Goal: Information Seeking & Learning: Learn about a topic

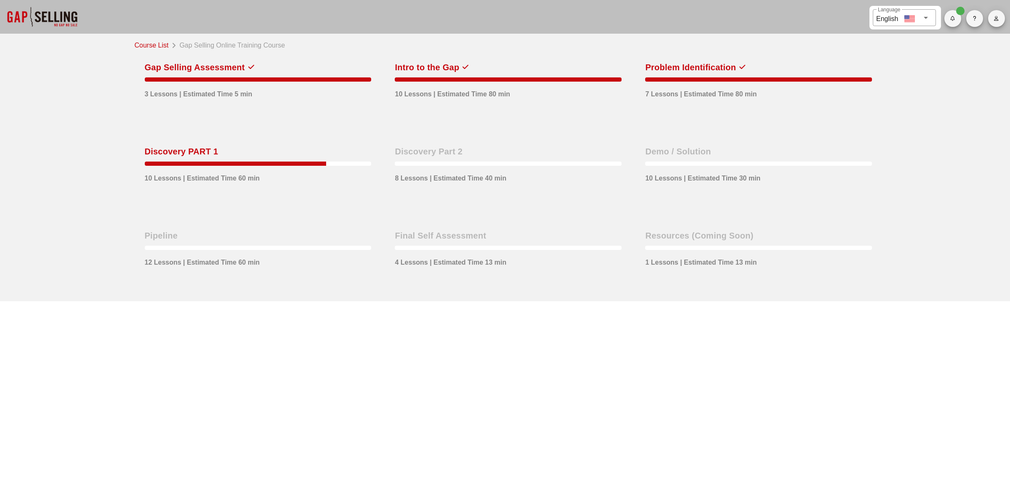
click at [321, 165] on div at bounding box center [235, 164] width 181 height 4
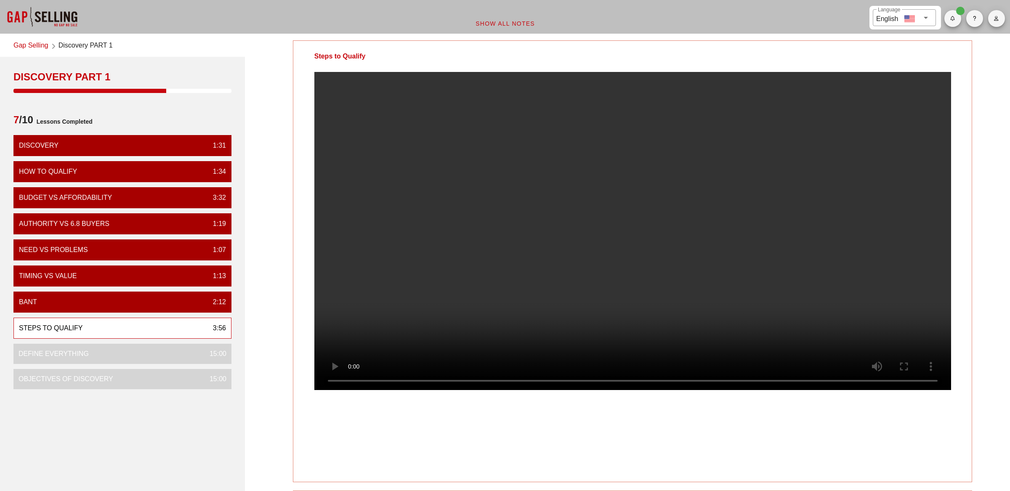
click at [117, 327] on div "Steps to Qualify 3:56" at bounding box center [122, 328] width 218 height 21
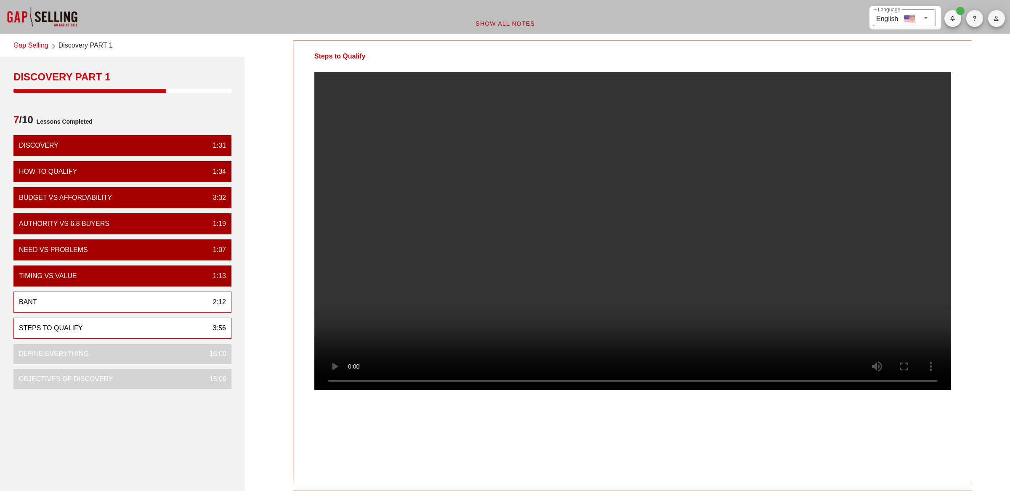
click at [114, 301] on div "BANT 2:12" at bounding box center [122, 302] width 218 height 21
click at [118, 326] on div "Steps to Qualify 3:56" at bounding box center [122, 328] width 218 height 21
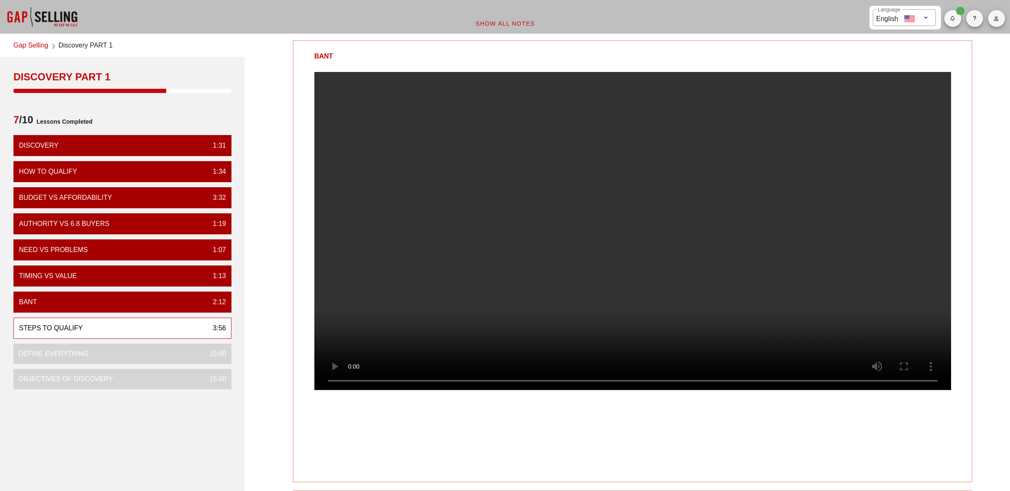
click at [118, 326] on div "Steps to Qualify 3:56" at bounding box center [122, 328] width 218 height 21
click at [945, 16] on span "button" at bounding box center [952, 18] width 17 height 5
click at [956, 17] on span "button" at bounding box center [952, 18] width 17 height 5
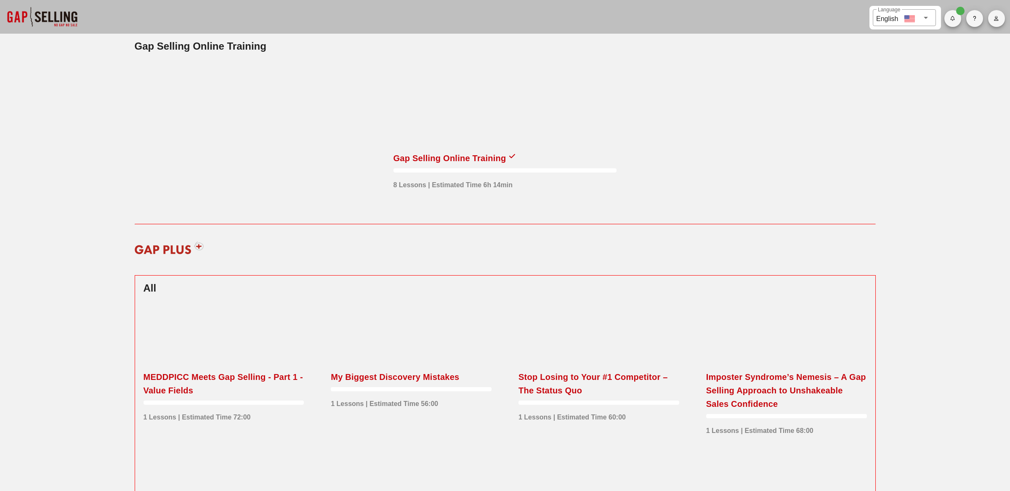
click at [456, 162] on div "Gap Selling Online Training" at bounding box center [449, 157] width 113 height 13
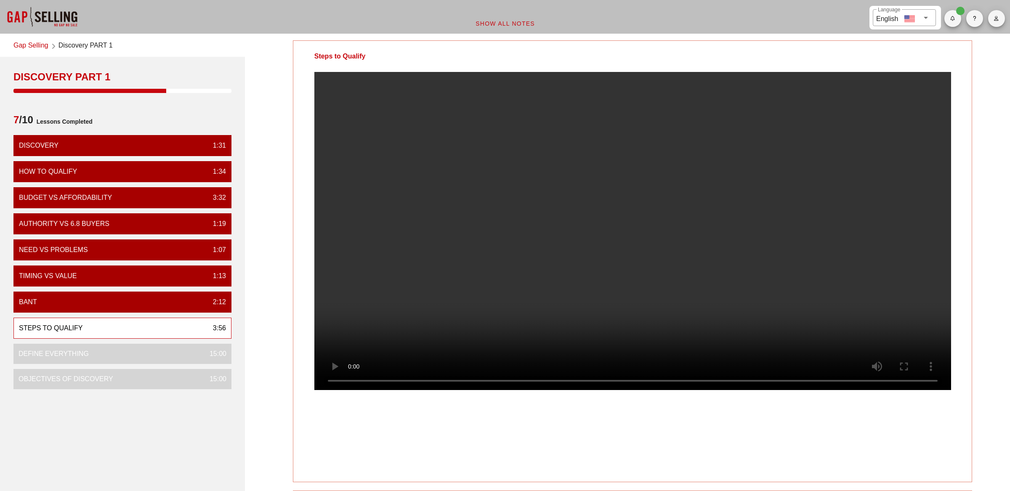
click at [341, 58] on div "Steps to Qualify" at bounding box center [339, 56] width 93 height 31
click at [146, 360] on div "Define Everything 15:00" at bounding box center [122, 354] width 218 height 20
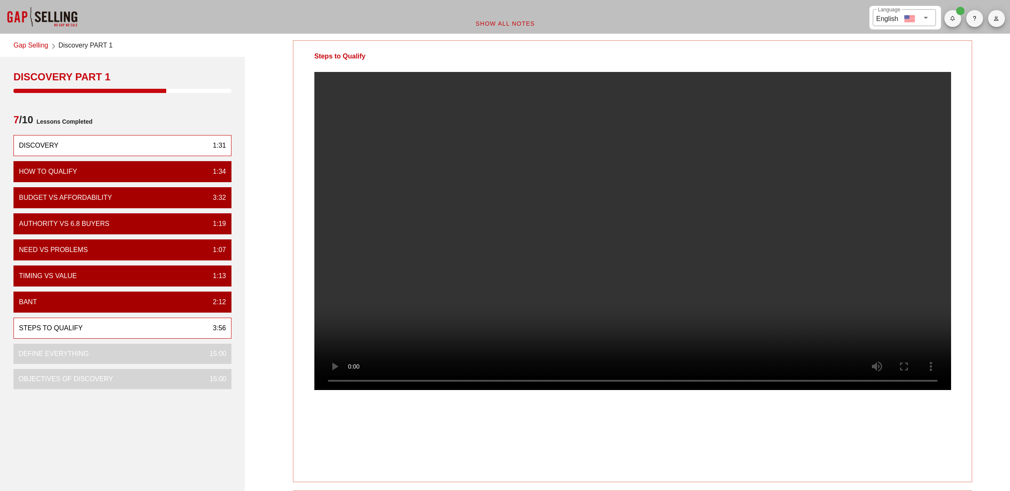
click at [111, 148] on div "Discovery 1:31" at bounding box center [122, 145] width 218 height 21
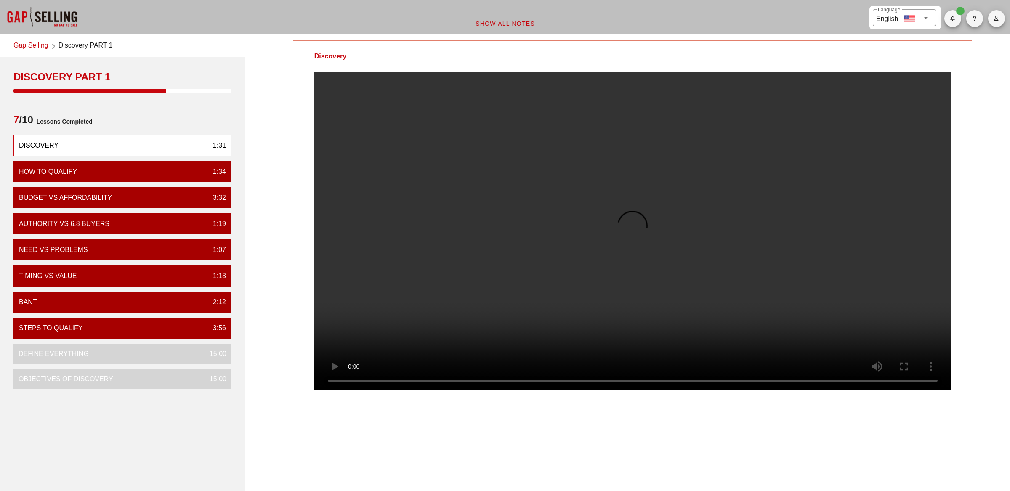
click at [111, 148] on div "Discovery 1:31" at bounding box center [122, 145] width 218 height 21
click at [109, 330] on div "Steps to Qualify 3:56" at bounding box center [122, 328] width 218 height 21
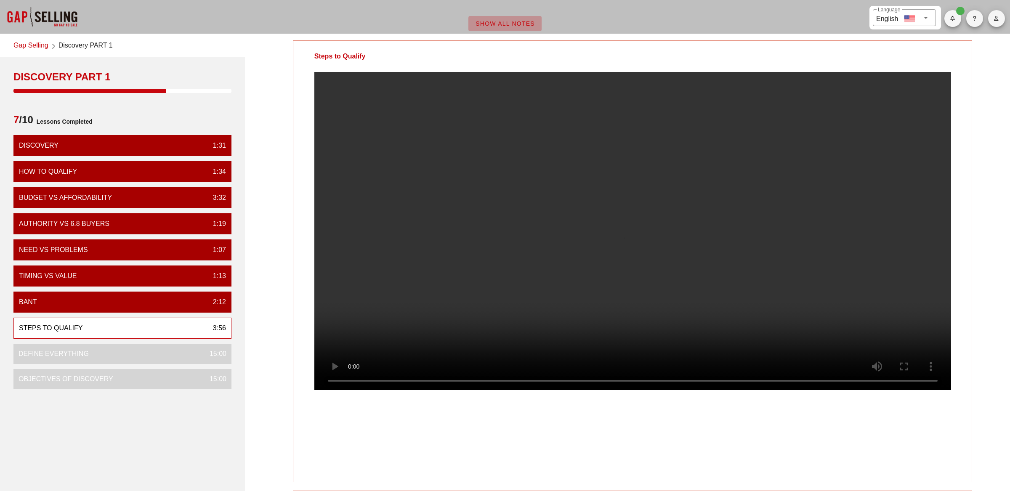
click at [494, 25] on span "Show All Notes" at bounding box center [505, 23] width 60 height 7
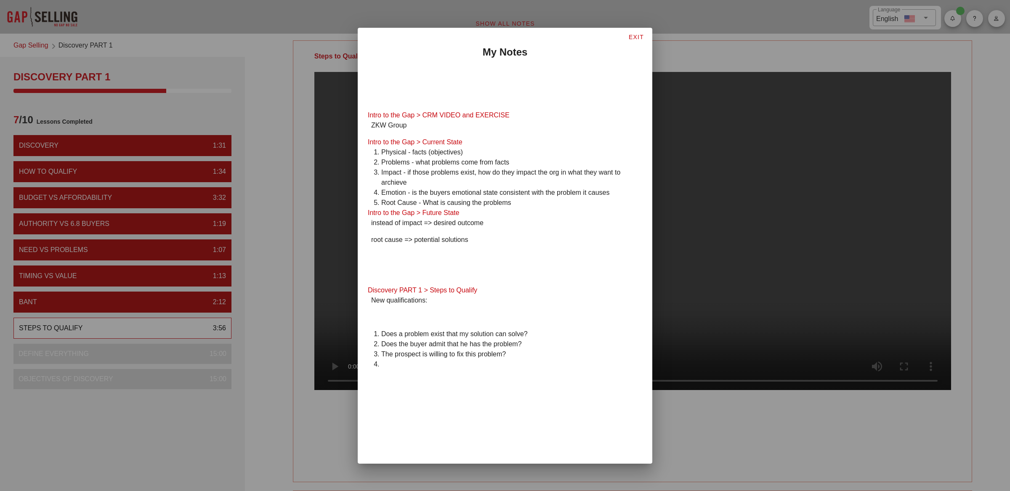
click at [494, 25] on div at bounding box center [505, 245] width 1010 height 491
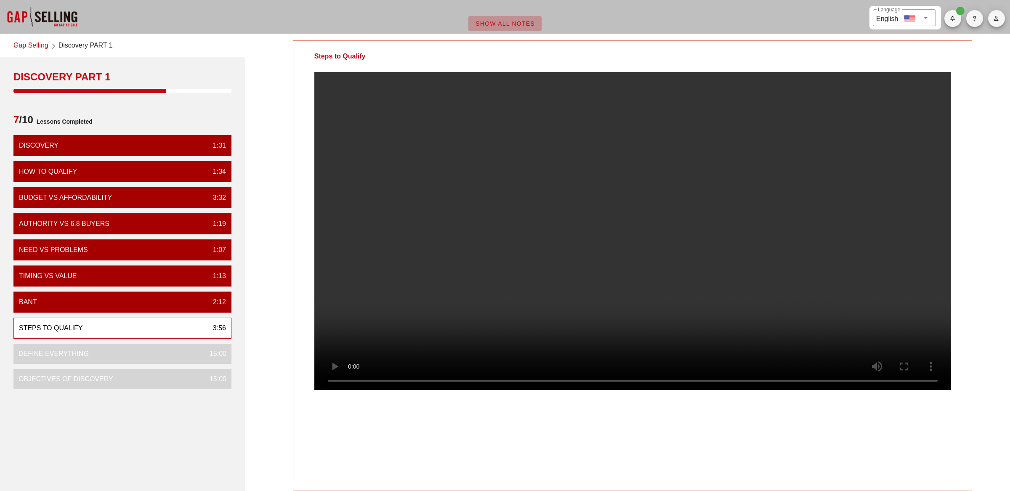
click at [494, 25] on span "Show All Notes" at bounding box center [505, 23] width 60 height 7
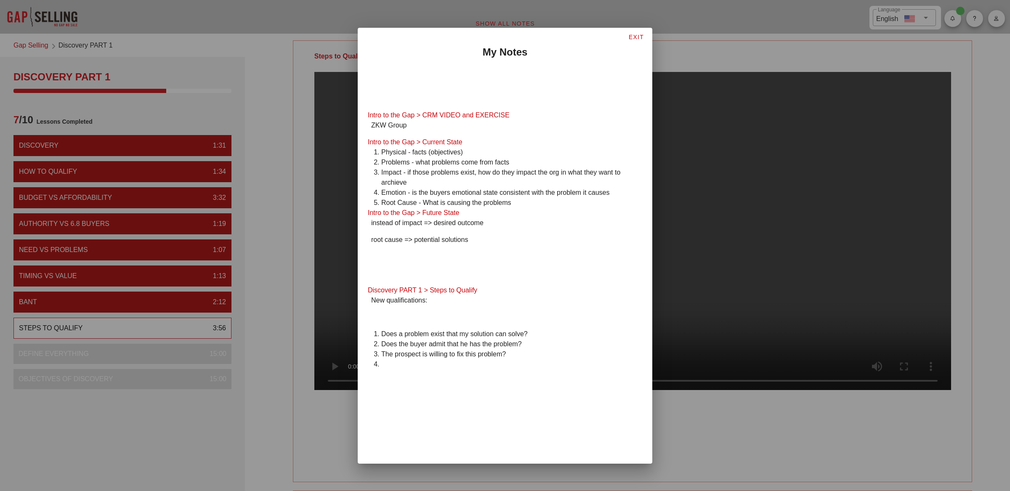
click at [494, 25] on div at bounding box center [505, 245] width 1010 height 491
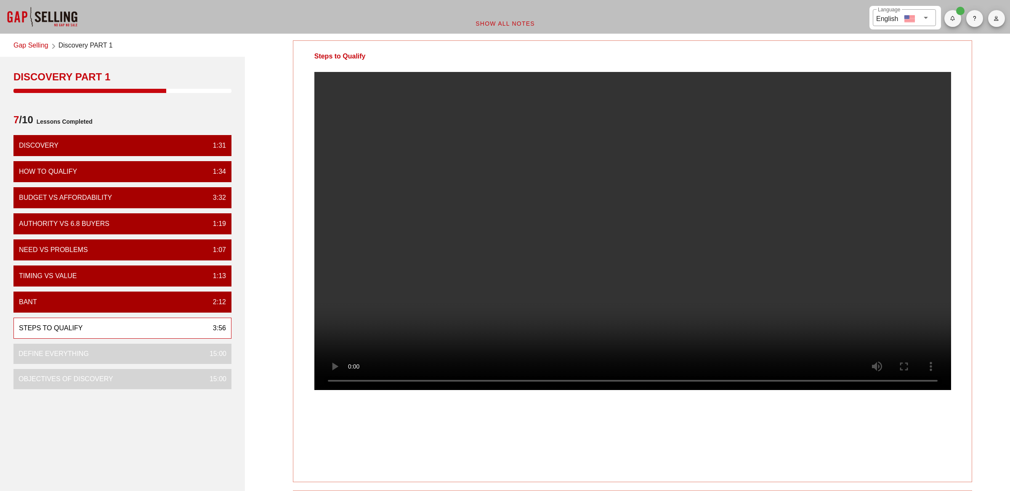
click at [33, 49] on link "Gap Selling" at bounding box center [30, 45] width 35 height 11
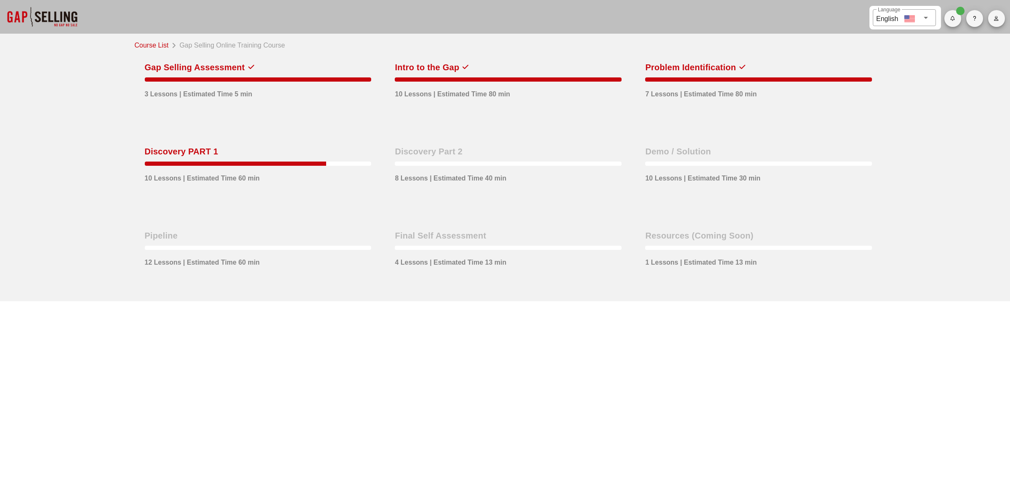
click at [436, 159] on div at bounding box center [508, 162] width 227 height 8
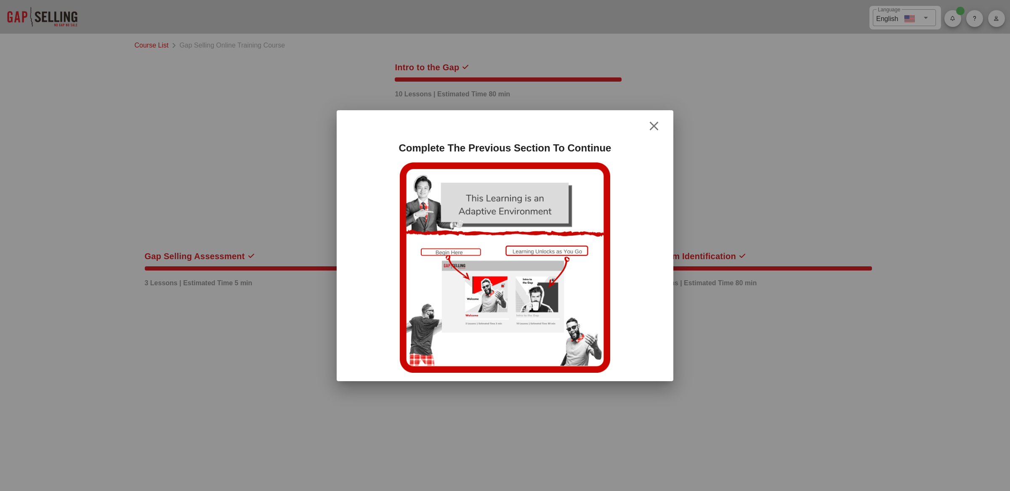
click at [436, 159] on div at bounding box center [505, 245] width 1010 height 491
click at [436, 159] on div "Intro to the Gap 10 Lessons | Estimated Time 80 min" at bounding box center [505, 185] width 250 height 273
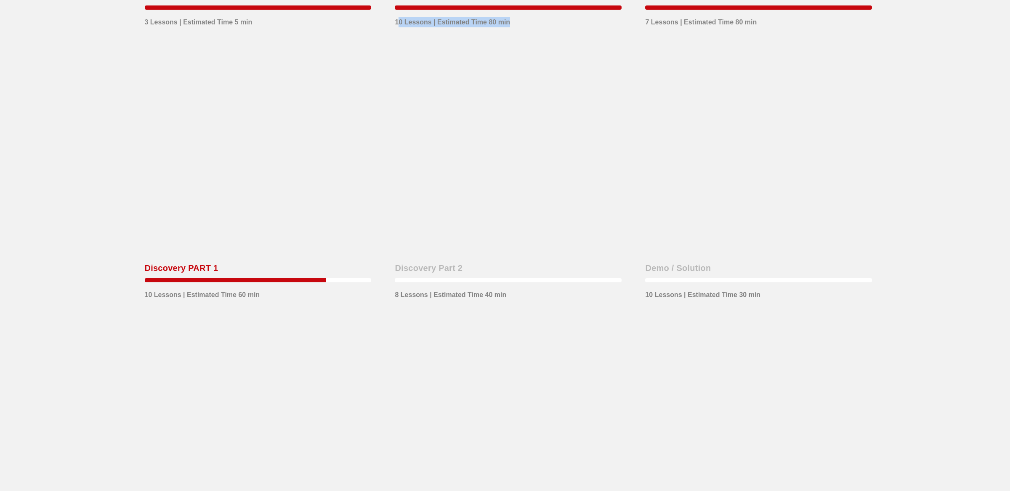
scroll to position [263, 0]
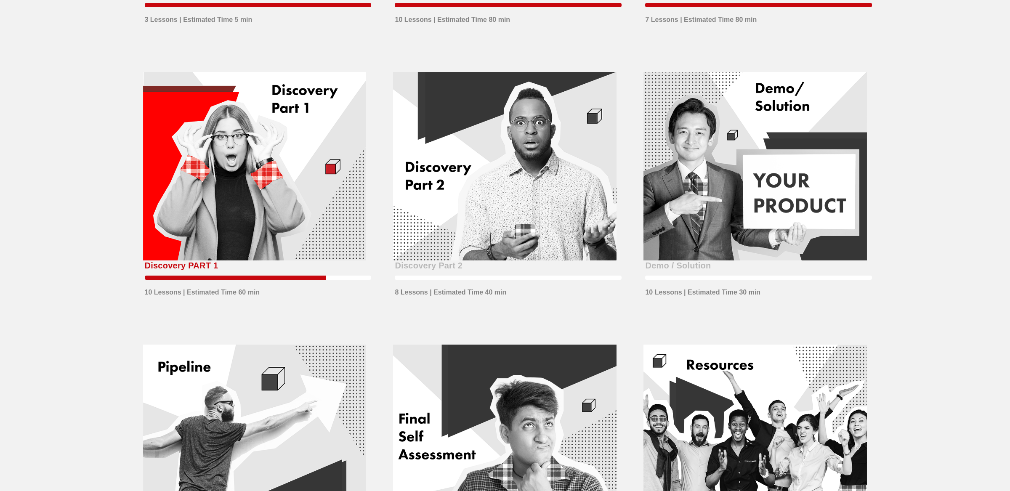
click at [344, 234] on div at bounding box center [254, 166] width 223 height 189
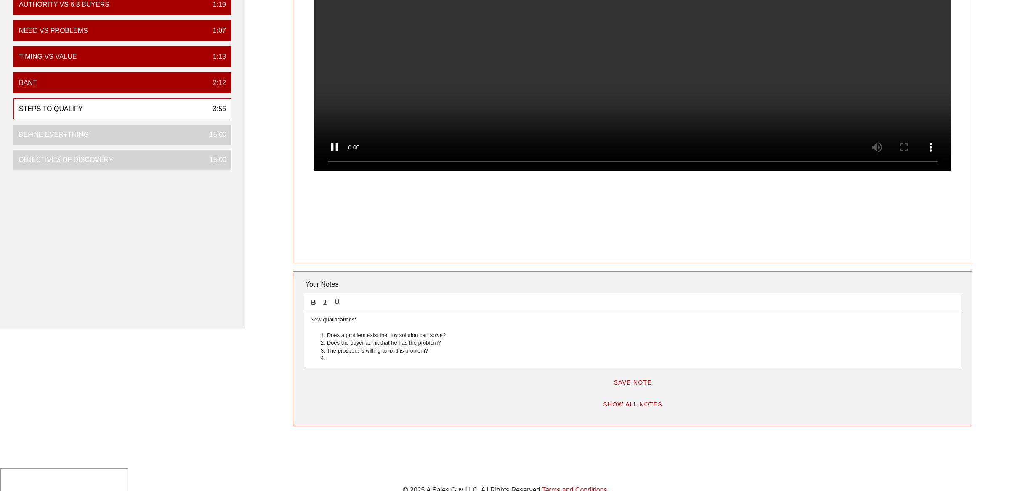
scroll to position [232, 0]
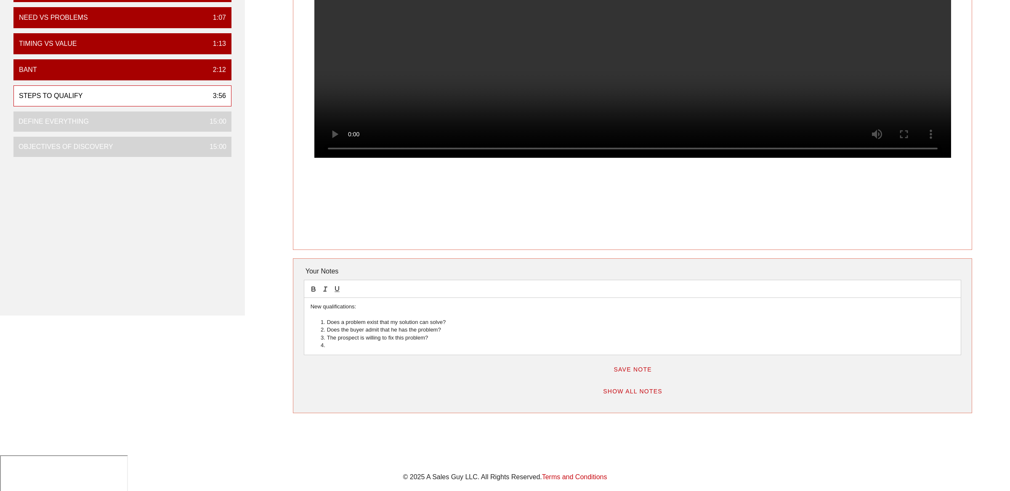
click at [371, 344] on li at bounding box center [637, 346] width 636 height 8
click at [382, 332] on li "Does the buyer admit that he has the problem?" at bounding box center [637, 330] width 636 height 8
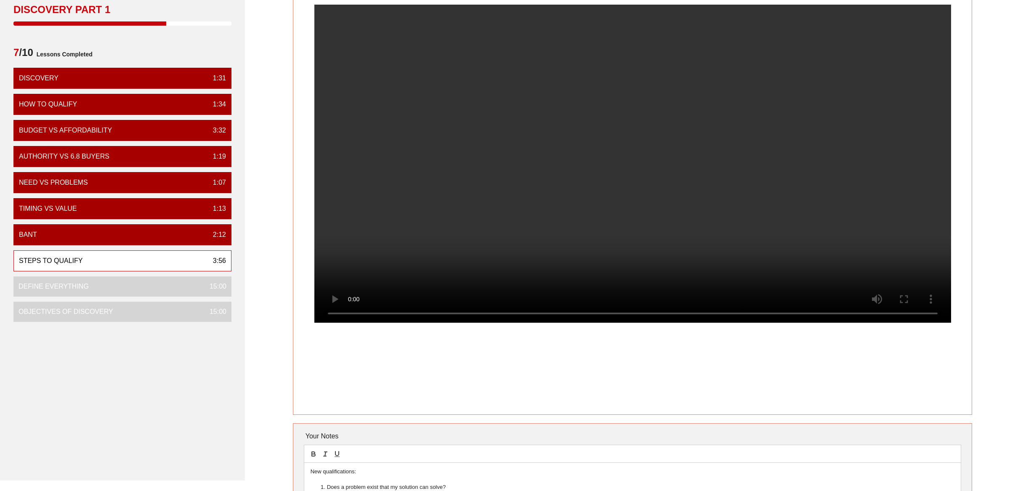
scroll to position [71, 0]
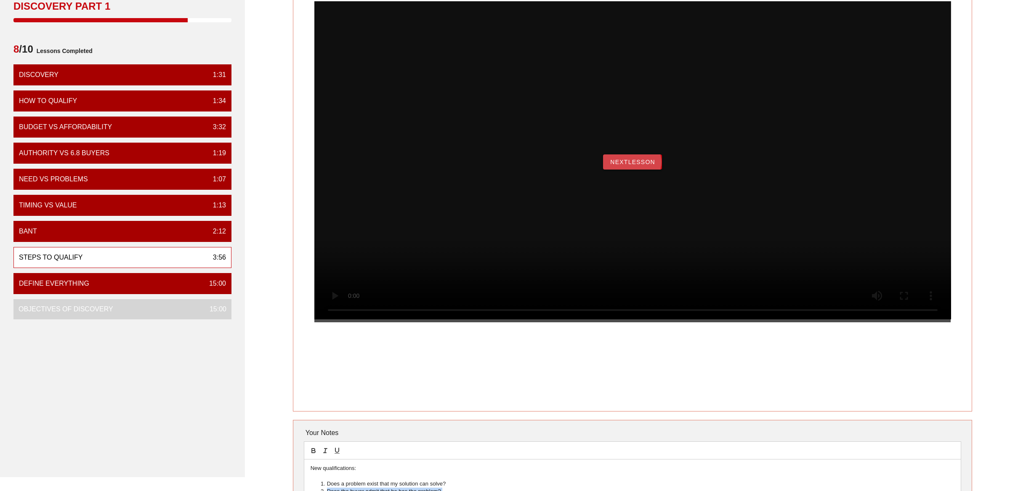
click at [633, 170] on button "NextLesson" at bounding box center [632, 161] width 59 height 15
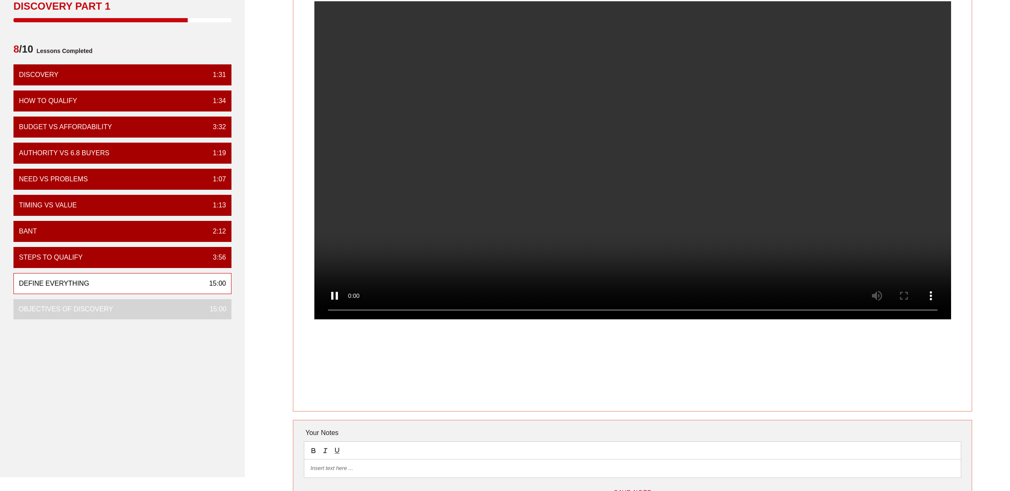
scroll to position [0, 0]
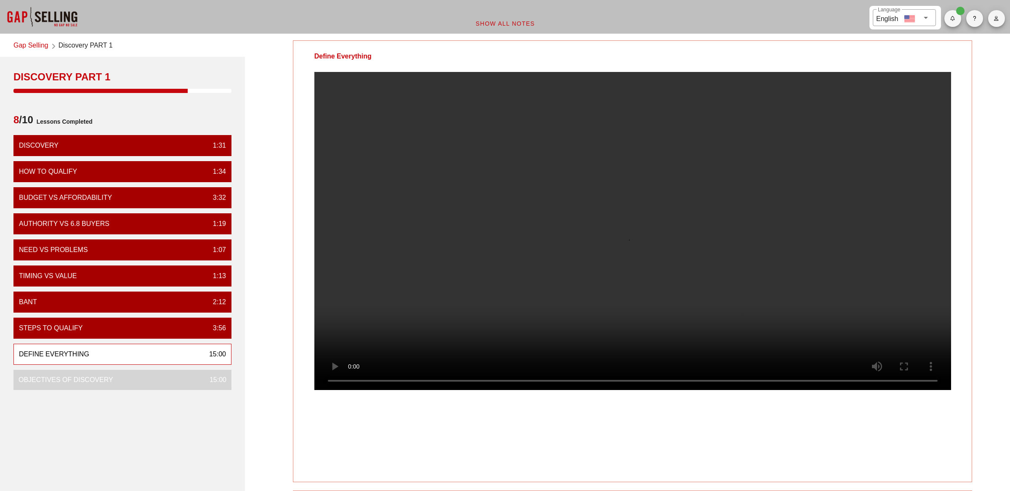
click at [268, 176] on div "Define Everything Your Notes Save Note Show All Notes" at bounding box center [632, 323] width 765 height 576
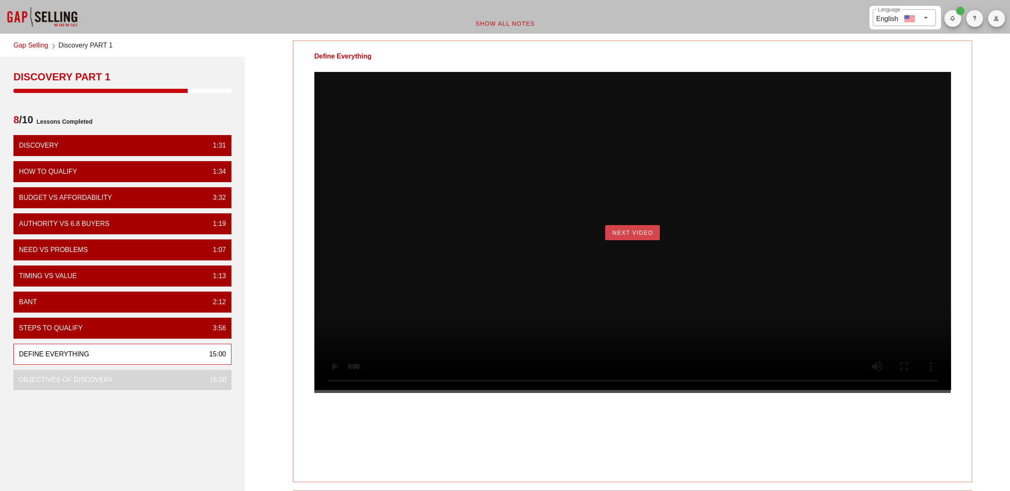
click at [619, 236] on span "Next Video" at bounding box center [632, 232] width 41 height 7
click at [632, 236] on span "Begin Exercise" at bounding box center [632, 232] width 58 height 7
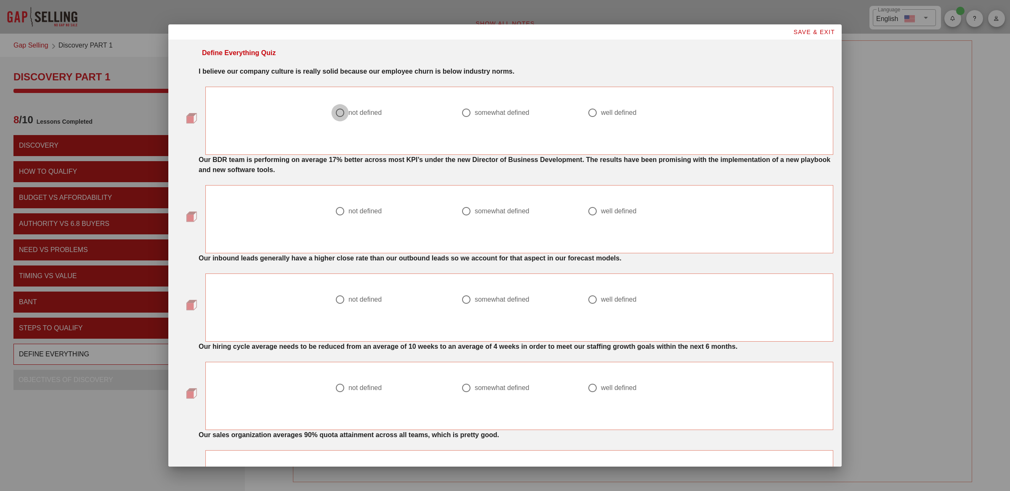
click at [339, 112] on div at bounding box center [340, 113] width 14 height 14
radio input "true"
click at [308, 167] on strong "Our BDR team is performing on average 17% better across most KPI’s under the ne…" at bounding box center [515, 164] width 632 height 17
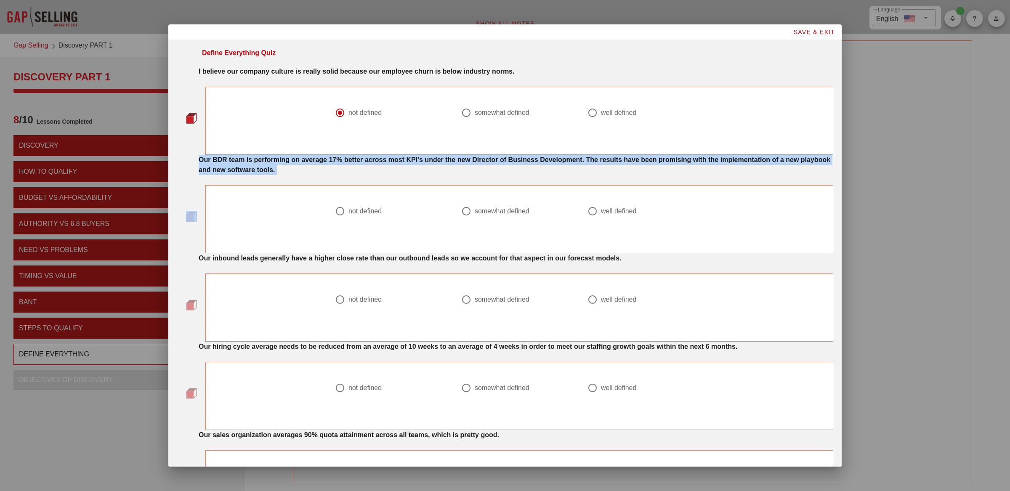
click at [308, 167] on strong "Our BDR team is performing on average 17% better across most KPI’s under the ne…" at bounding box center [515, 164] width 632 height 17
click at [515, 169] on div "Our BDR team is performing on average 17% better across most KPI’s under the ne…" at bounding box center [516, 165] width 635 height 20
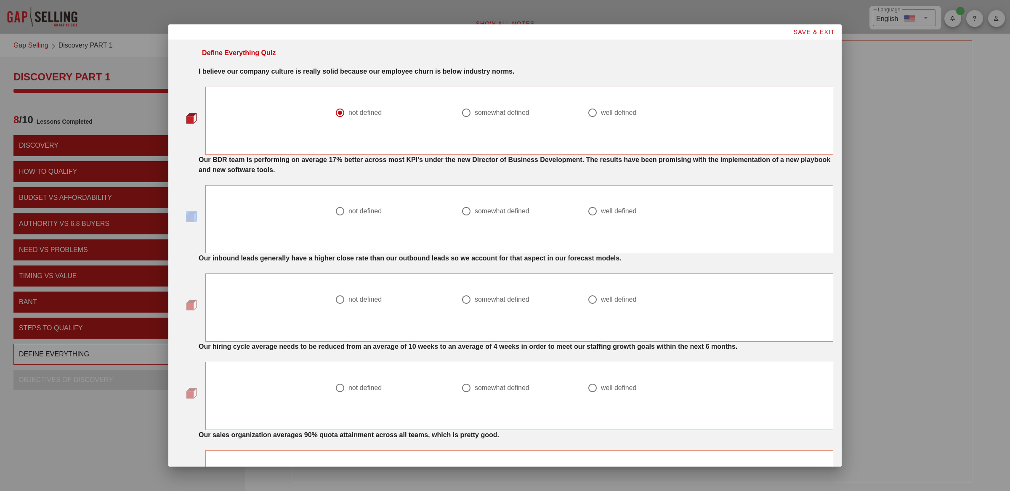
click at [515, 169] on div "Our BDR team is performing on average 17% better across most KPI’s under the ne…" at bounding box center [516, 165] width 635 height 20
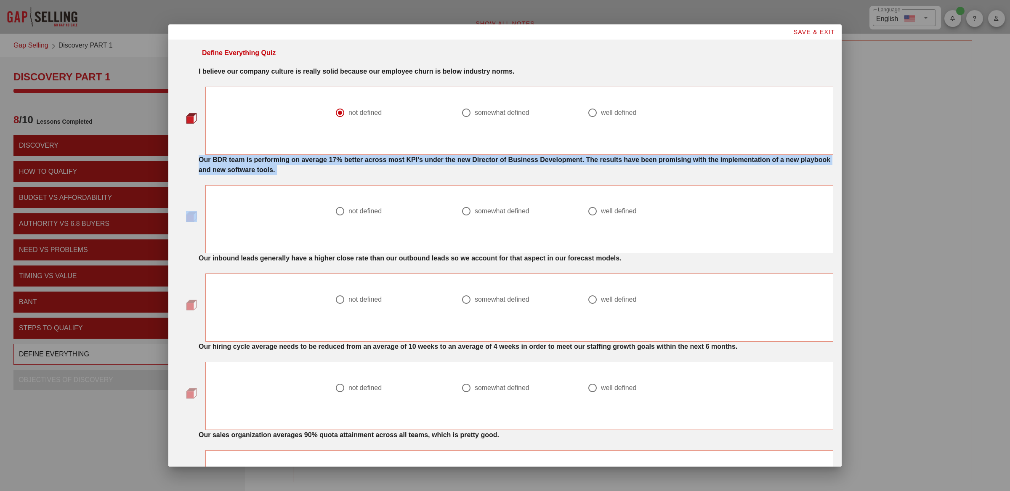
click at [515, 169] on div "Our BDR team is performing on average 17% better across most KPI’s under the ne…" at bounding box center [516, 165] width 635 height 20
click at [270, 170] on strong "Our BDR team is performing on average 17% better across most KPI’s under the ne…" at bounding box center [515, 164] width 632 height 17
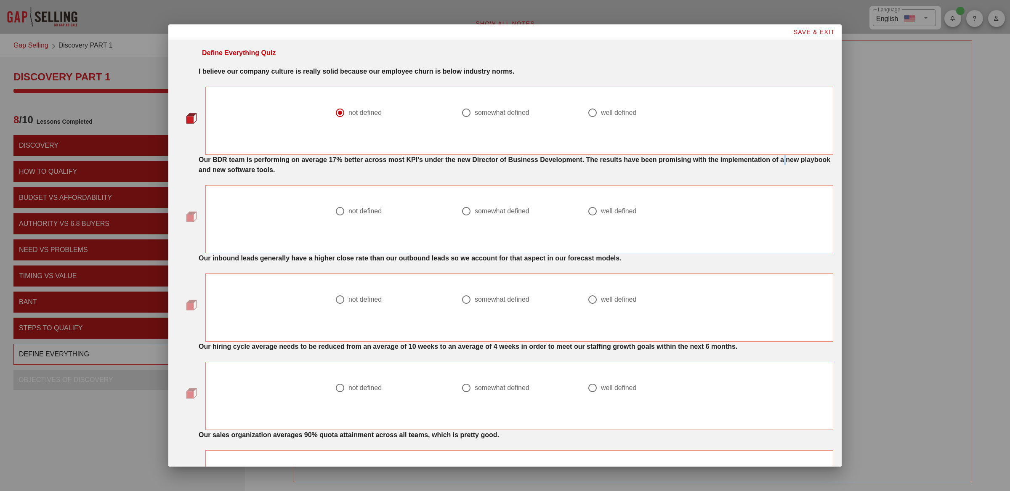
click at [270, 170] on strong "Our BDR team is performing on average 17% better across most KPI’s under the ne…" at bounding box center [515, 164] width 632 height 17
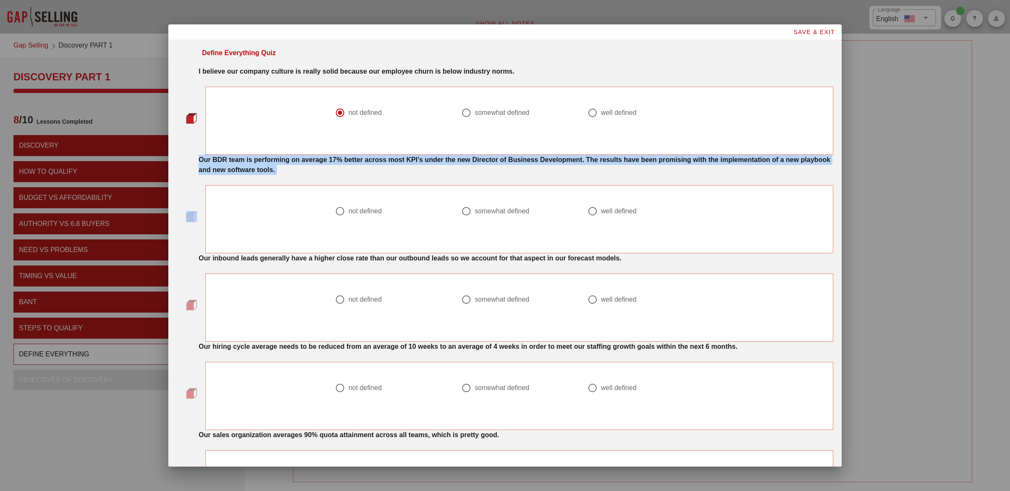
click at [270, 170] on strong "Our BDR team is performing on average 17% better across most KPI’s under the ne…" at bounding box center [515, 164] width 632 height 17
drag, startPoint x: 340, startPoint y: 215, endPoint x: 480, endPoint y: 163, distance: 149.5
click at [480, 163] on div "Our BDR team is performing on average 17% better across most KPI’s under the ne…" at bounding box center [505, 204] width 656 height 98
click at [585, 209] on div at bounding box center [592, 211] width 14 height 14
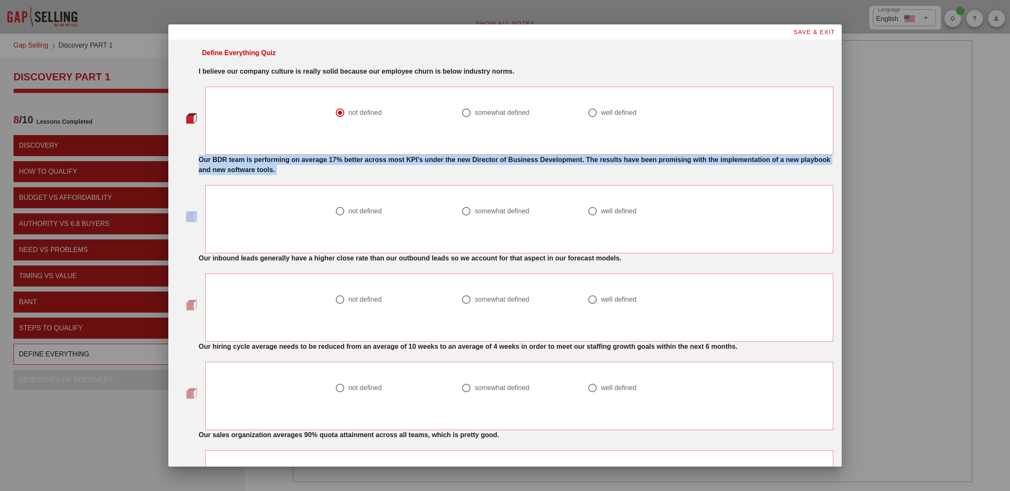
radio input "true"
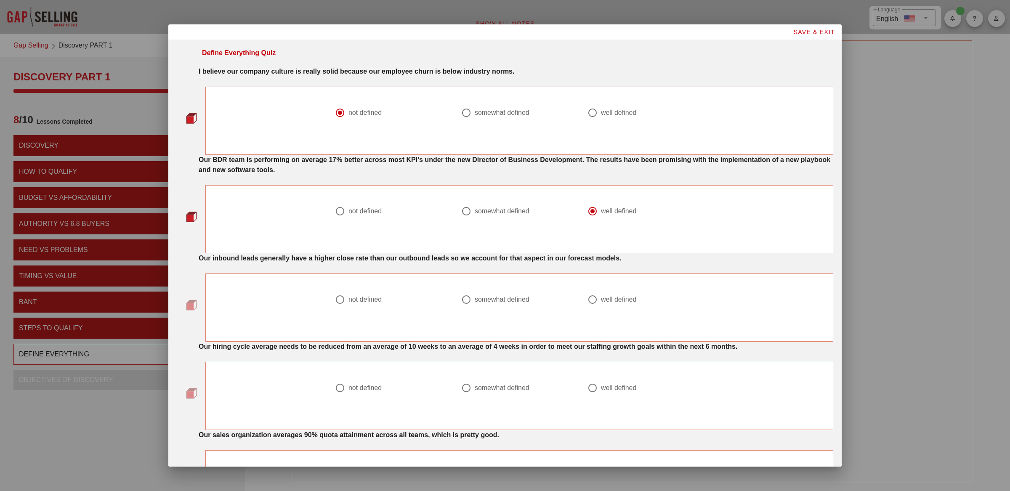
click at [478, 73] on strong "I believe our company culture is really solid because our employee churn is bel…" at bounding box center [357, 71] width 316 height 7
click at [442, 71] on strong "I believe our company culture is really solid because our employee churn is bel…" at bounding box center [357, 71] width 316 height 7
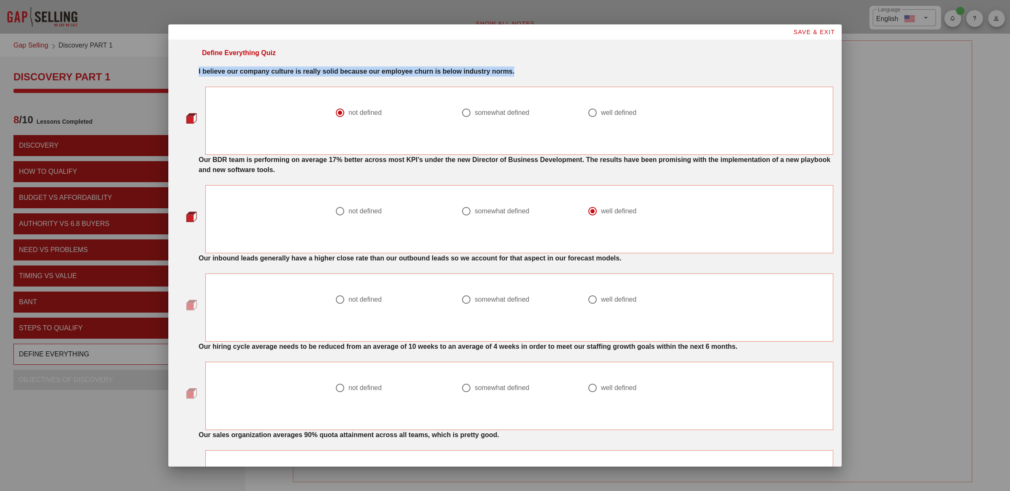
click at [442, 71] on strong "I believe our company culture is really solid because our employee churn is bel…" at bounding box center [357, 71] width 316 height 7
click at [289, 259] on strong "Our inbound leads generally have a higher close rate than our outbound leads so…" at bounding box center [410, 258] width 423 height 7
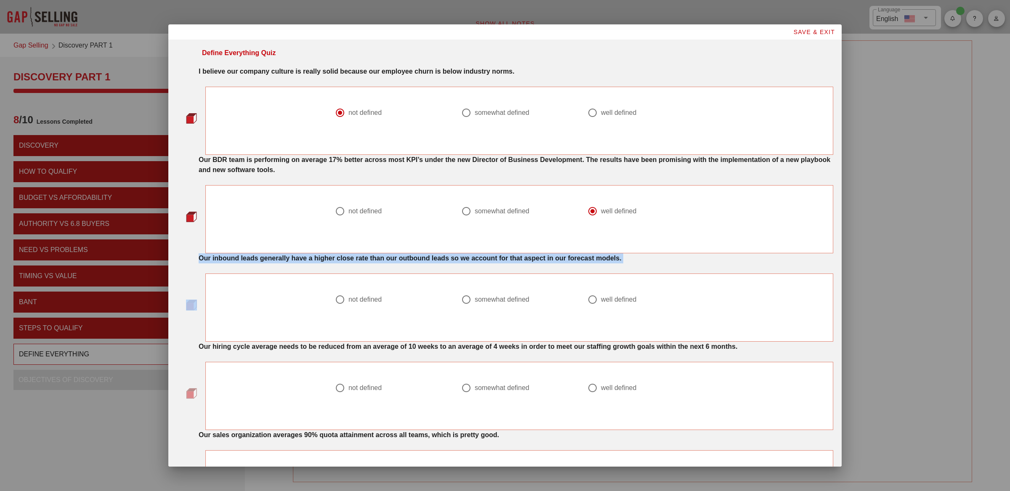
click at [289, 259] on strong "Our inbound leads generally have a higher close rate than our outbound leads so…" at bounding box center [410, 258] width 423 height 7
click at [339, 296] on div at bounding box center [340, 299] width 14 height 14
radio input "true"
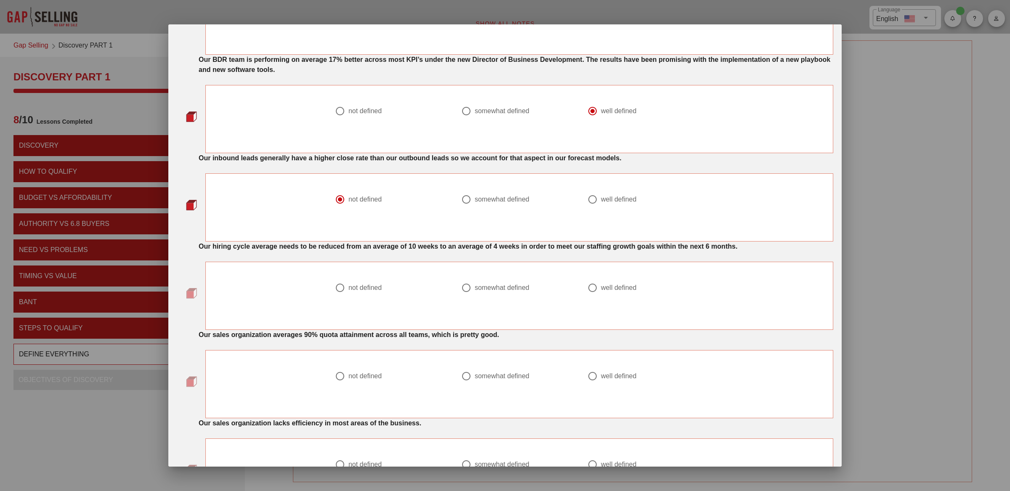
click at [297, 240] on div "Our hiring cycle average needs to be reduced from an average of 10 weeks to an …" at bounding box center [516, 244] width 645 height 17
click at [297, 246] on strong "Our hiring cycle average needs to be reduced from an average of 10 weeks to an …" at bounding box center [468, 246] width 539 height 7
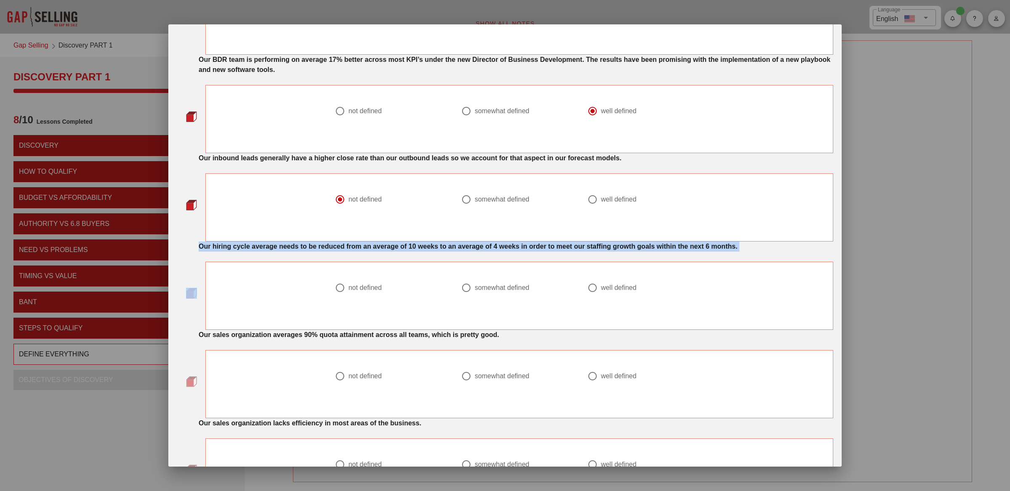
click at [297, 246] on strong "Our hiring cycle average needs to be reduced from an average of 10 weeks to an …" at bounding box center [468, 246] width 539 height 7
click at [465, 287] on div at bounding box center [466, 288] width 14 height 14
radio input "true"
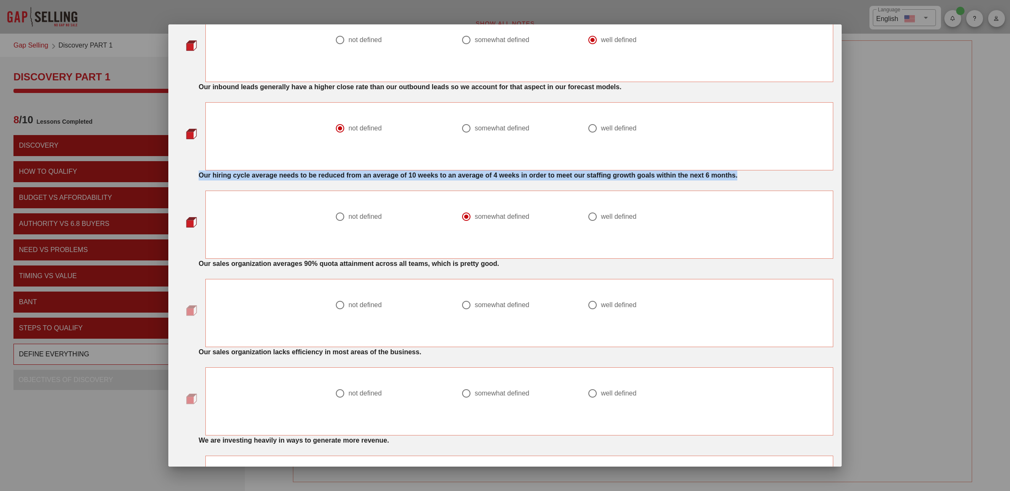
scroll to position [172, 0]
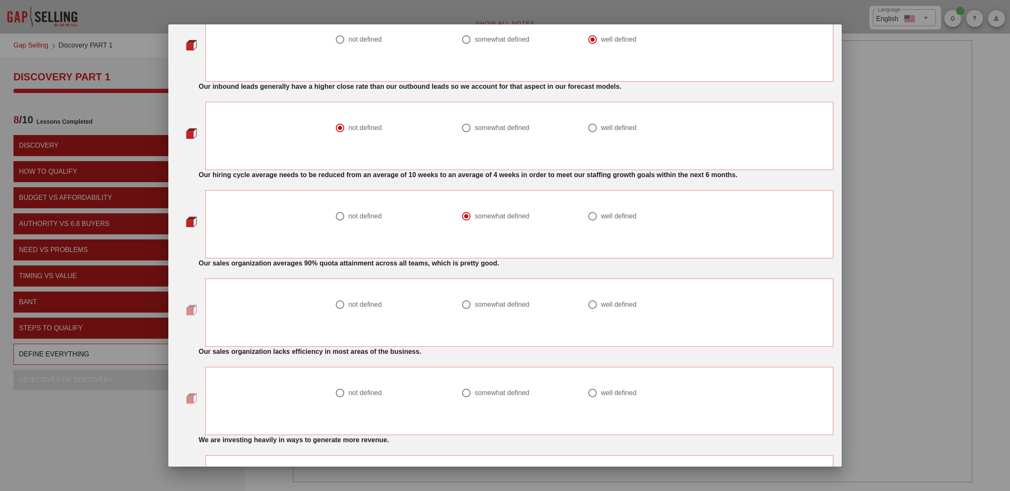
click at [323, 267] on strong "Our sales organization averages 90% quota attainment across all teams, which is…" at bounding box center [349, 263] width 300 height 7
click at [466, 306] on div at bounding box center [466, 304] width 14 height 14
radio input "true"
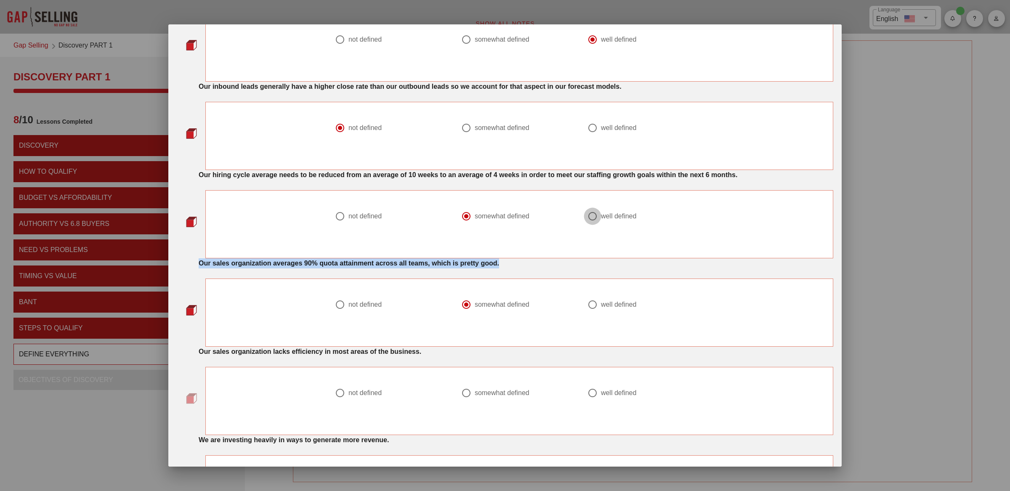
click at [594, 211] on div at bounding box center [592, 216] width 14 height 14
radio input "false"
radio input "true"
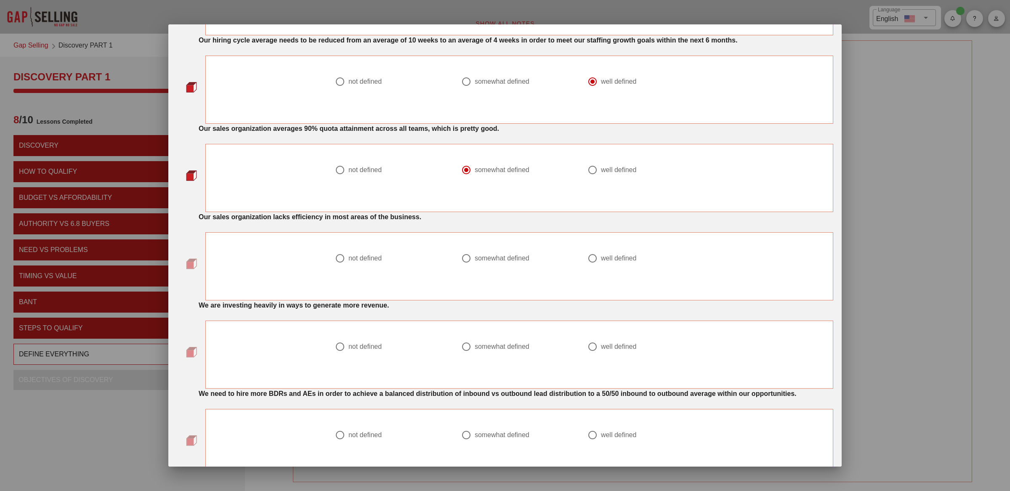
click at [258, 220] on strong "Our sales organization lacks efficiency in most areas of the business." at bounding box center [310, 216] width 223 height 7
click at [337, 255] on div at bounding box center [340, 258] width 14 height 14
radio input "true"
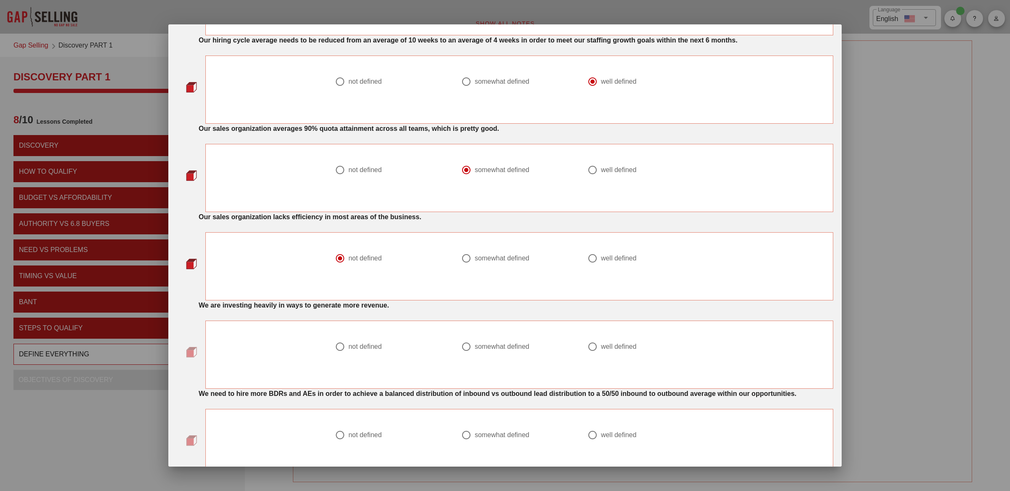
click at [297, 305] on strong "We are investing heavily in ways to generate more revenue." at bounding box center [294, 305] width 190 height 7
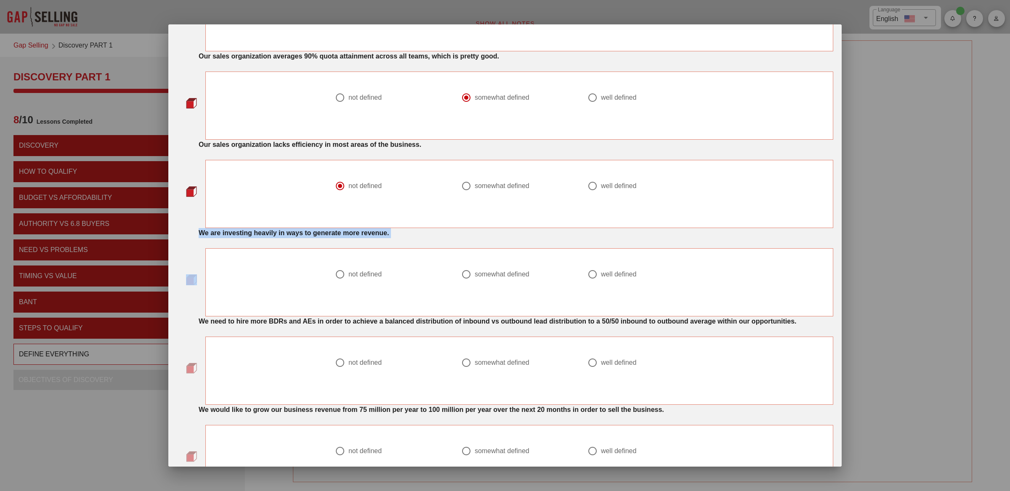
scroll to position [380, 0]
click at [344, 274] on div at bounding box center [340, 273] width 14 height 14
radio input "true"
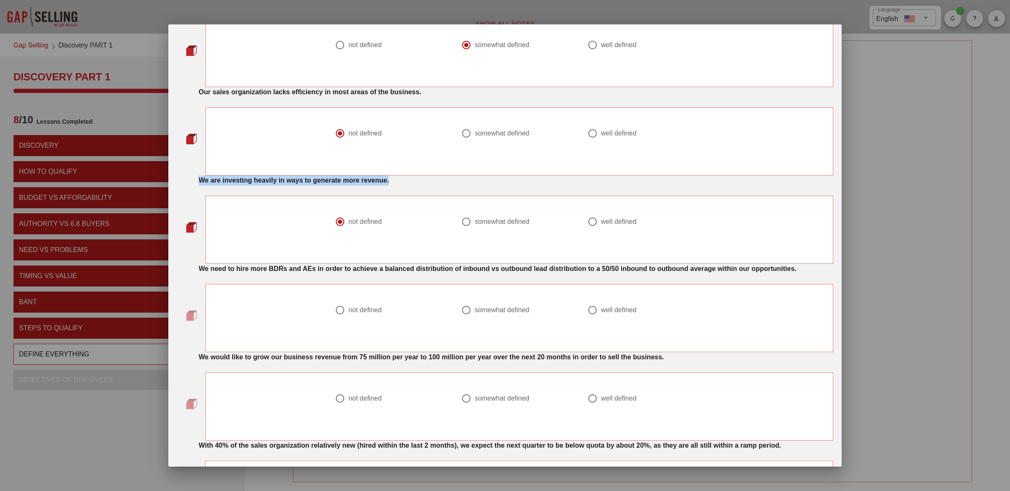
scroll to position [444, 0]
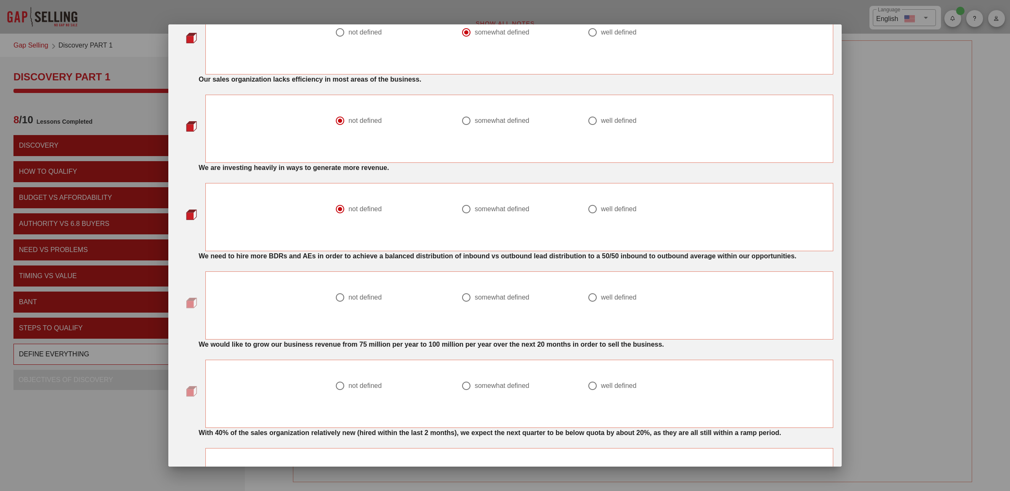
click at [299, 261] on div "We need to hire more BDRs and AEs in order to achieve a balanced distribution o…" at bounding box center [516, 256] width 635 height 10
click at [478, 255] on strong "We need to hire more BDRs and AEs in order to achieve a balanced distribution o…" at bounding box center [498, 255] width 598 height 7
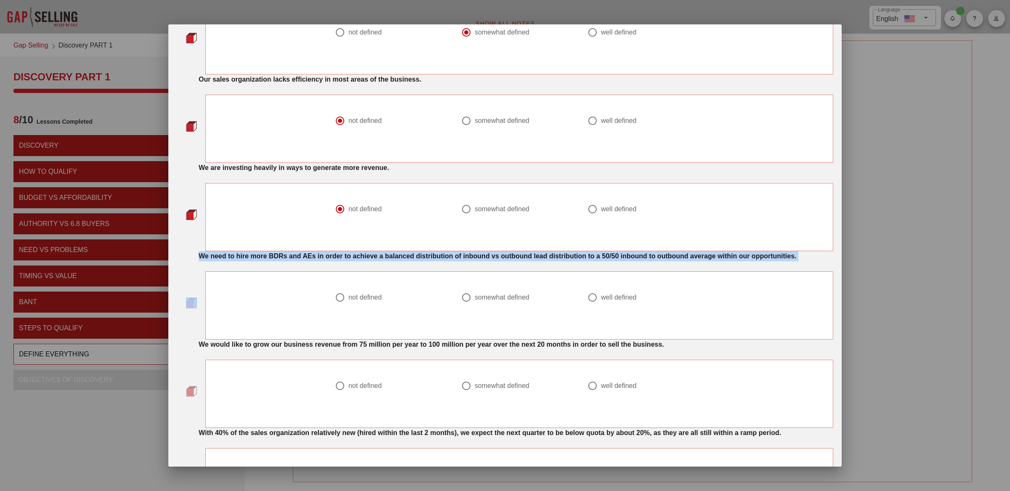
click at [478, 255] on strong "We need to hire more BDRs and AEs in order to achieve a balanced distribution o…" at bounding box center [498, 255] width 598 height 7
click at [346, 305] on div at bounding box center [340, 297] width 14 height 14
radio input "true"
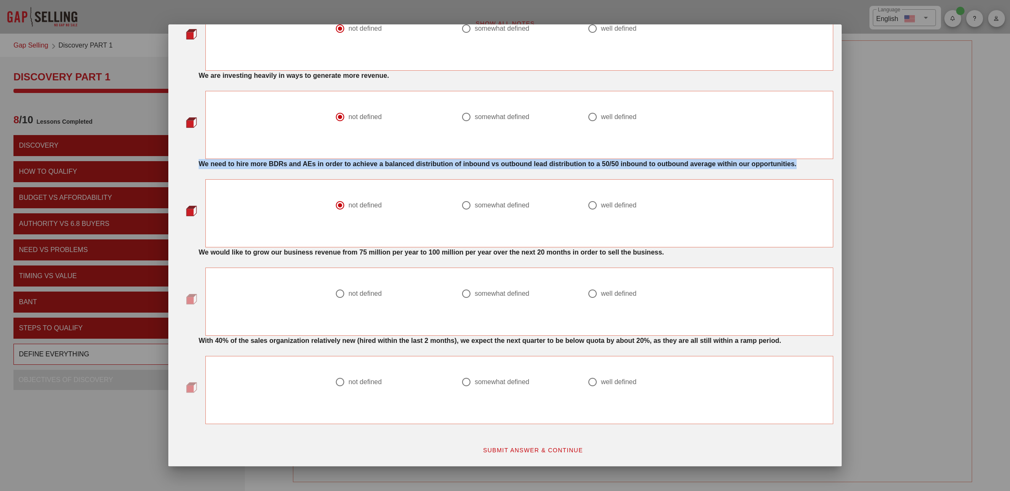
scroll to position [555, 0]
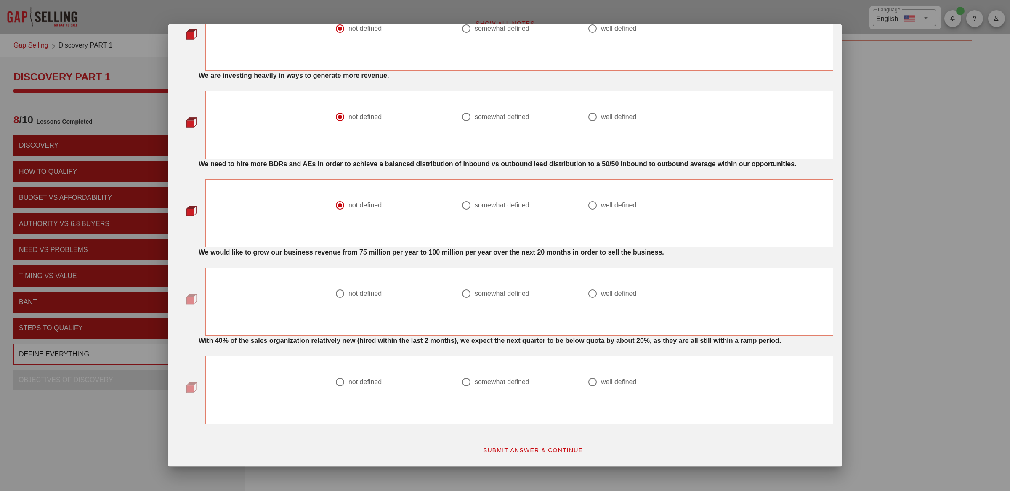
click at [301, 250] on div "We would like to grow our business revenue from 75 million per year to 100 mill…" at bounding box center [516, 250] width 645 height 17
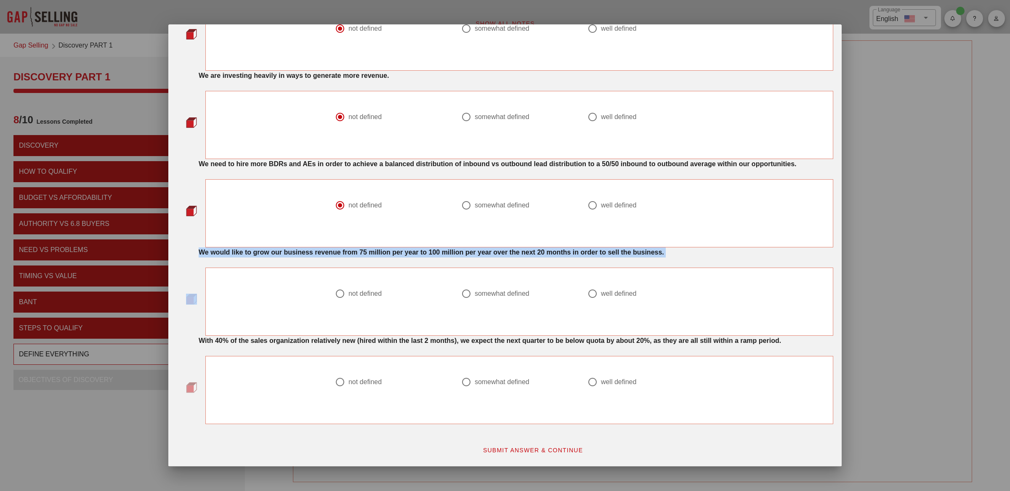
click at [301, 250] on div "We would like to grow our business revenue from 75 million per year to 100 mill…" at bounding box center [516, 250] width 645 height 17
click at [444, 249] on strong "We would like to grow our business revenue from 75 million per year to 100 mill…" at bounding box center [431, 252] width 465 height 7
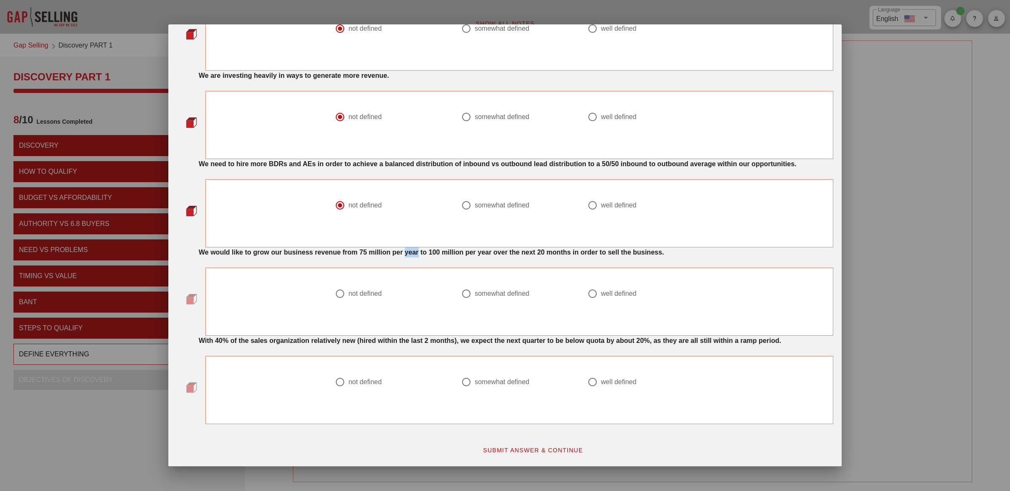
click at [444, 249] on strong "We would like to grow our business revenue from 75 million per year to 100 mill…" at bounding box center [431, 252] width 465 height 7
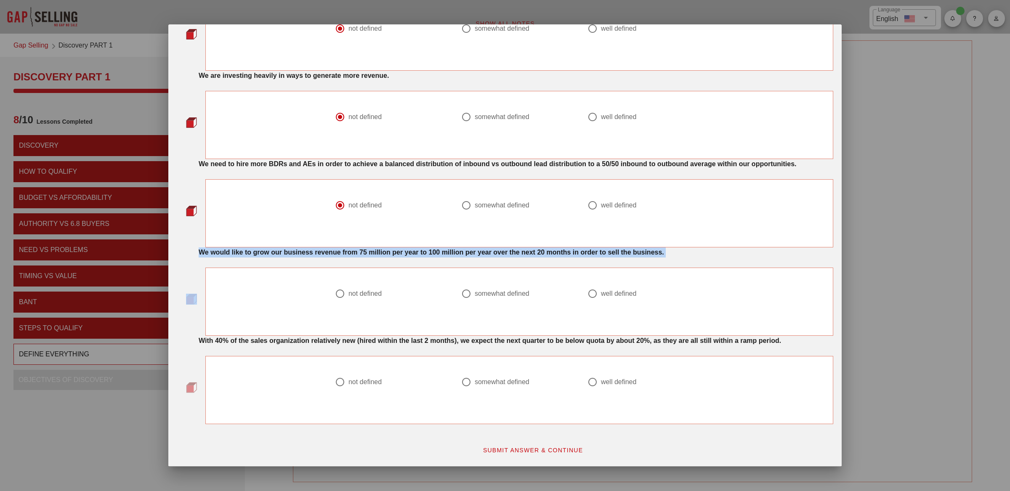
click at [444, 249] on strong "We would like to grow our business revenue from 75 million per year to 100 mill…" at bounding box center [431, 252] width 465 height 7
click at [465, 287] on div at bounding box center [466, 294] width 14 height 14
radio input "true"
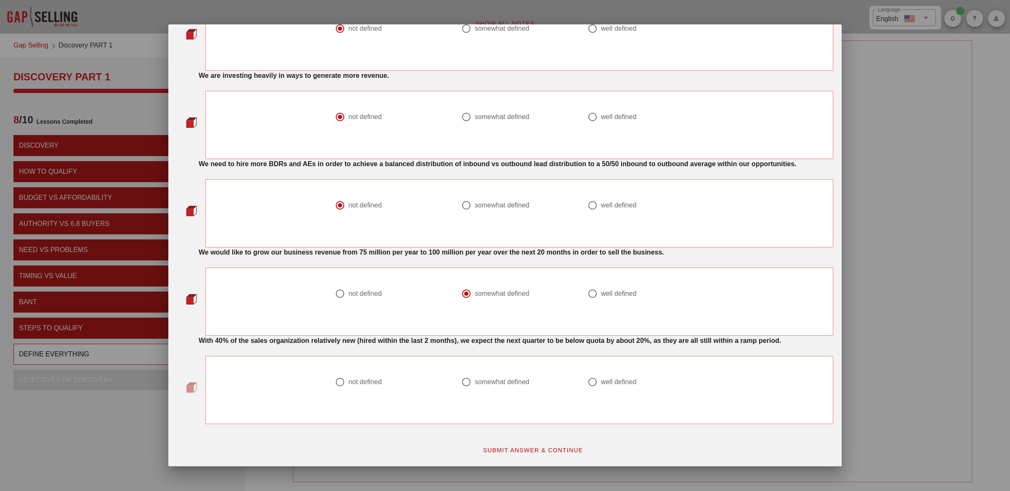
click at [277, 344] on div "With 40% of the sales organization relatively new (hired within the last 2 mont…" at bounding box center [516, 341] width 635 height 10
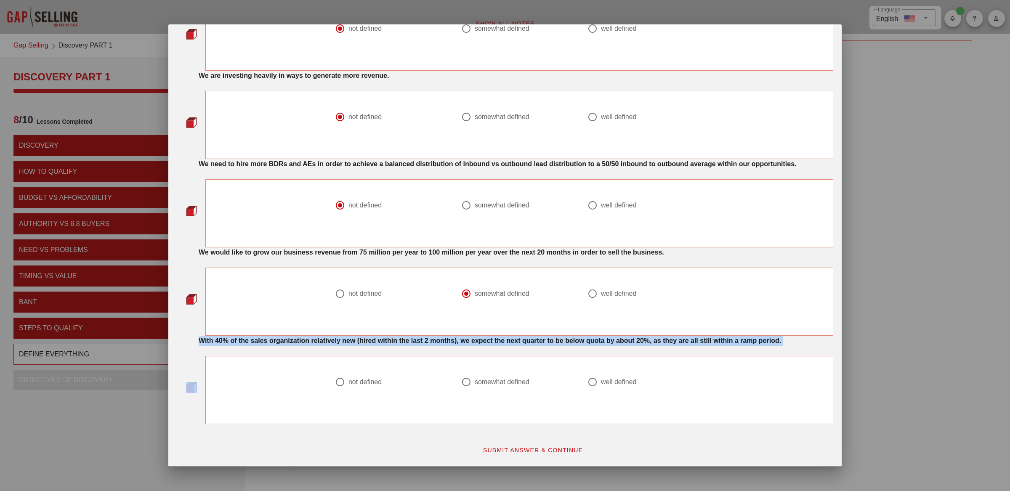
click at [277, 344] on div "With 40% of the sales organization relatively new (hired within the last 2 mont…" at bounding box center [516, 341] width 635 height 10
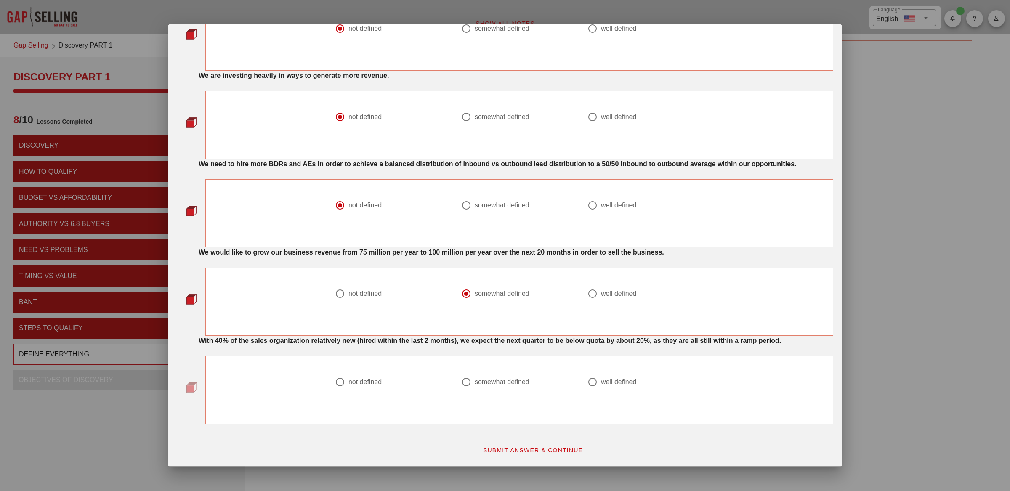
click at [427, 341] on div "With 40% of the sales organization relatively new (hired within the last 2 mont…" at bounding box center [516, 341] width 635 height 10
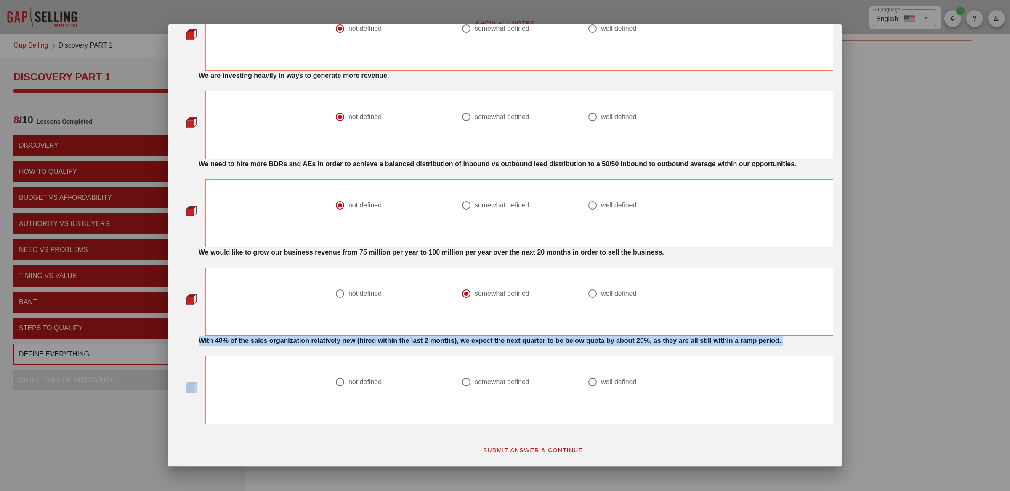
click at [427, 341] on div "With 40% of the sales organization relatively new (hired within the last 2 mont…" at bounding box center [516, 341] width 635 height 10
click at [467, 387] on div at bounding box center [466, 382] width 14 height 14
click at [597, 382] on div at bounding box center [592, 382] width 14 height 14
radio input "false"
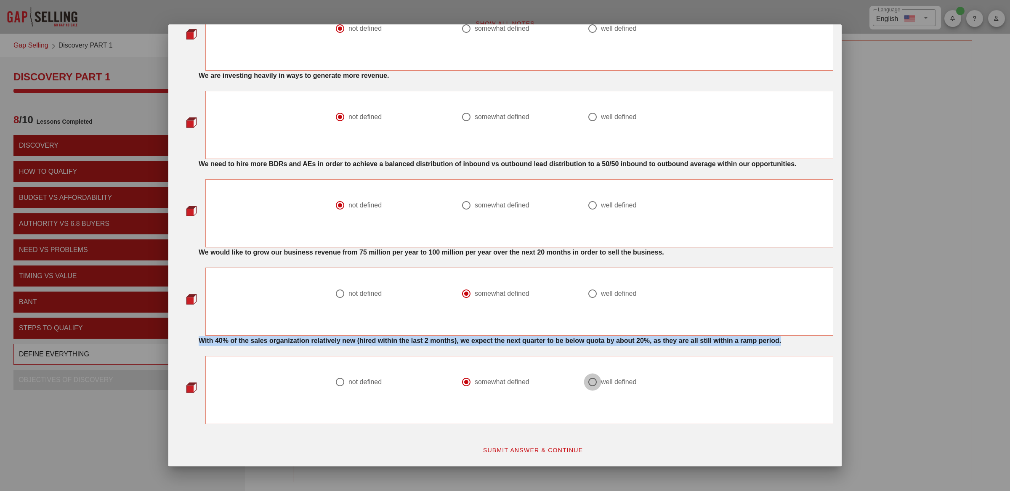
radio input "true"
click at [539, 454] on span "SUBMIT ANSWER & CONTINUE" at bounding box center [533, 450] width 101 height 7
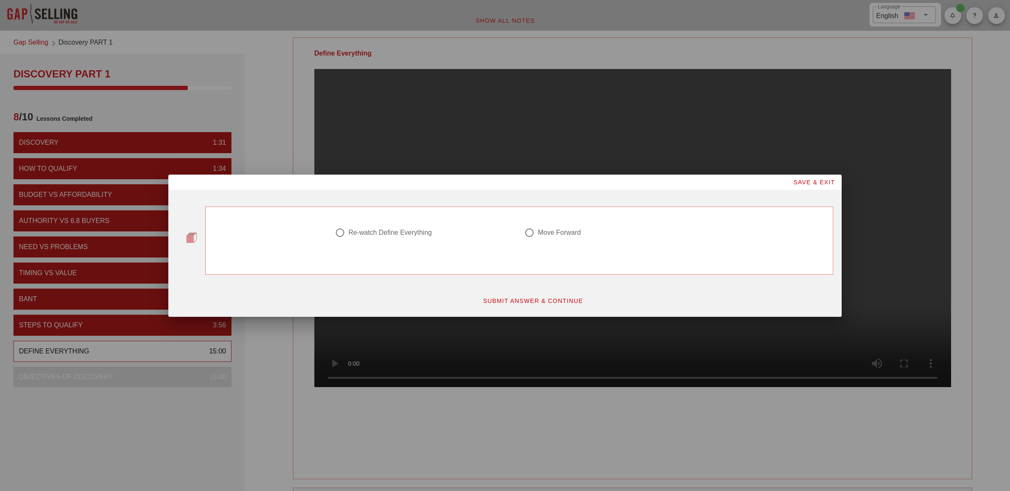
scroll to position [0, 0]
click at [366, 233] on div "Re-watch Define Everything" at bounding box center [389, 232] width 83 height 8
radio input "true"
click at [524, 293] on div "SUBMIT ANSWER & CONTINUE" at bounding box center [532, 300] width 601 height 15
click at [522, 299] on span "SUBMIT ANSWER & CONTINUE" at bounding box center [533, 300] width 101 height 7
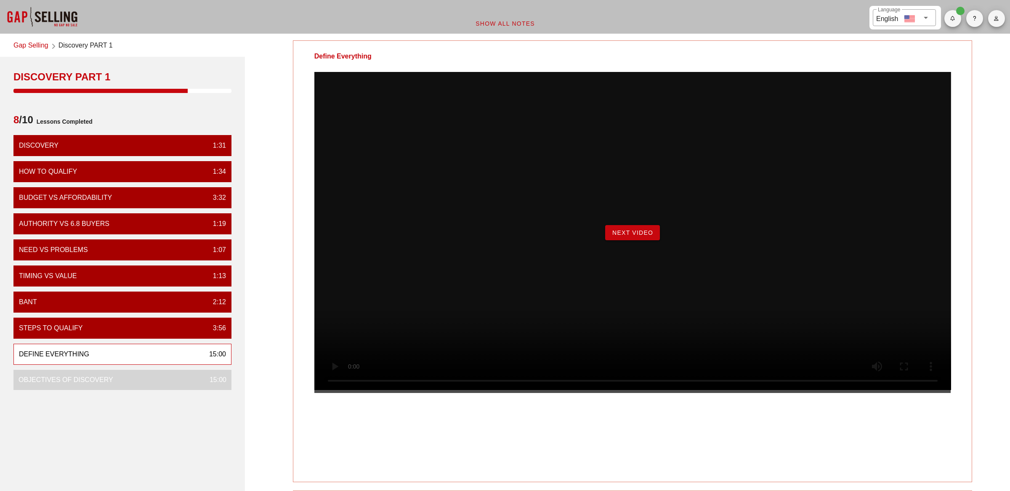
click at [642, 236] on span "Next Video" at bounding box center [632, 232] width 41 height 7
click at [643, 236] on span "Begin Exercise" at bounding box center [632, 232] width 58 height 7
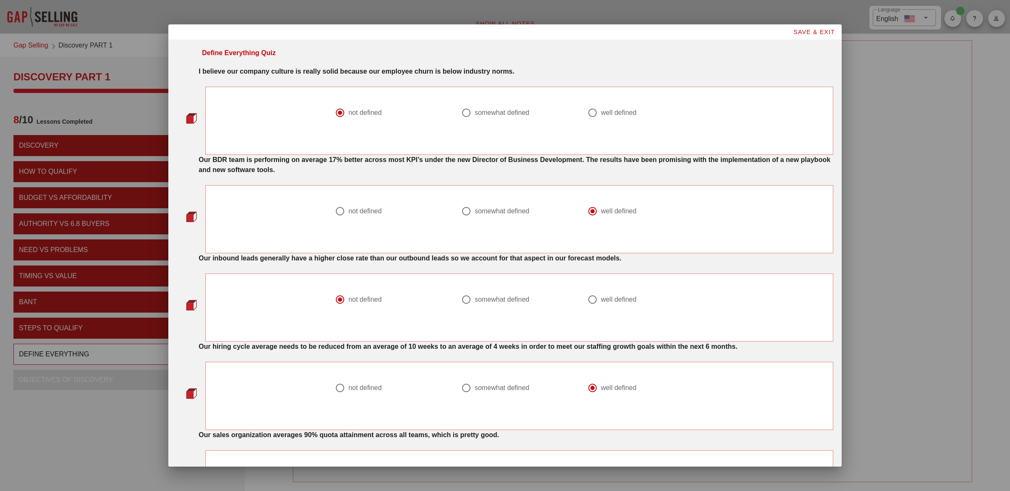
click at [270, 72] on strong "I believe our company culture is really solid because our employee churn is bel…" at bounding box center [357, 71] width 316 height 7
click at [276, 164] on div "Our BDR team is performing on average 17% better across most KPI’s under the ne…" at bounding box center [516, 165] width 635 height 20
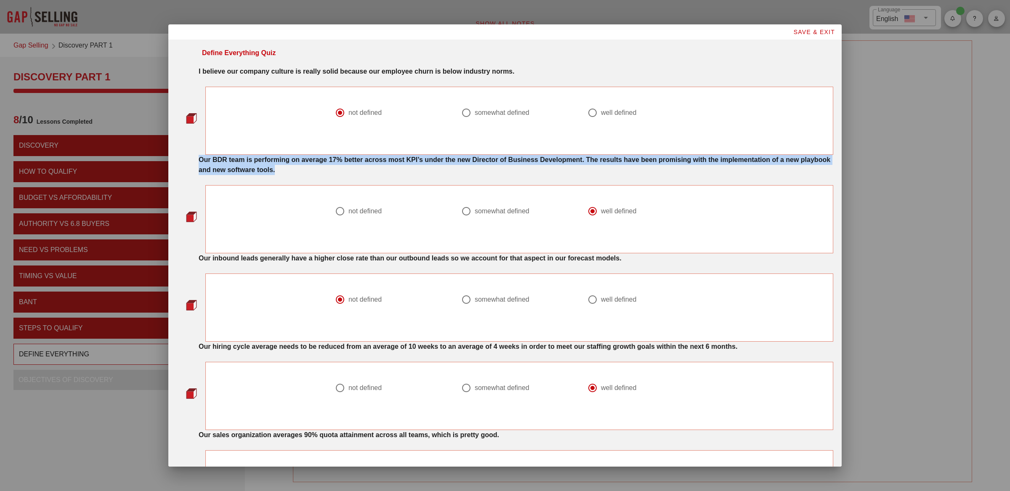
click at [276, 164] on div "Our BDR team is performing on average 17% better across most KPI’s under the ne…" at bounding box center [516, 165] width 635 height 20
click at [468, 212] on div at bounding box center [466, 211] width 14 height 14
radio input "true"
click at [487, 167] on div "Our BDR team is performing on average 17% better across most KPI’s under the ne…" at bounding box center [516, 165] width 635 height 20
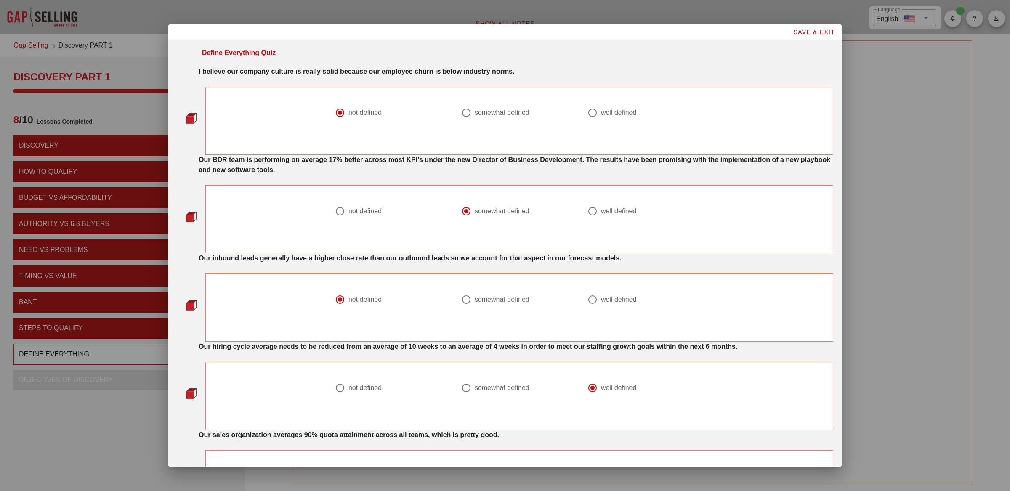
click at [487, 167] on div "Our BDR team is performing on average 17% better across most KPI’s under the ne…" at bounding box center [516, 165] width 635 height 20
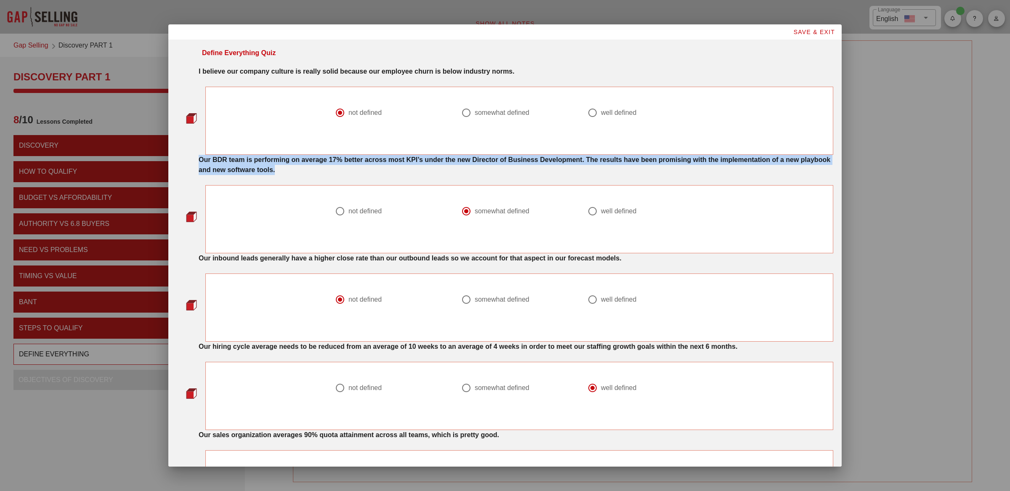
click at [487, 167] on div "Our BDR team is performing on average 17% better across most KPI’s under the ne…" at bounding box center [516, 165] width 635 height 20
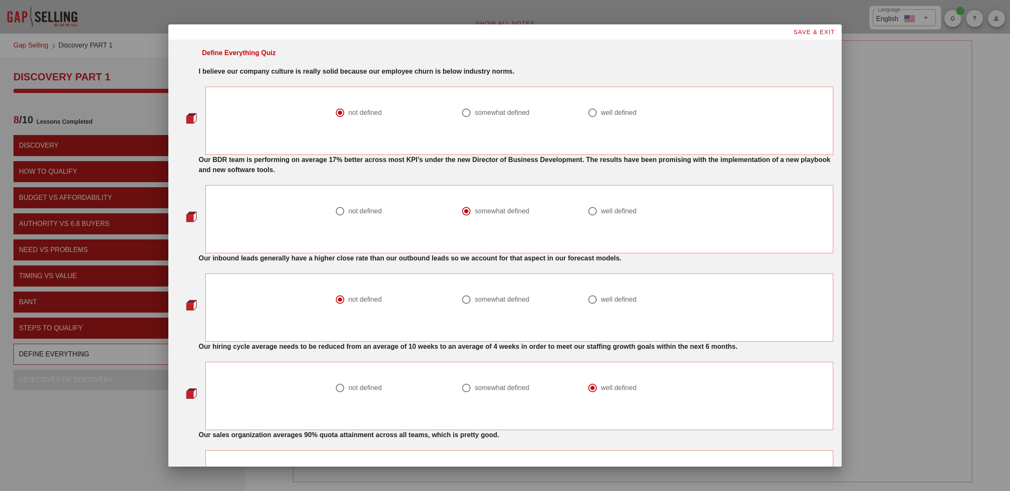
click at [279, 175] on div "Our BDR team is performing on average 17% better across most KPI’s under the ne…" at bounding box center [516, 165] width 635 height 20
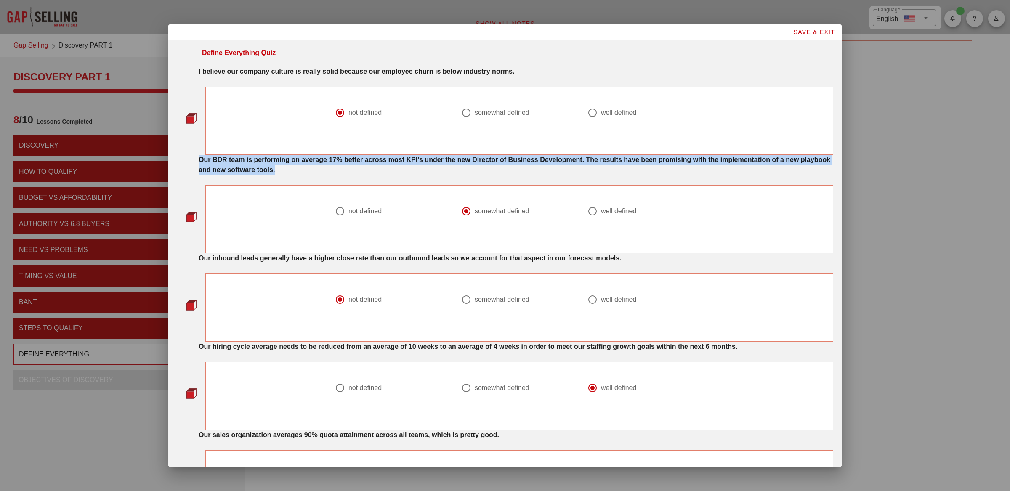
click at [279, 175] on div "Our BDR team is performing on average 17% better across most KPI’s under the ne…" at bounding box center [516, 165] width 635 height 20
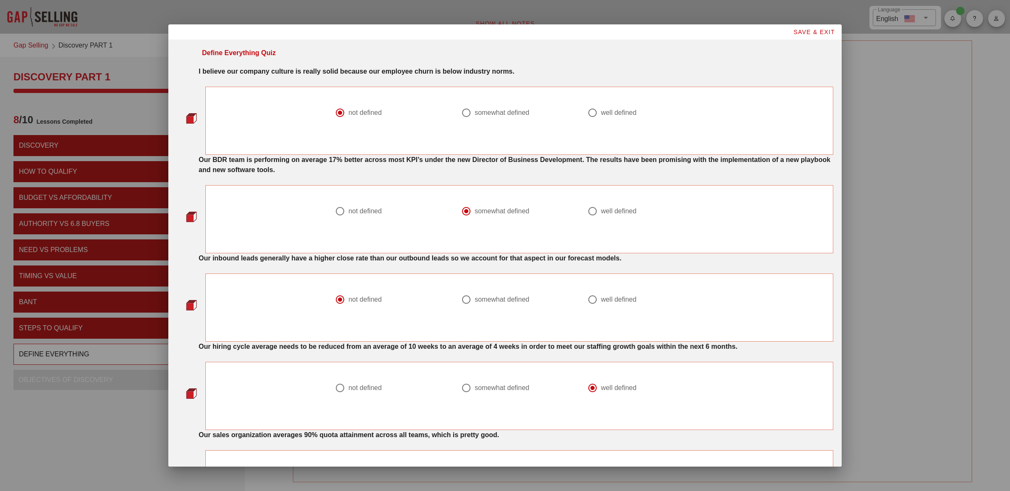
click at [280, 256] on strong "Our inbound leads generally have a higher close rate than our outbound leads so…" at bounding box center [410, 258] width 423 height 7
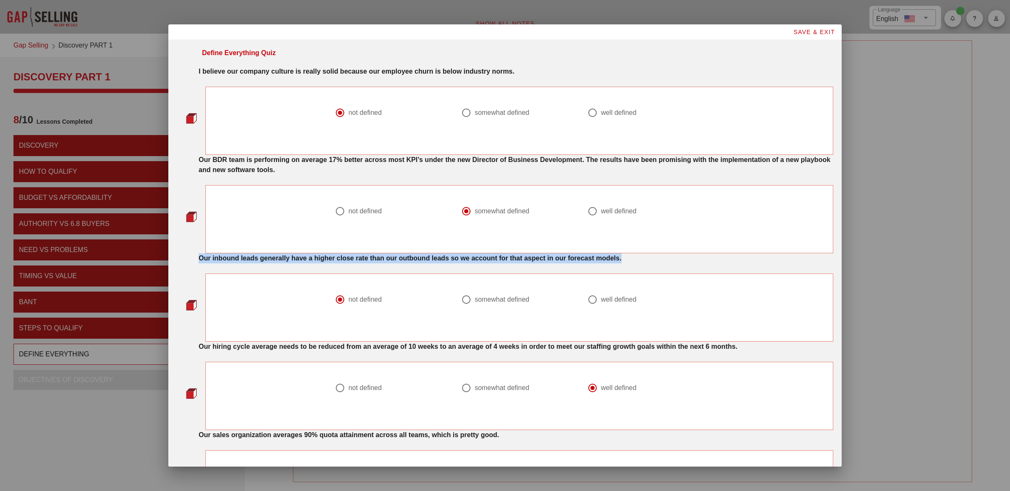
click at [280, 256] on strong "Our inbound leads generally have a higher close rate than our outbound leads so…" at bounding box center [410, 258] width 423 height 7
click at [263, 263] on div "Our inbound leads generally have a higher close rate than our outbound leads so…" at bounding box center [516, 258] width 635 height 10
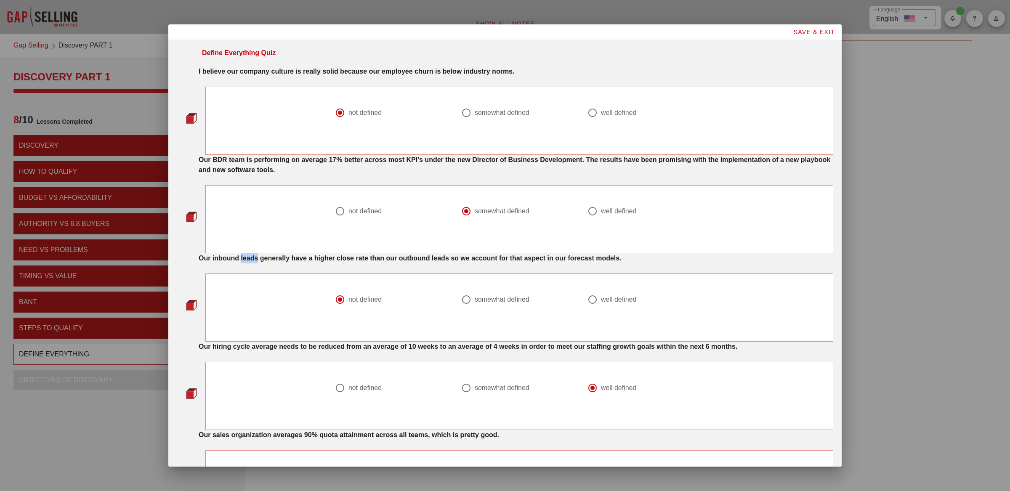
click at [263, 263] on div "Our inbound leads generally have a higher close rate than our outbound leads so…" at bounding box center [516, 258] width 635 height 10
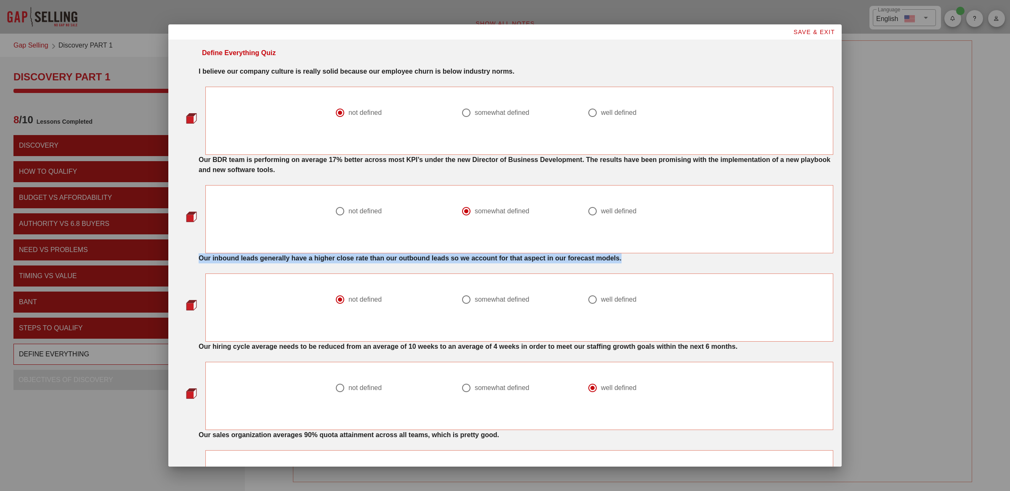
click at [263, 263] on div "Our inbound leads generally have a higher close rate than our outbound leads so…" at bounding box center [516, 258] width 635 height 10
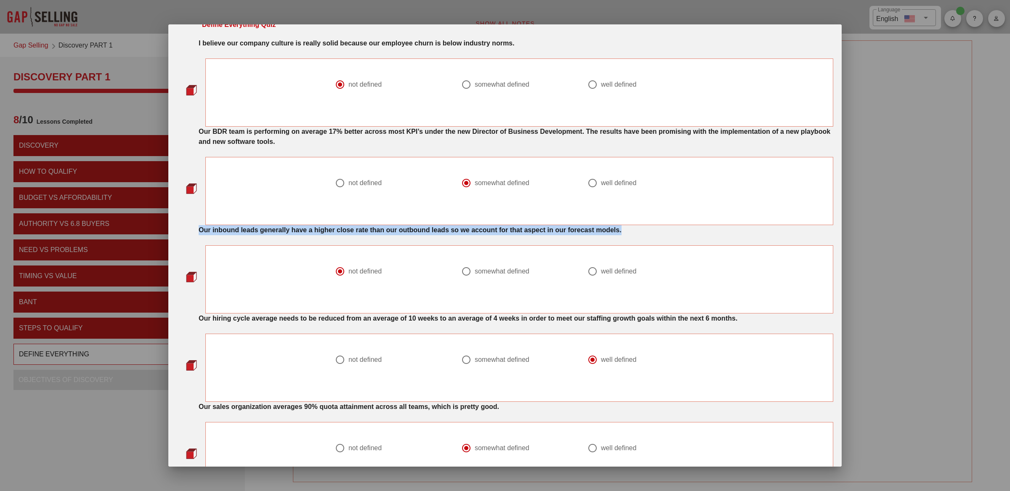
scroll to position [38, 0]
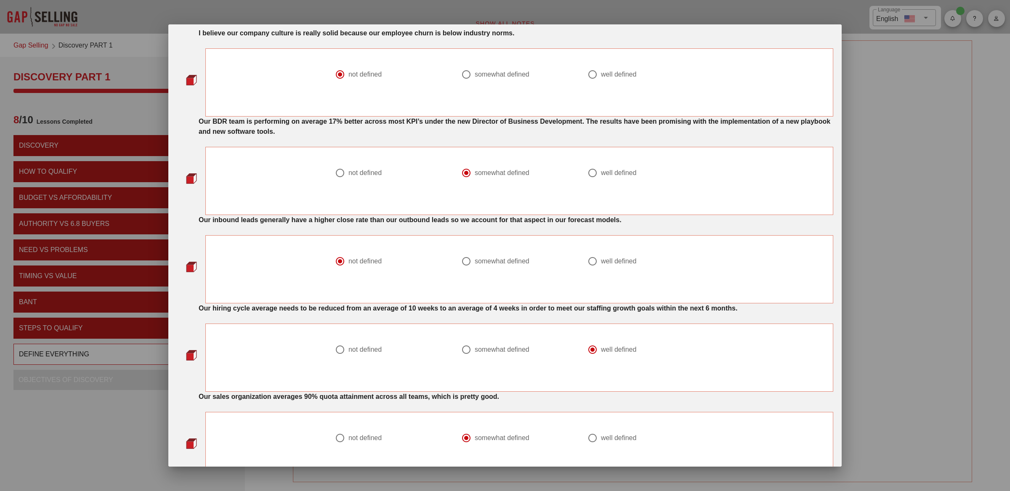
click at [316, 311] on strong "Our hiring cycle average needs to be reduced from an average of 10 weeks to an …" at bounding box center [468, 308] width 539 height 7
click at [346, 308] on strong "Our hiring cycle average needs to be reduced from an average of 10 weeks to an …" at bounding box center [468, 308] width 539 height 7
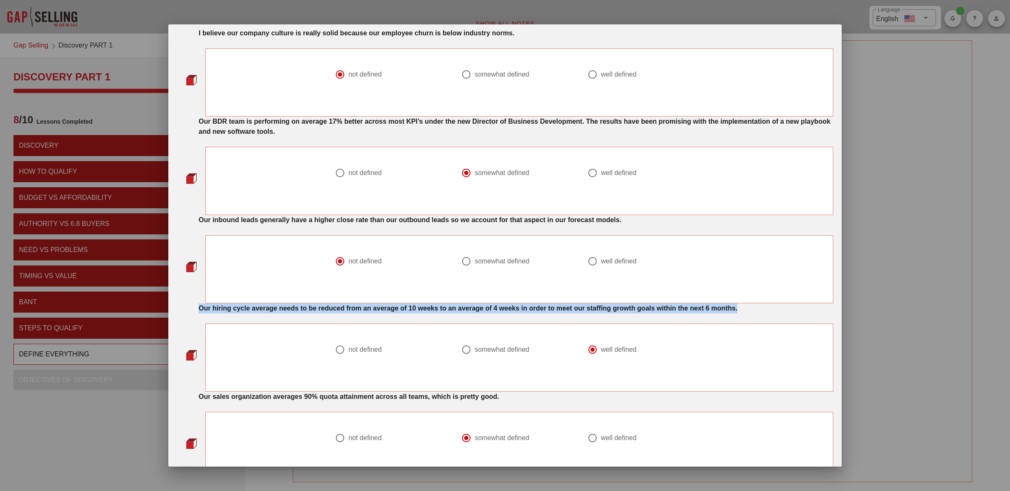
click at [346, 308] on strong "Our hiring cycle average needs to be reduced from an average of 10 weeks to an …" at bounding box center [468, 308] width 539 height 7
click at [466, 348] on div at bounding box center [466, 350] width 14 height 14
radio input "true"
click at [625, 306] on strong "Our hiring cycle average needs to be reduced from an average of 10 weeks to an …" at bounding box center [468, 308] width 539 height 7
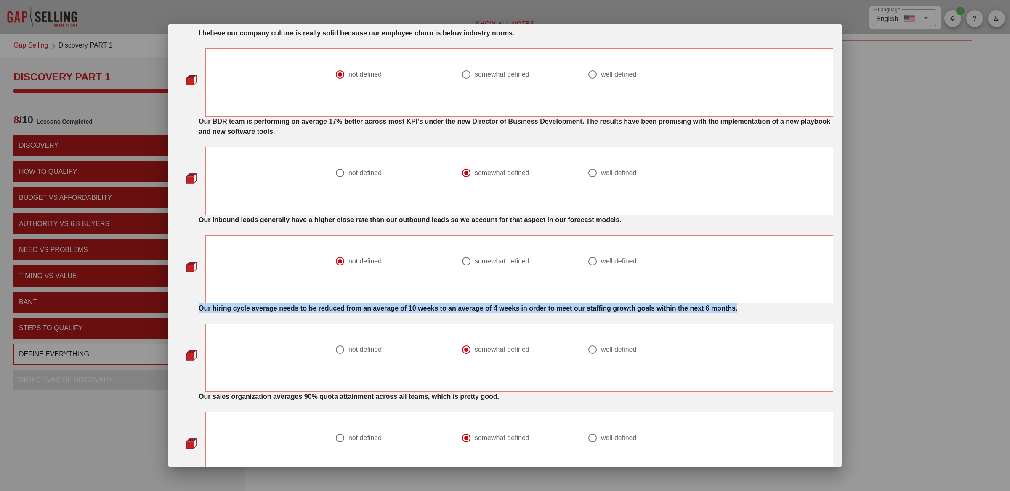
click at [625, 306] on strong "Our hiring cycle average needs to be reduced from an average of 10 weeks to an …" at bounding box center [468, 308] width 539 height 7
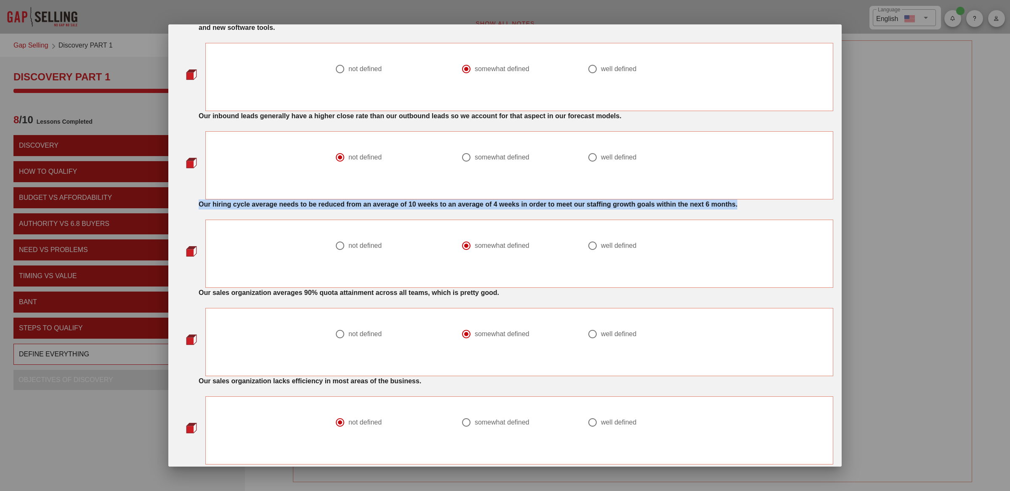
scroll to position [180, 0]
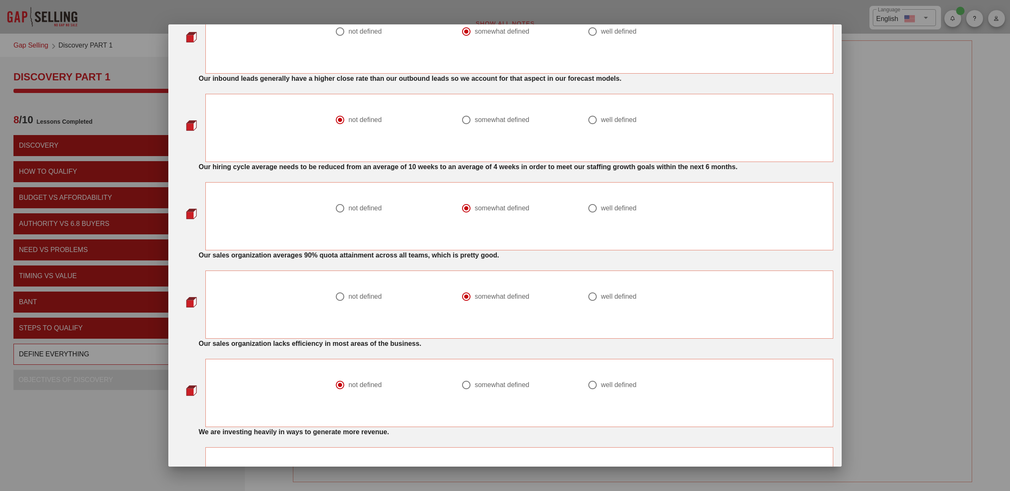
click at [332, 259] on strong "Our sales organization averages 90% quota attainment across all teams, which is…" at bounding box center [349, 255] width 300 height 7
click at [326, 259] on strong "Our sales organization averages 90% quota attainment across all teams, which is…" at bounding box center [349, 255] width 300 height 7
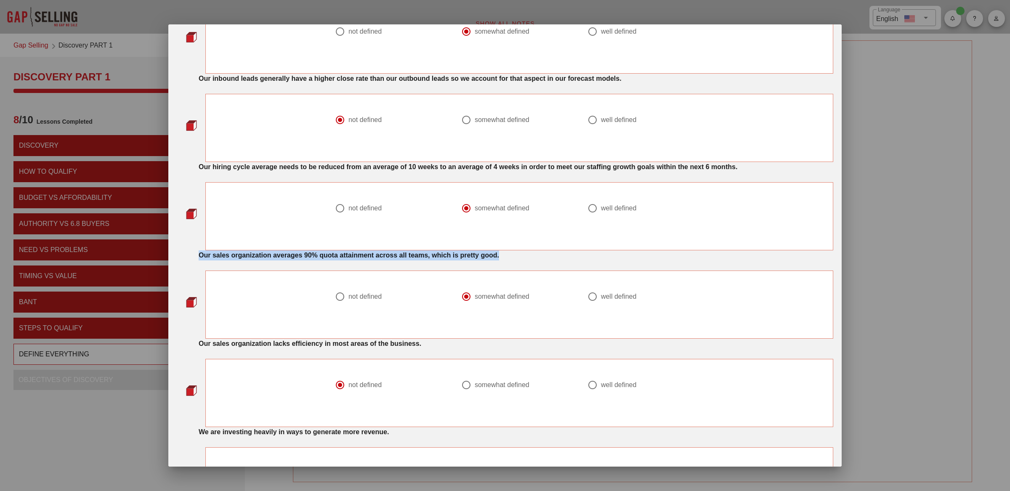
click at [326, 259] on strong "Our sales organization averages 90% quota attainment across all teams, which is…" at bounding box center [349, 255] width 300 height 7
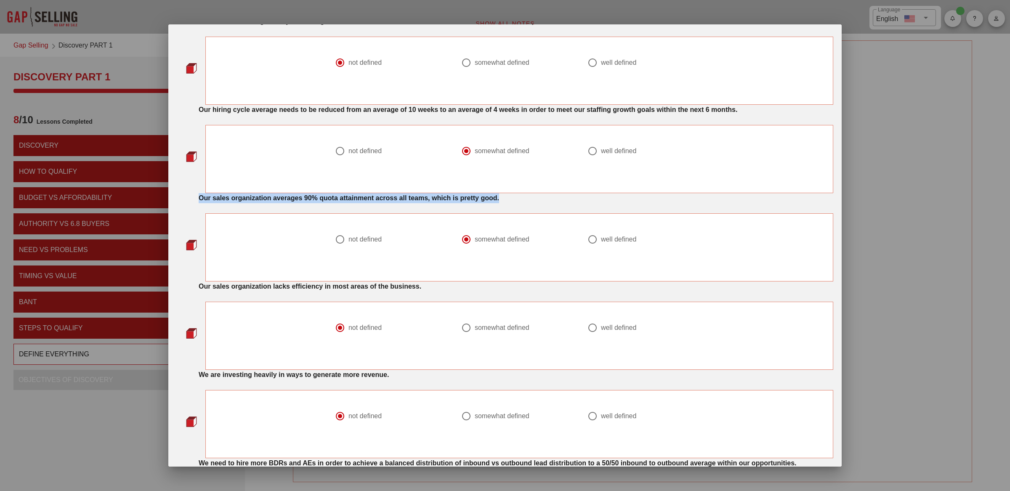
scroll to position [263, 0]
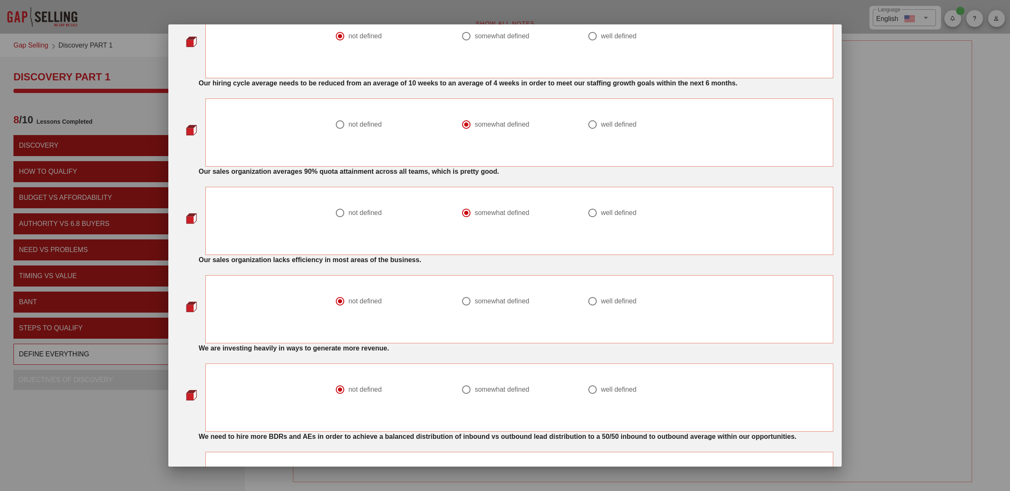
click at [311, 263] on strong "Our sales organization lacks efficiency in most areas of the business." at bounding box center [310, 259] width 223 height 7
click at [355, 207] on div "not defined" at bounding box center [393, 218] width 126 height 30
click at [346, 214] on div at bounding box center [340, 213] width 14 height 14
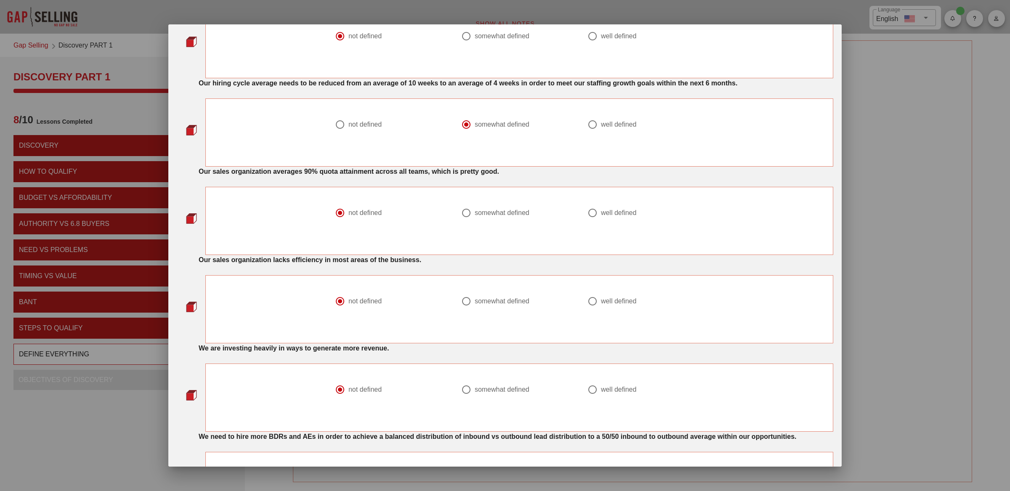
click at [295, 263] on strong "Our sales organization lacks efficiency in most areas of the business." at bounding box center [310, 259] width 223 height 7
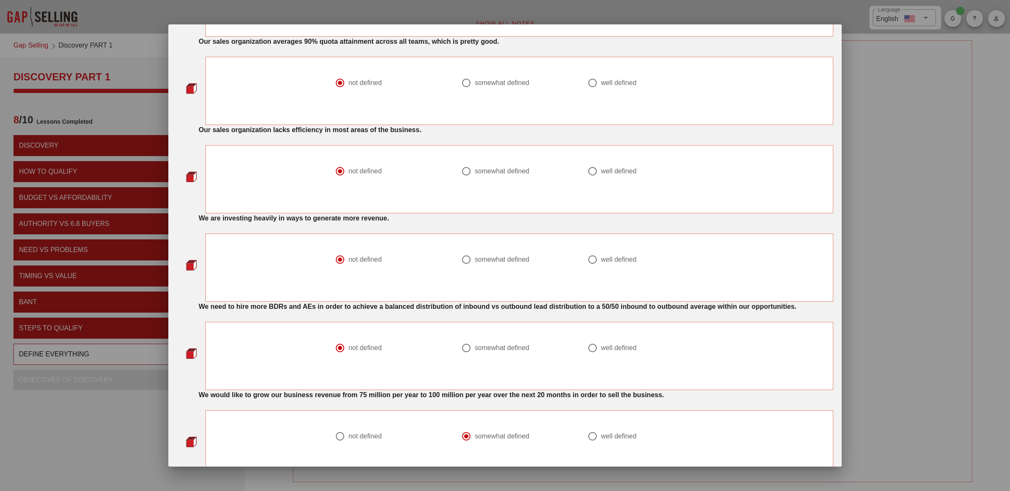
click at [476, 79] on div "somewhat defined" at bounding box center [515, 83] width 109 height 10
radio input "false"
radio input "true"
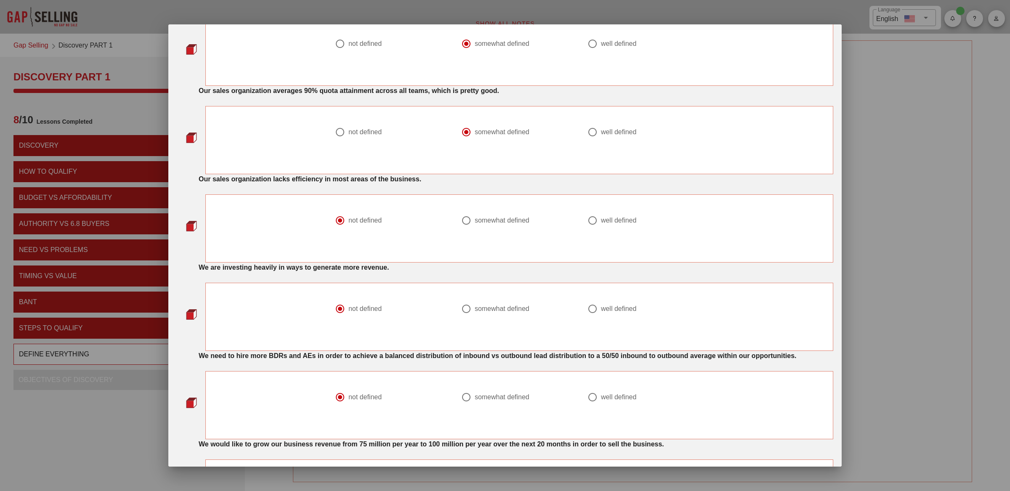
scroll to position [344, 0]
click at [308, 268] on strong "We are investing heavily in ways to generate more revenue." at bounding box center [294, 267] width 190 height 7
click at [247, 270] on strong "We are investing heavily in ways to generate more revenue." at bounding box center [294, 267] width 190 height 7
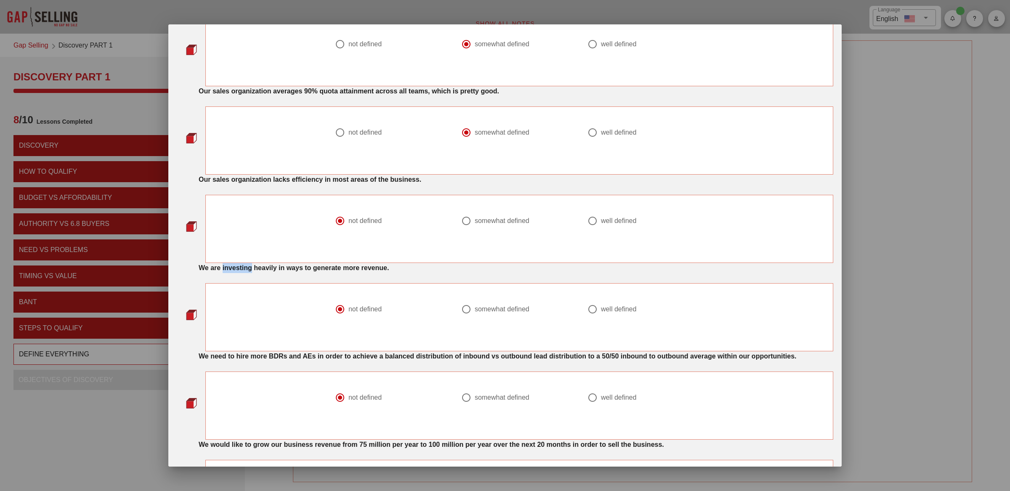
click at [247, 270] on strong "We are investing heavily in ways to generate more revenue." at bounding box center [294, 267] width 190 height 7
click at [264, 271] on strong "We are investing heavily in ways to generate more revenue." at bounding box center [294, 267] width 190 height 7
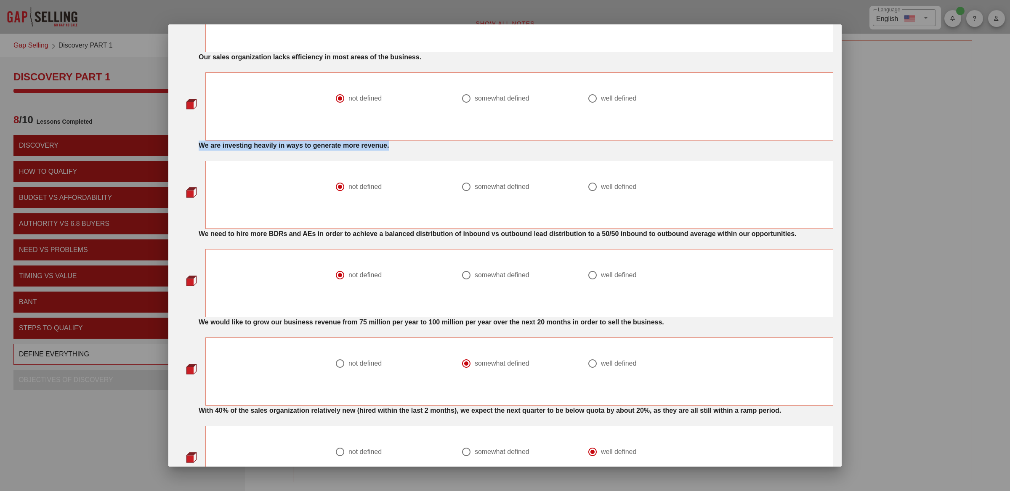
scroll to position [467, 0]
click at [252, 236] on strong "We need to hire more BDRs and AEs in order to achieve a balanced distribution o…" at bounding box center [498, 232] width 598 height 7
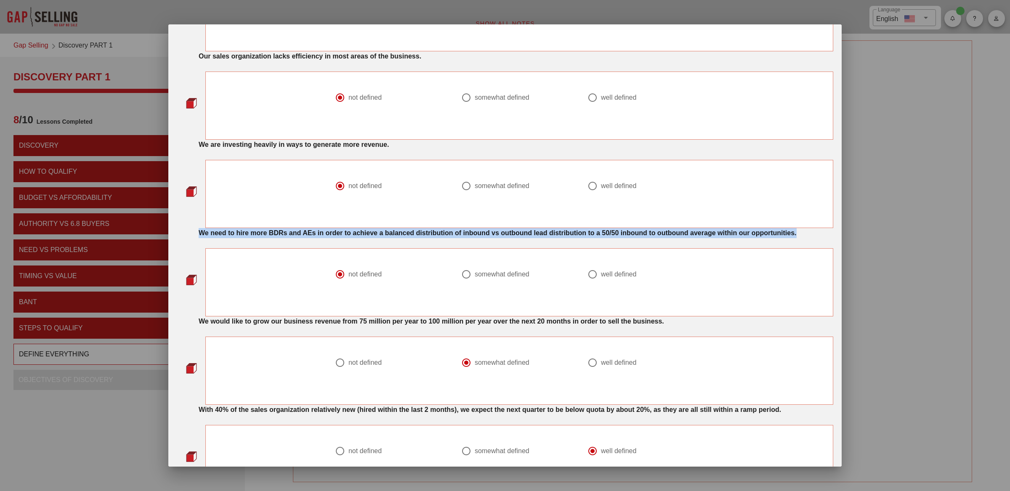
click at [252, 236] on strong "We need to hire more BDRs and AEs in order to achieve a balanced distribution o…" at bounding box center [498, 232] width 598 height 7
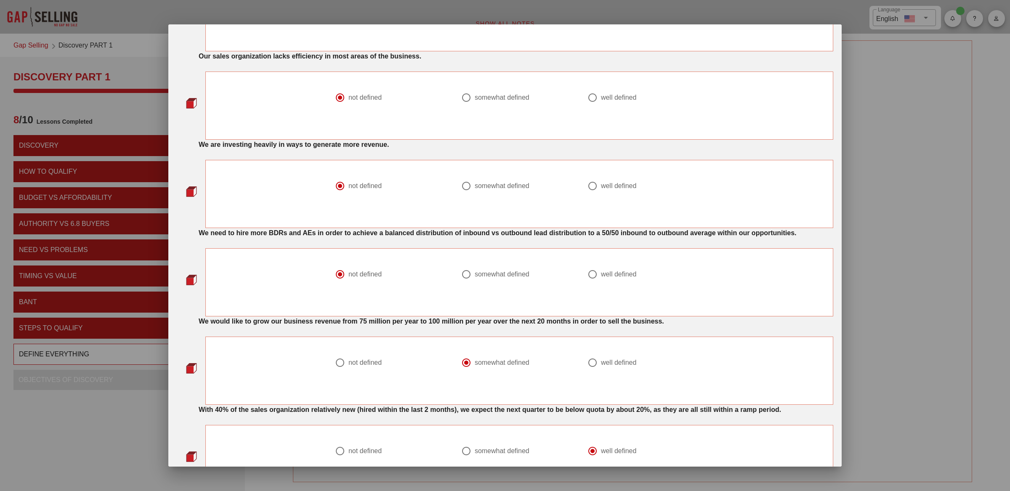
click at [330, 234] on strong "We need to hire more BDRs and AEs in order to achieve a balanced distribution o…" at bounding box center [498, 232] width 598 height 7
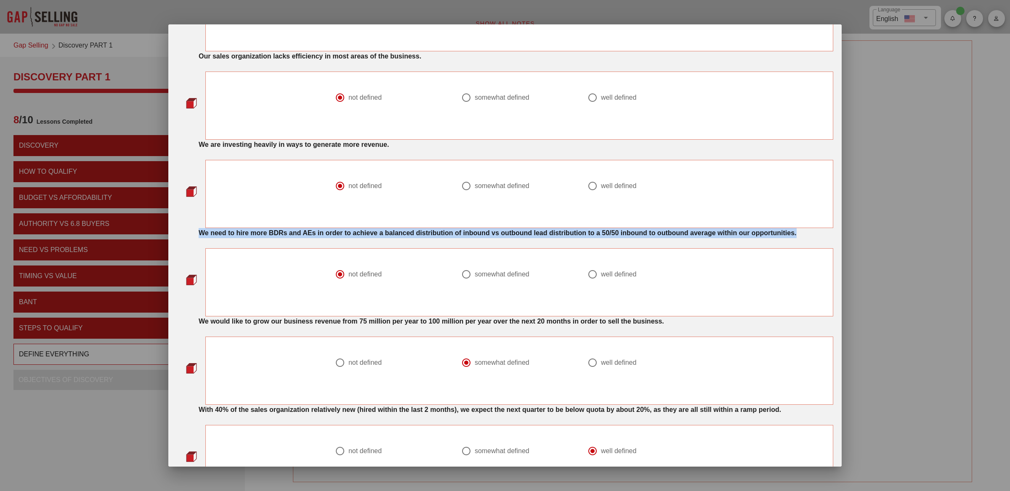
click at [330, 234] on strong "We need to hire more BDRs and AEs in order to achieve a balanced distribution o…" at bounding box center [498, 232] width 598 height 7
click at [466, 233] on strong "We need to hire more BDRs and AEs in order to achieve a balanced distribution o…" at bounding box center [498, 232] width 598 height 7
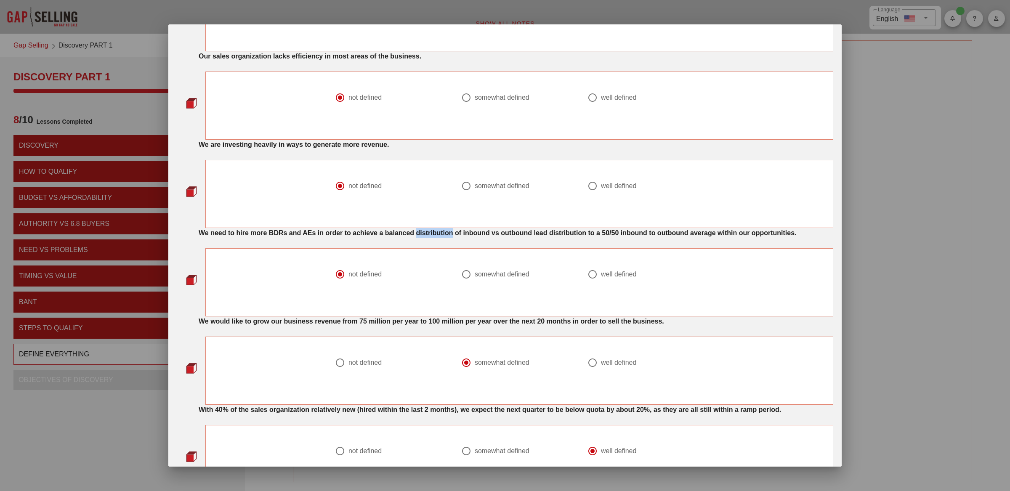
click at [466, 233] on strong "We need to hire more BDRs and AEs in order to achieve a balanced distribution o…" at bounding box center [498, 232] width 598 height 7
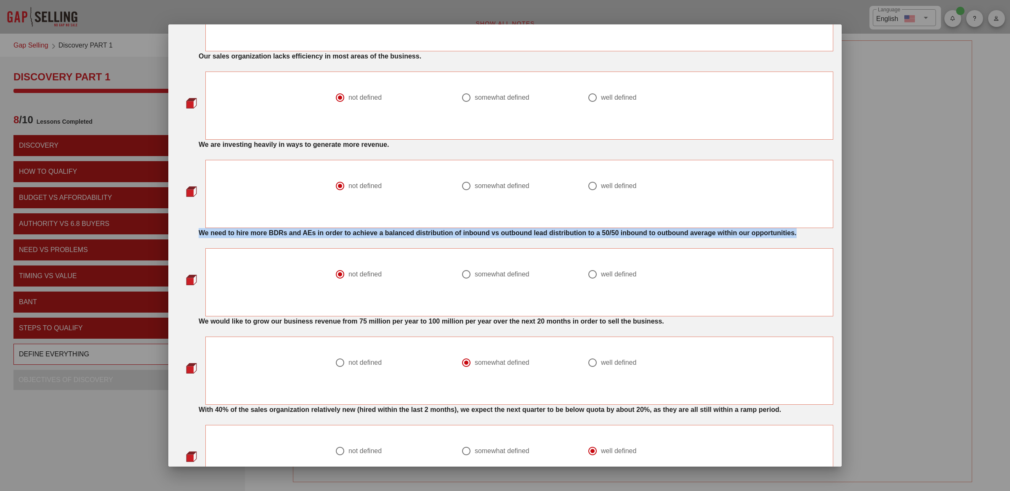
click at [466, 233] on strong "We need to hire more BDRs and AEs in order to achieve a balanced distribution o…" at bounding box center [498, 232] width 598 height 7
click at [470, 281] on div at bounding box center [466, 274] width 14 height 14
radio input "false"
radio input "true"
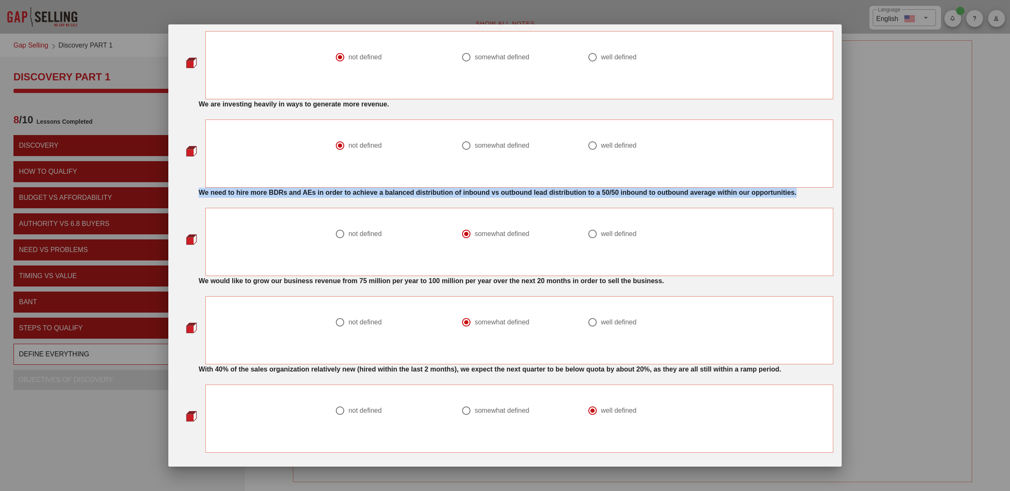
scroll to position [515, 0]
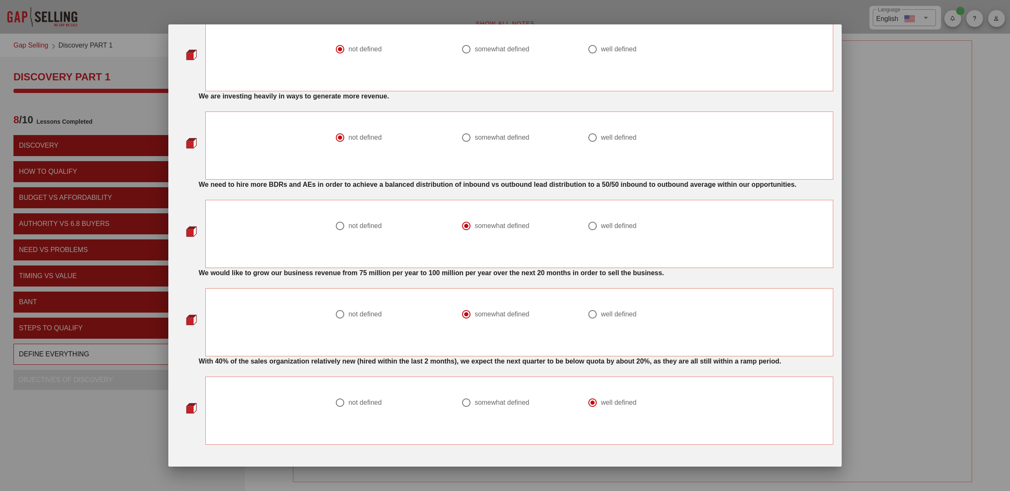
click at [370, 276] on strong "We would like to grow our business revenue from 75 million per year to 100 mill…" at bounding box center [431, 272] width 465 height 7
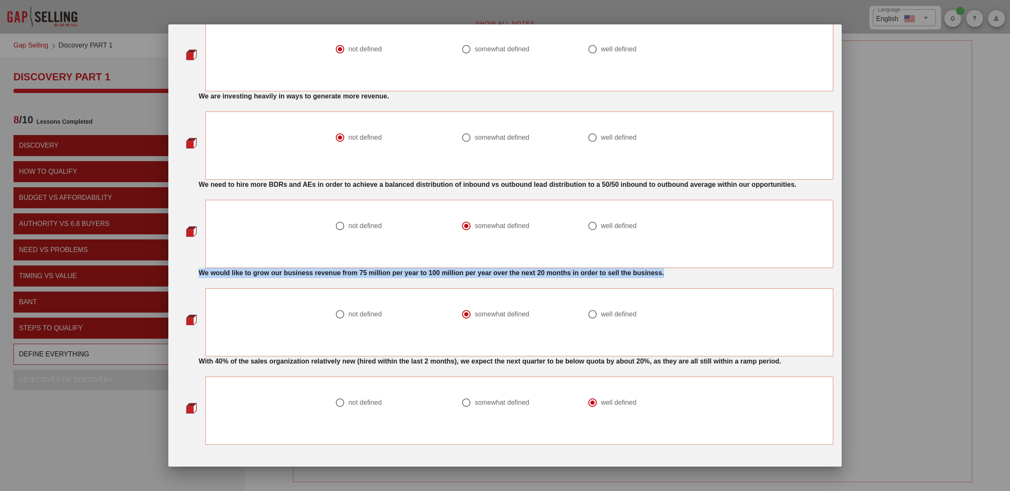
click at [370, 276] on strong "We would like to grow our business revenue from 75 million per year to 100 mill…" at bounding box center [431, 272] width 465 height 7
click at [488, 276] on strong "We would like to grow our business revenue from 75 million per year to 100 mill…" at bounding box center [431, 272] width 465 height 7
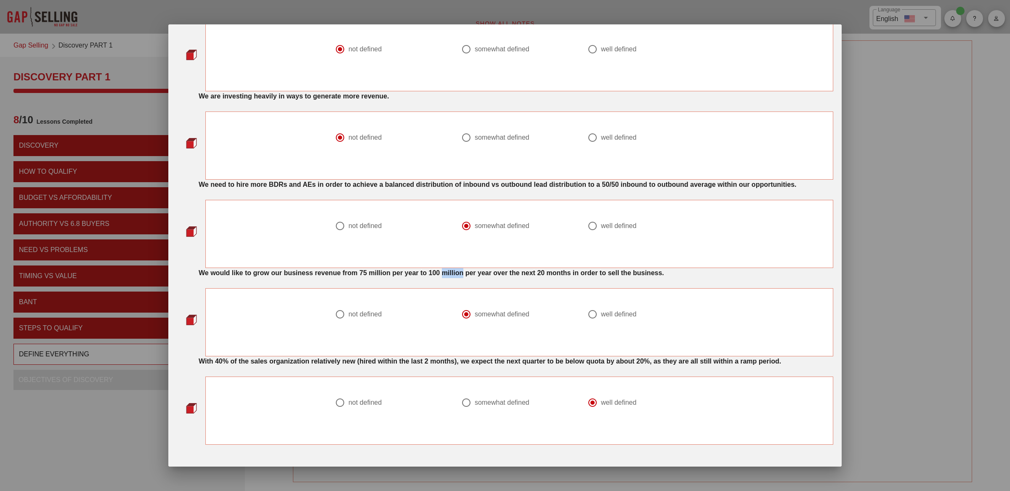
click at [488, 276] on strong "We would like to grow our business revenue from 75 million per year to 100 mill…" at bounding box center [431, 272] width 465 height 7
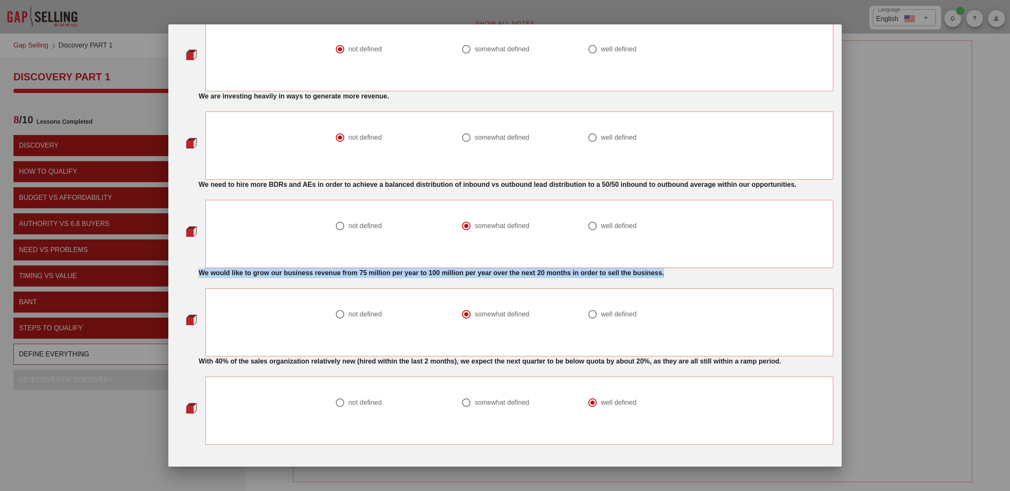
click at [488, 276] on strong "We would like to grow our business revenue from 75 million per year to 100 mill…" at bounding box center [431, 272] width 465 height 7
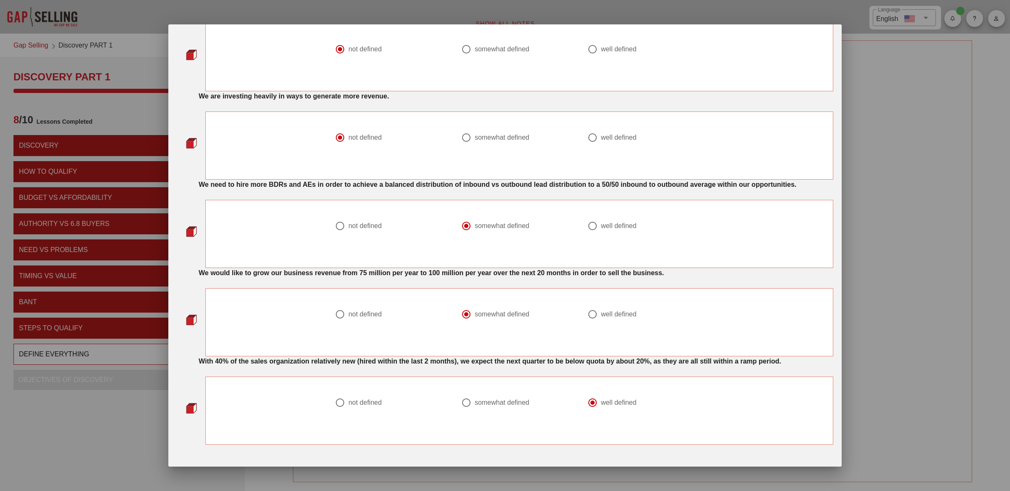
click at [337, 276] on strong "We would like to grow our business revenue from 75 million per year to 100 mill…" at bounding box center [431, 272] width 465 height 7
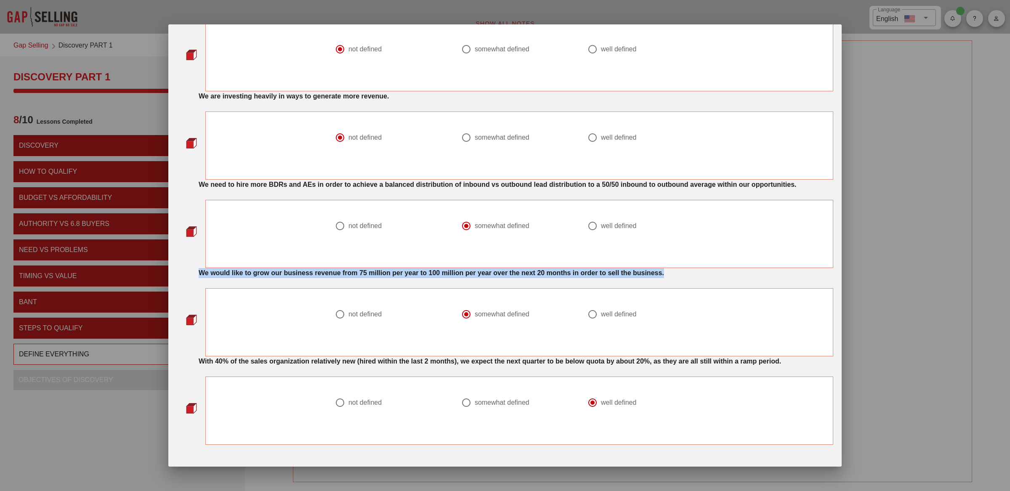
click at [337, 276] on strong "We would like to grow our business revenue from 75 million per year to 100 mill…" at bounding box center [431, 272] width 465 height 7
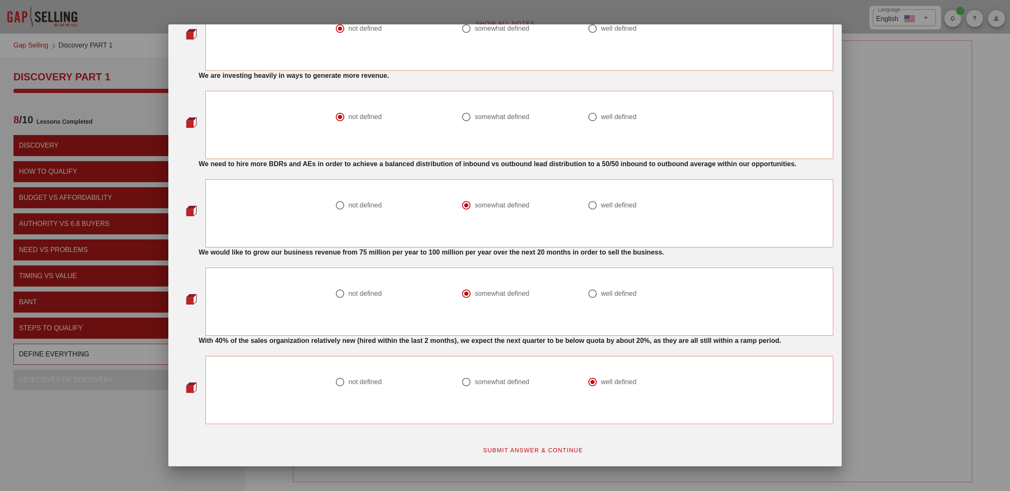
click at [293, 337] on strong "With 40% of the sales organization relatively new (hired within the last 2 mont…" at bounding box center [490, 340] width 582 height 7
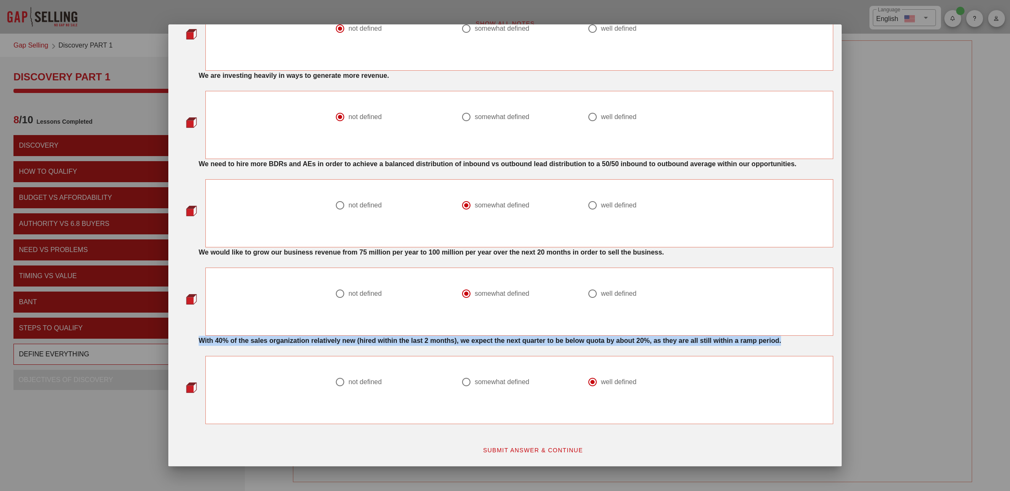
click at [293, 337] on strong "With 40% of the sales organization relatively new (hired within the last 2 mont…" at bounding box center [490, 340] width 582 height 7
click at [493, 383] on div "somewhat defined" at bounding box center [502, 382] width 55 height 8
radio input "true"
click at [558, 450] on span "SUBMIT ANSWER & CONTINUE" at bounding box center [533, 450] width 101 height 7
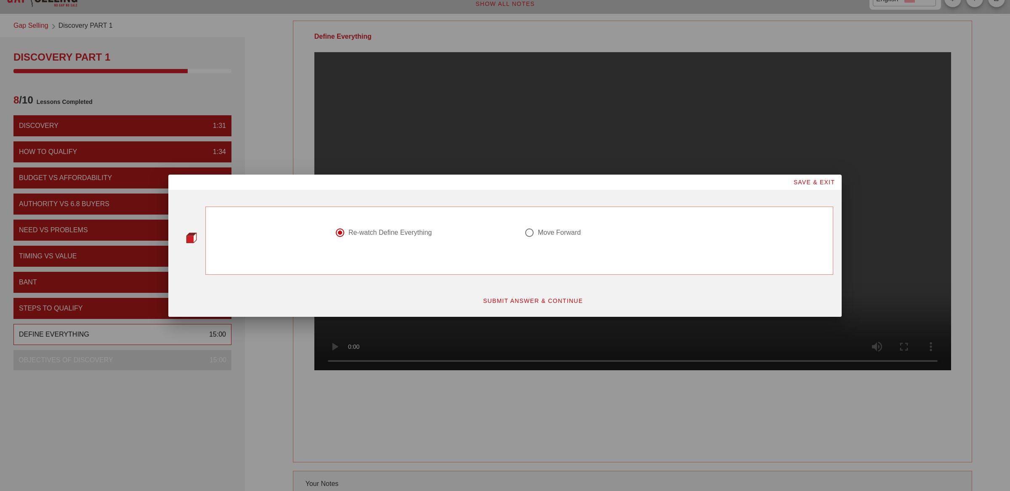
scroll to position [0, 0]
click at [531, 231] on div at bounding box center [529, 233] width 14 height 14
radio input "false"
radio input "true"
click at [546, 297] on span "SUBMIT ANSWER & CONTINUE" at bounding box center [533, 300] width 101 height 7
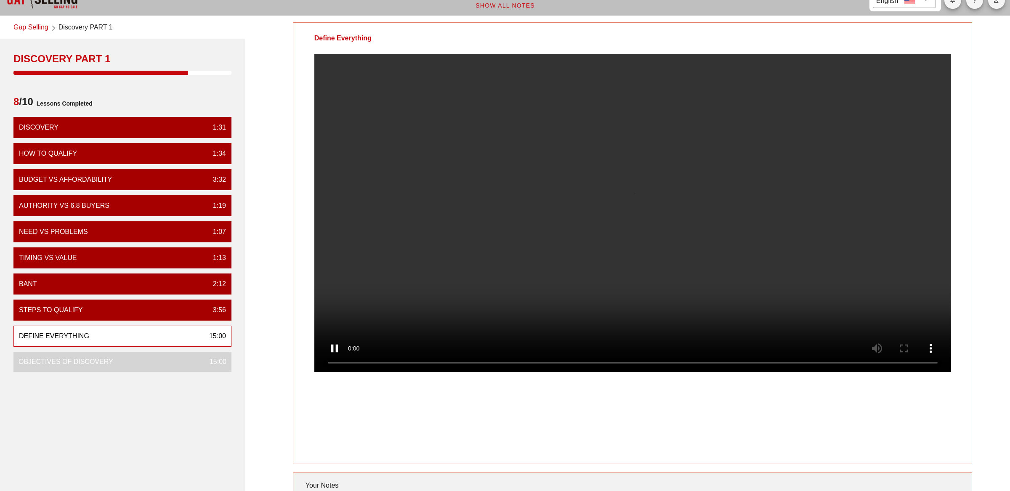
scroll to position [22, 0]
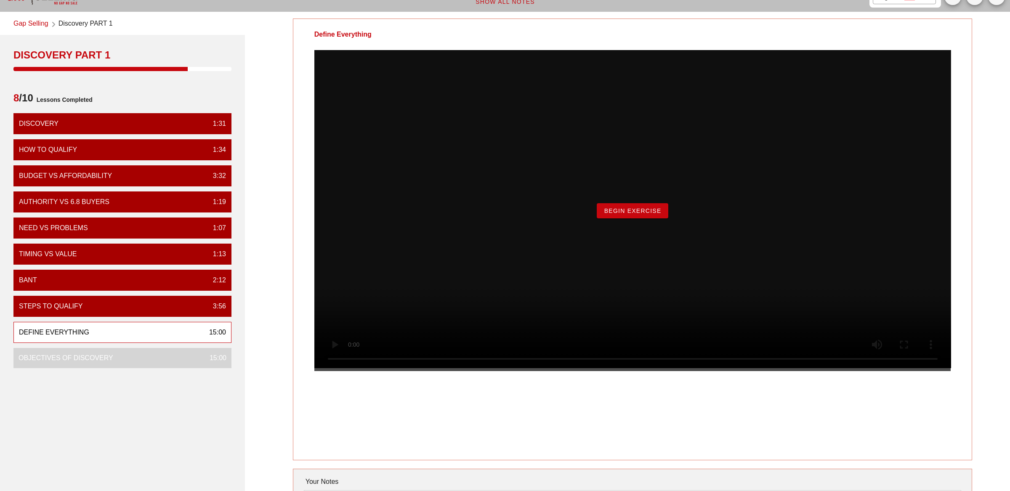
click at [639, 239] on div "Begin Exercise" at bounding box center [632, 210] width 637 height 321
click at [639, 214] on span "Begin Exercise" at bounding box center [632, 210] width 58 height 7
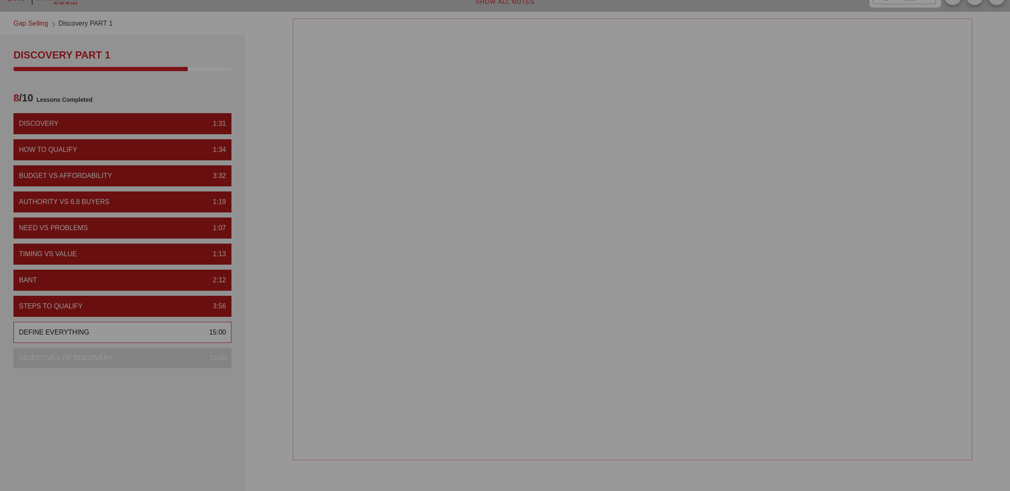
scroll to position [0, 0]
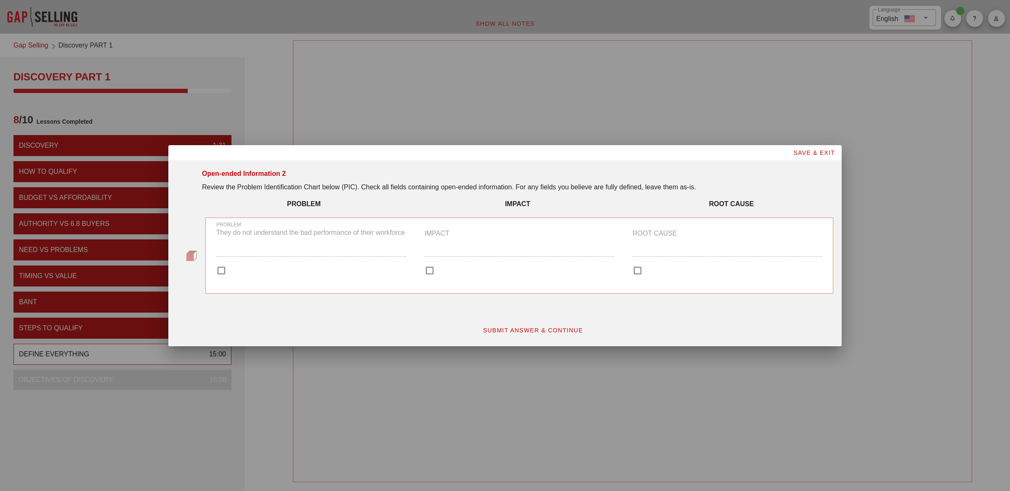
click at [287, 185] on p "Review the Problem Identification Chart below (PIC). Check all fields containin…" at bounding box center [517, 187] width 631 height 10
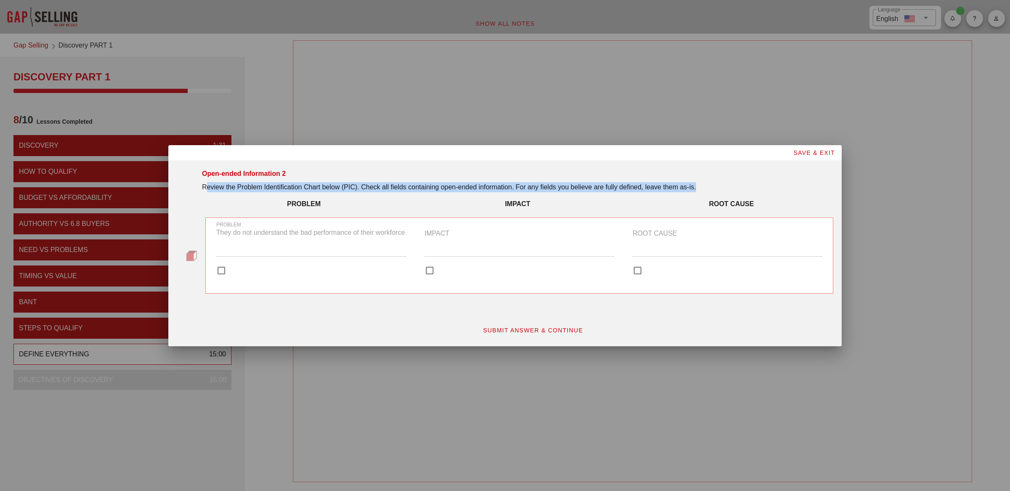
click at [287, 185] on p "Review the Problem Identification Chart below (PIC). Check all fields containin…" at bounding box center [517, 187] width 631 height 10
click at [483, 189] on p "Review the Problem Identification Chart below (PIC). Check all fields containin…" at bounding box center [517, 187] width 631 height 10
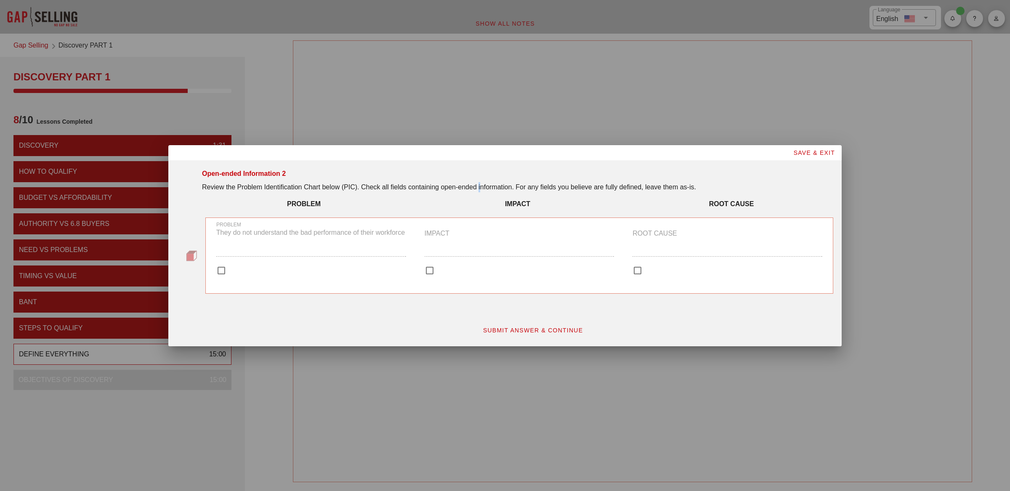
click at [483, 189] on p "Review the Problem Identification Chart below (PIC). Check all fields containin…" at bounding box center [517, 187] width 631 height 10
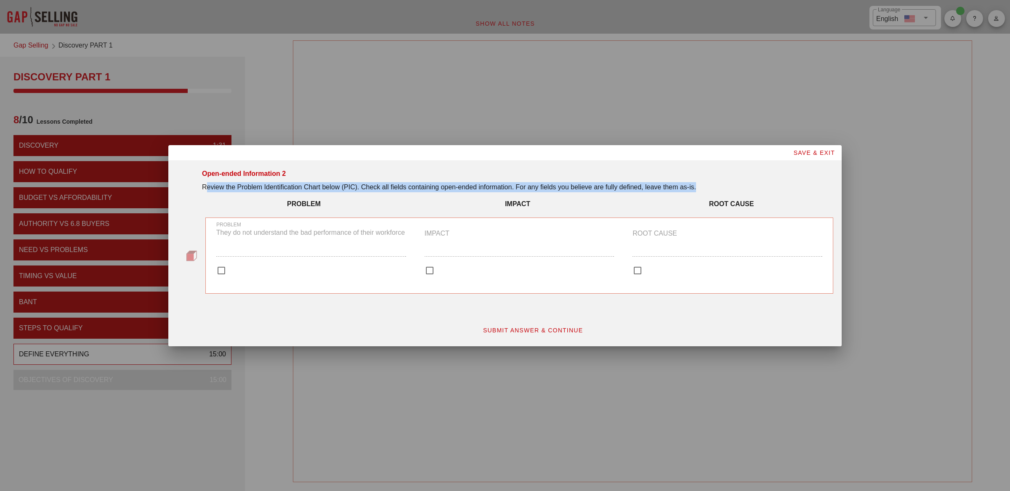
click at [483, 189] on p "Review the Problem Identification Chart below (PIC). Check all fields containin…" at bounding box center [517, 187] width 631 height 10
click at [531, 332] on span "SUBMIT ANSWER & CONTINUE" at bounding box center [533, 330] width 101 height 7
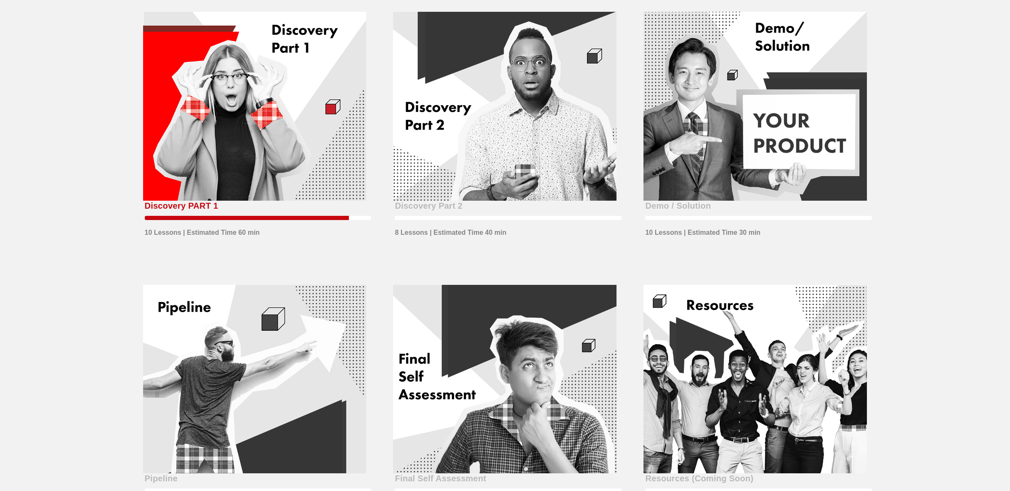
click at [301, 136] on div at bounding box center [254, 106] width 223 height 189
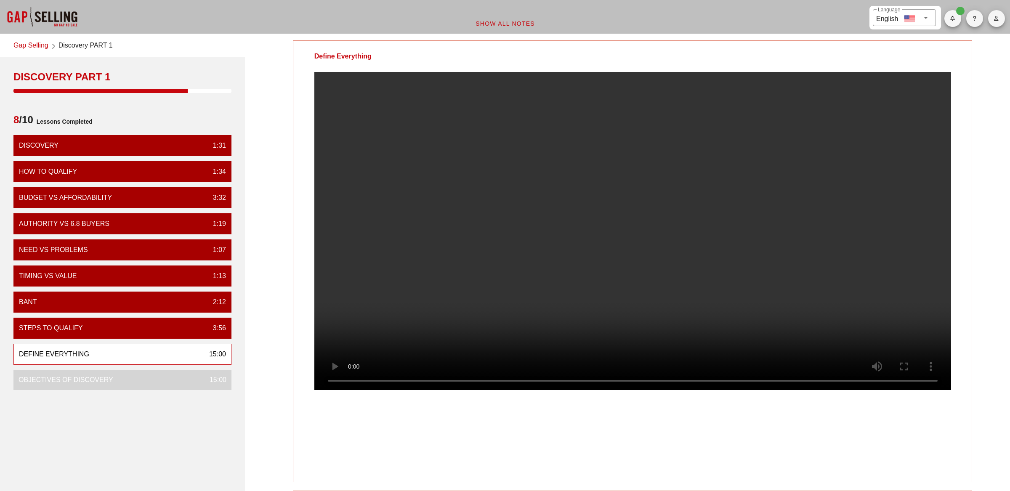
click at [542, 212] on video at bounding box center [632, 231] width 637 height 318
click at [575, 199] on video at bounding box center [632, 231] width 637 height 318
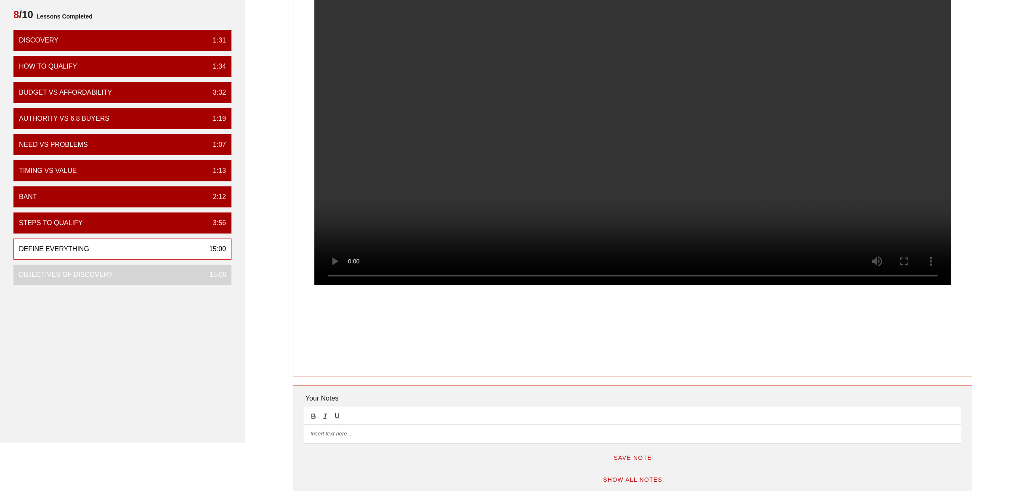
scroll to position [101, 0]
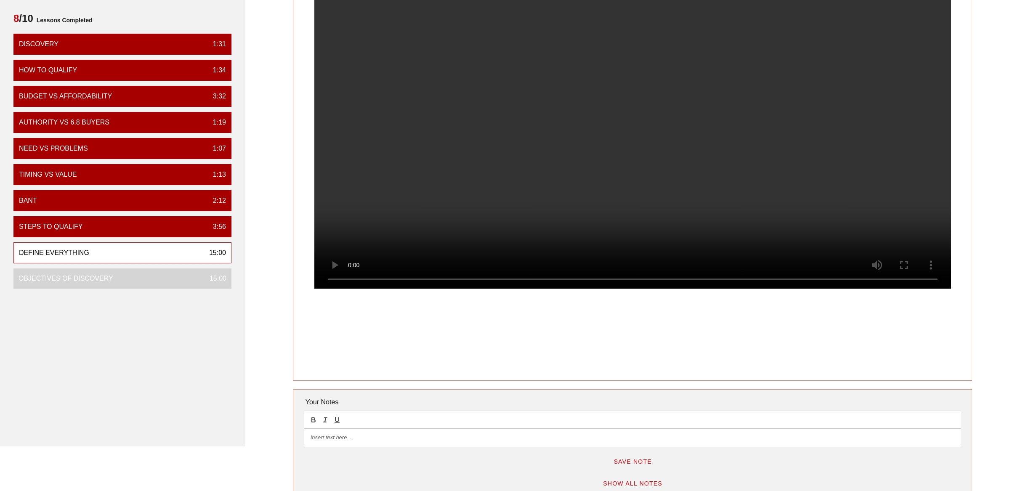
click at [369, 441] on p at bounding box center [633, 438] width 644 height 8
click at [391, 439] on p at bounding box center [633, 438] width 644 height 8
click at [637, 459] on span "Save Note" at bounding box center [632, 461] width 39 height 7
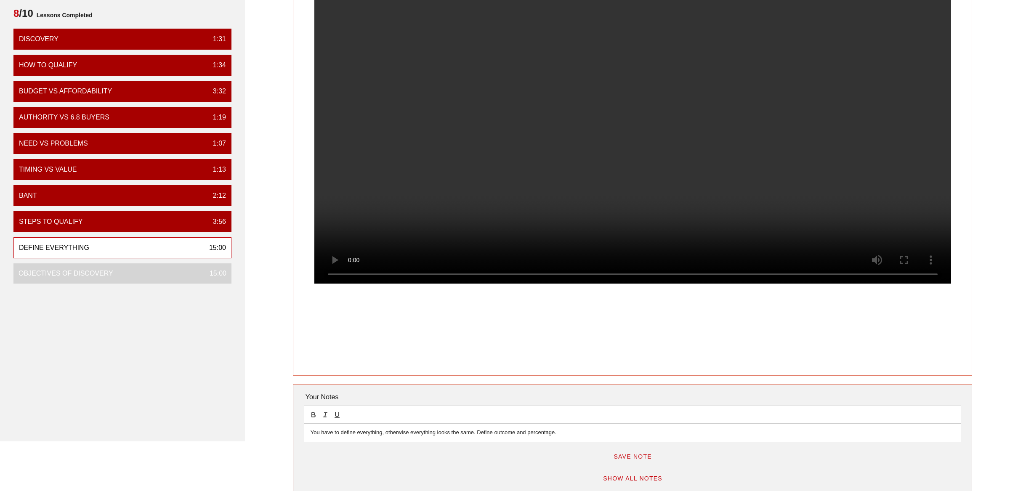
scroll to position [104, 0]
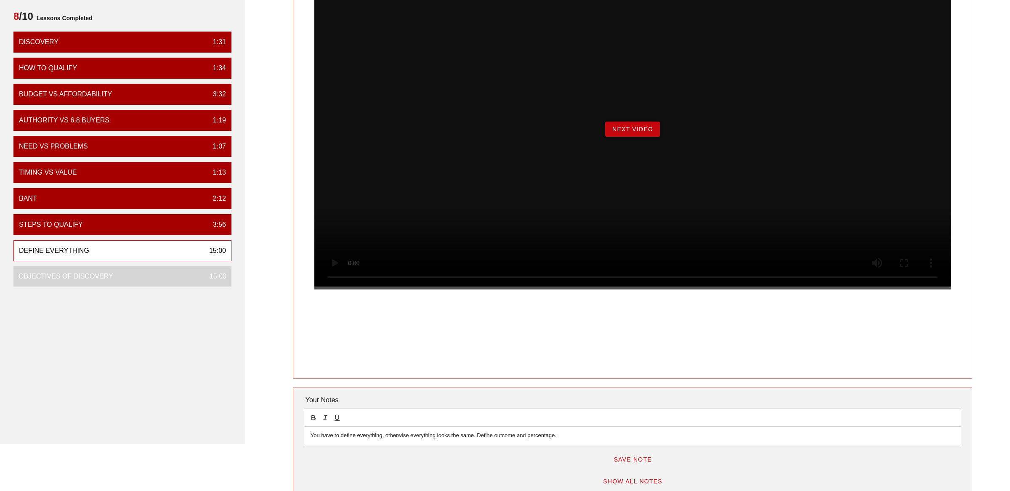
click at [651, 137] on button "Next Video" at bounding box center [632, 129] width 55 height 15
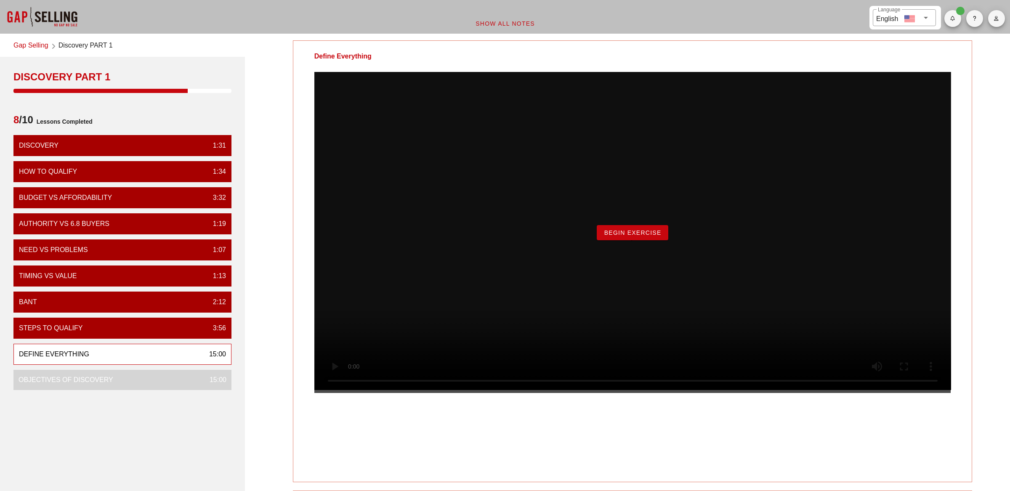
click at [636, 260] on div "Begin Exercise" at bounding box center [632, 232] width 637 height 321
click at [636, 240] on button "Begin Exercise" at bounding box center [632, 232] width 71 height 15
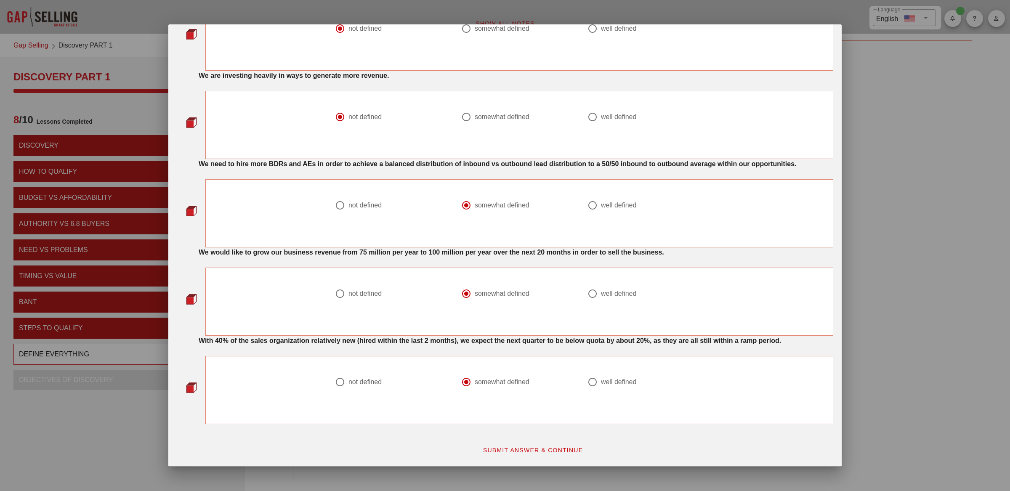
scroll to position [546, 0]
click at [262, 346] on div "With 40% of the sales organization relatively new (hired within the last 2 mont…" at bounding box center [516, 341] width 635 height 10
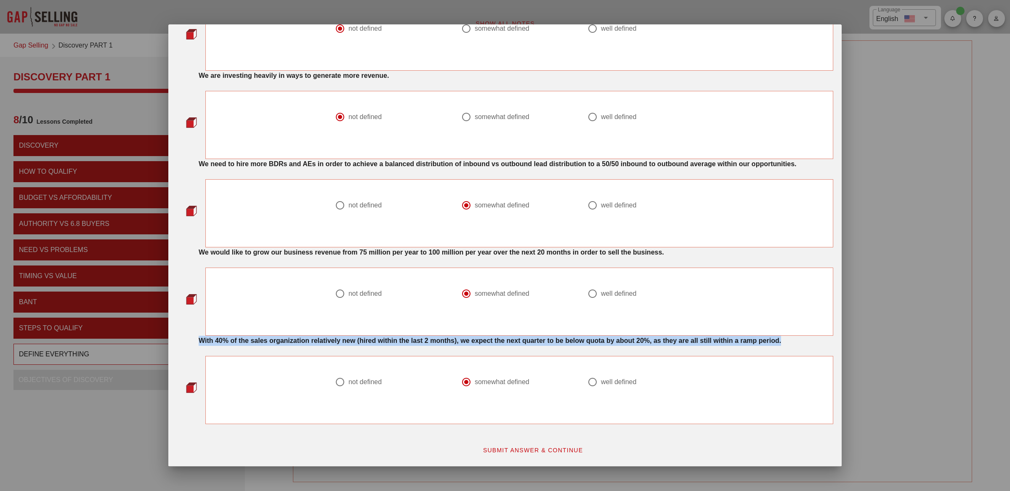
click at [262, 346] on div "With 40% of the sales organization relatively new (hired within the last 2 mont…" at bounding box center [516, 341] width 635 height 10
click at [377, 343] on strong "With 40% of the sales organization relatively new (hired within the last 2 mont…" at bounding box center [490, 340] width 582 height 7
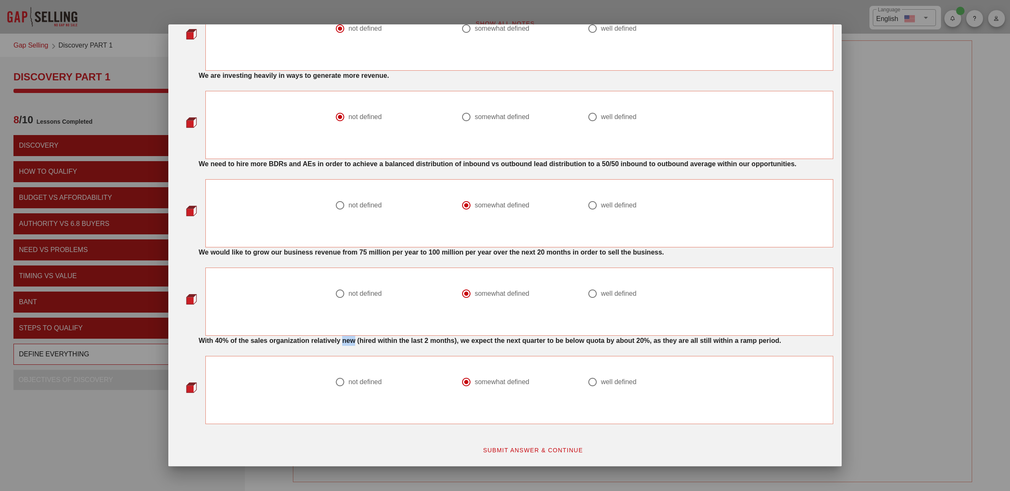
click at [377, 343] on strong "With 40% of the sales organization relatively new (hired within the last 2 mont…" at bounding box center [490, 340] width 582 height 7
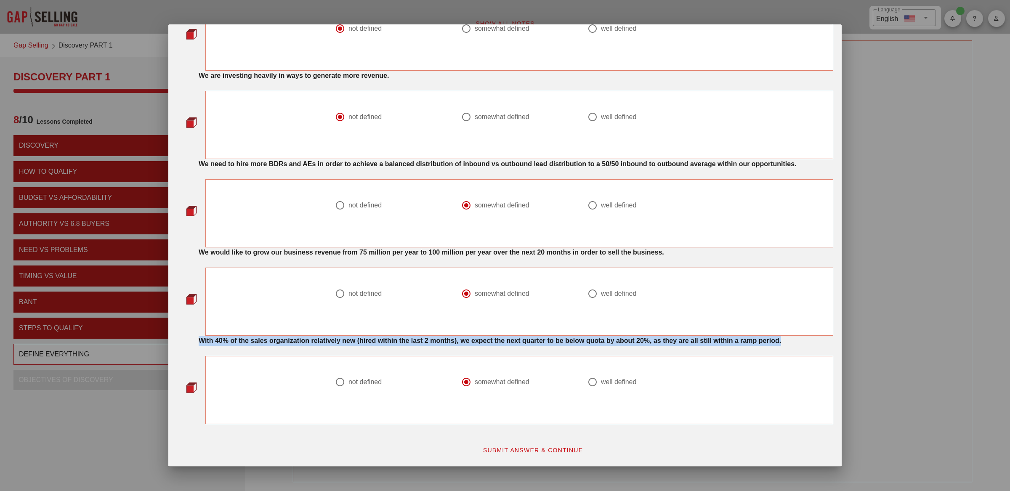
click at [377, 343] on strong "With 40% of the sales organization relatively new (hired within the last 2 mont…" at bounding box center [490, 340] width 582 height 7
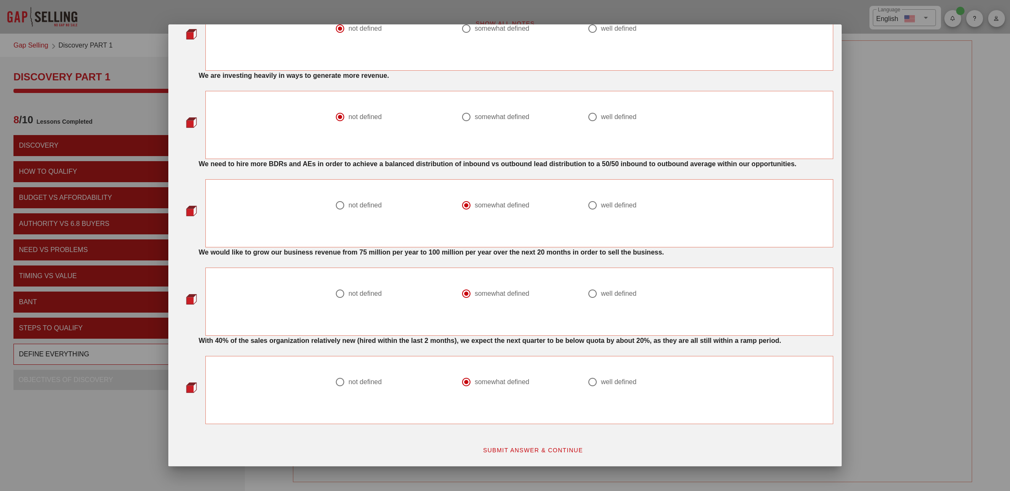
click at [253, 344] on strong "With 40% of the sales organization relatively new (hired within the last 2 mont…" at bounding box center [490, 340] width 582 height 7
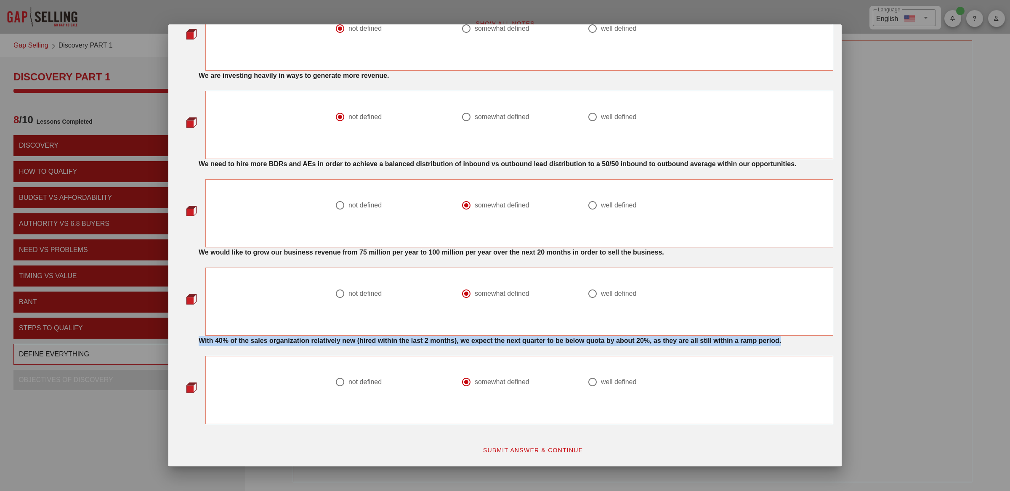
click at [253, 344] on strong "With 40% of the sales organization relatively new (hired within the last 2 mont…" at bounding box center [490, 340] width 582 height 7
click at [409, 344] on strong "With 40% of the sales organization relatively new (hired within the last 2 mont…" at bounding box center [490, 340] width 582 height 7
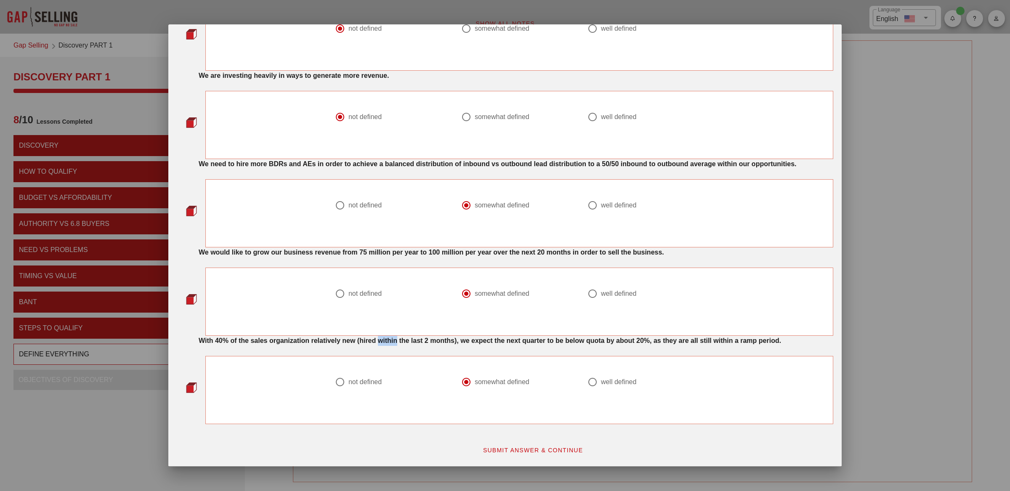
click at [409, 344] on strong "With 40% of the sales organization relatively new (hired within the last 2 mont…" at bounding box center [490, 340] width 582 height 7
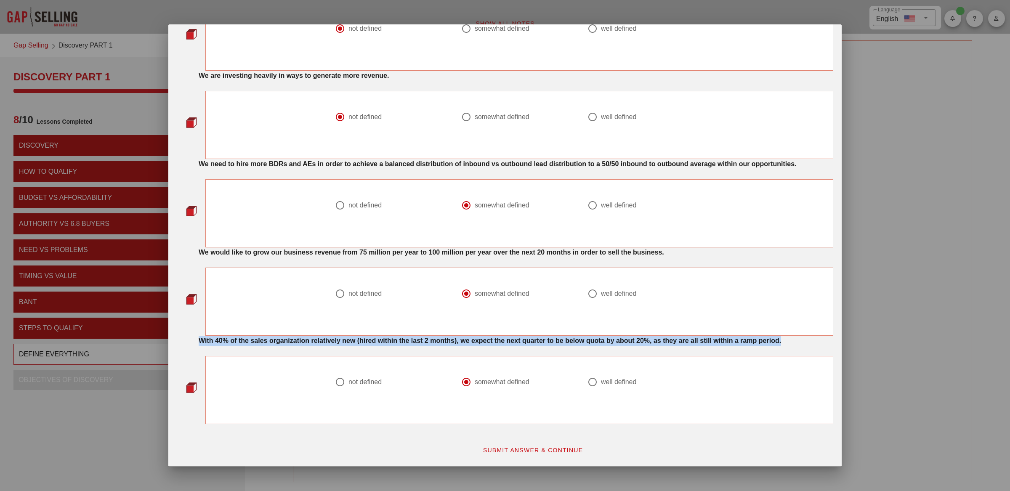
click at [409, 344] on strong "With 40% of the sales organization relatively new (hired within the last 2 mont…" at bounding box center [490, 340] width 582 height 7
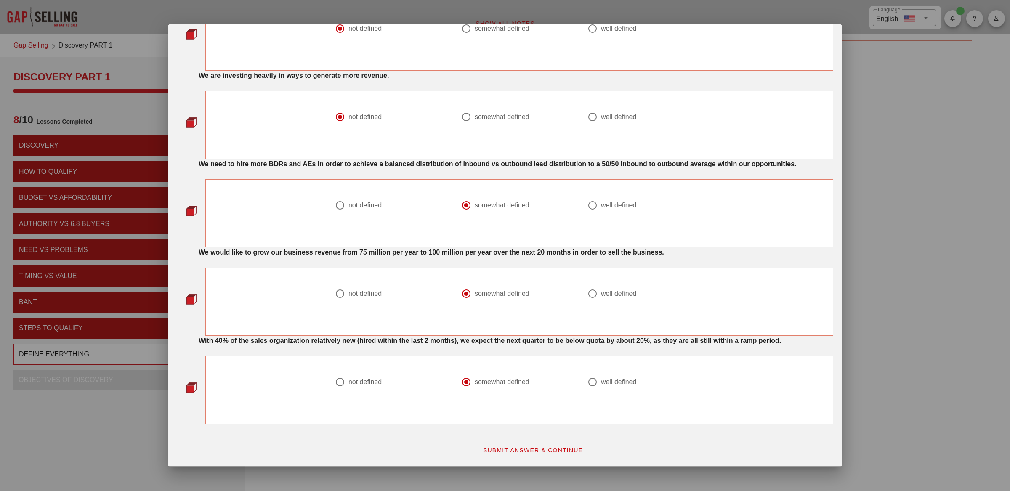
click at [298, 254] on strong "We would like to grow our business revenue from 75 million per year to 100 mill…" at bounding box center [431, 252] width 465 height 7
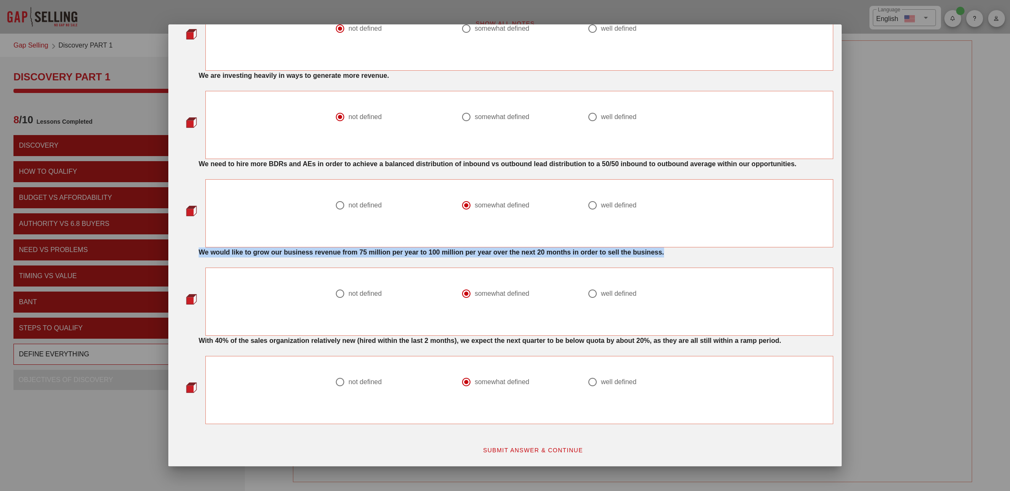
click at [298, 254] on strong "We would like to grow our business revenue from 75 million per year to 100 mill…" at bounding box center [431, 252] width 465 height 7
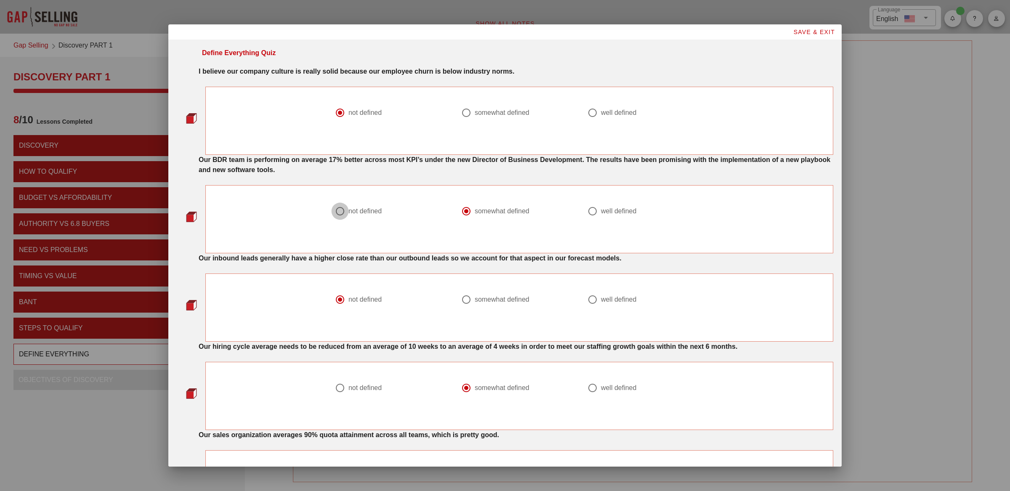
click at [339, 211] on div at bounding box center [340, 211] width 14 height 14
radio input "true"
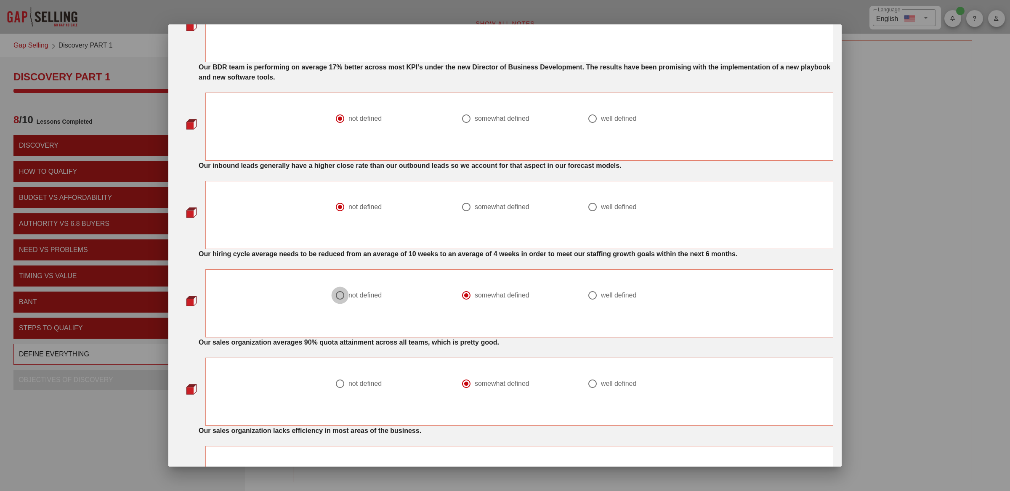
click at [339, 293] on div at bounding box center [340, 295] width 14 height 14
radio input "true"
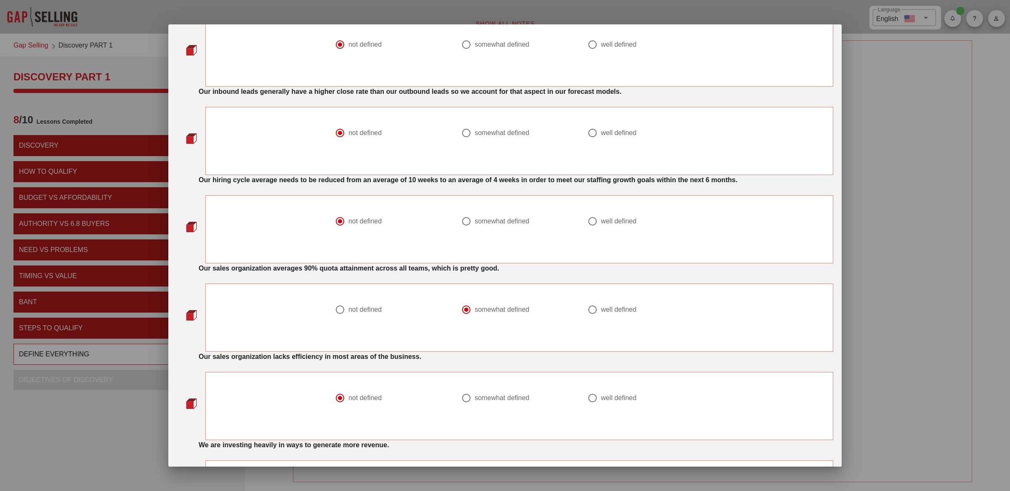
scroll to position [175, 0]
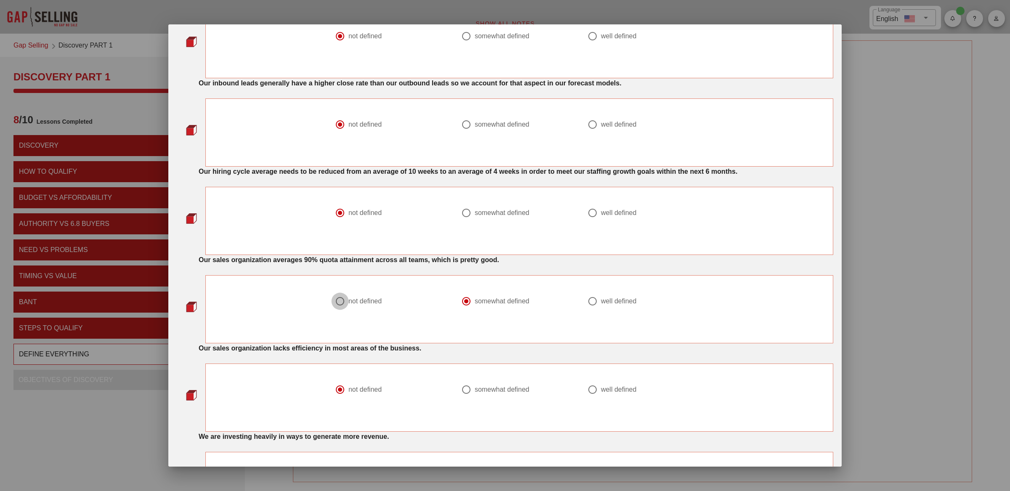
click at [337, 297] on div at bounding box center [340, 301] width 14 height 14
radio input "true"
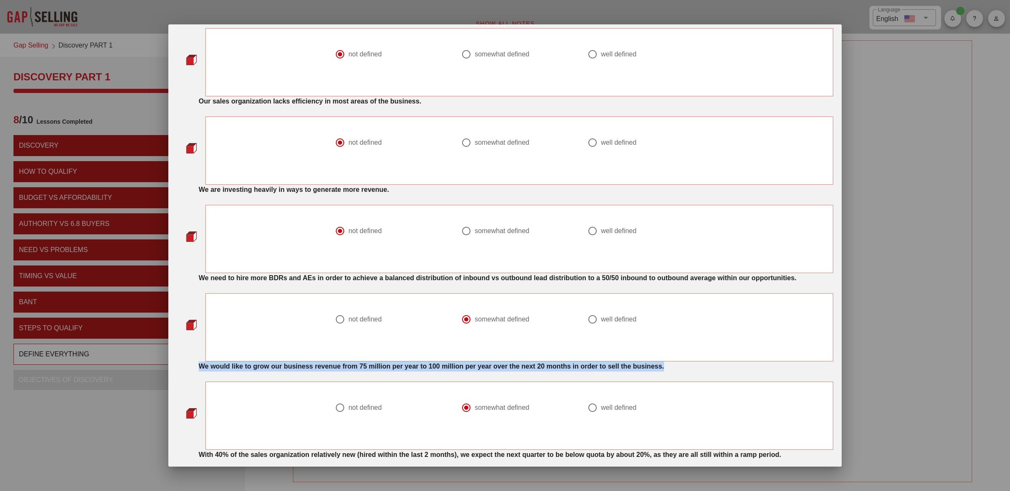
scroll to position [480, 0]
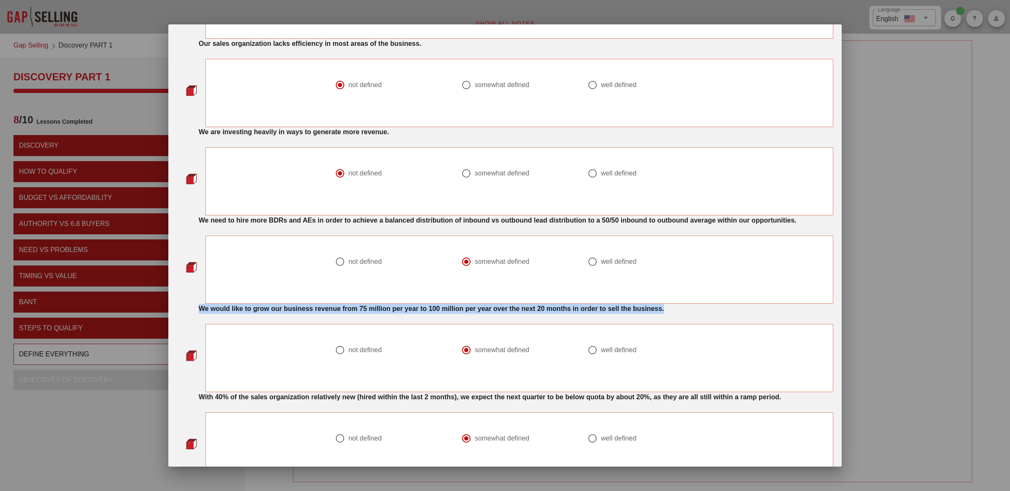
click at [339, 269] on div at bounding box center [340, 262] width 14 height 14
radio input "true"
click at [336, 357] on div at bounding box center [340, 350] width 14 height 14
radio input "true"
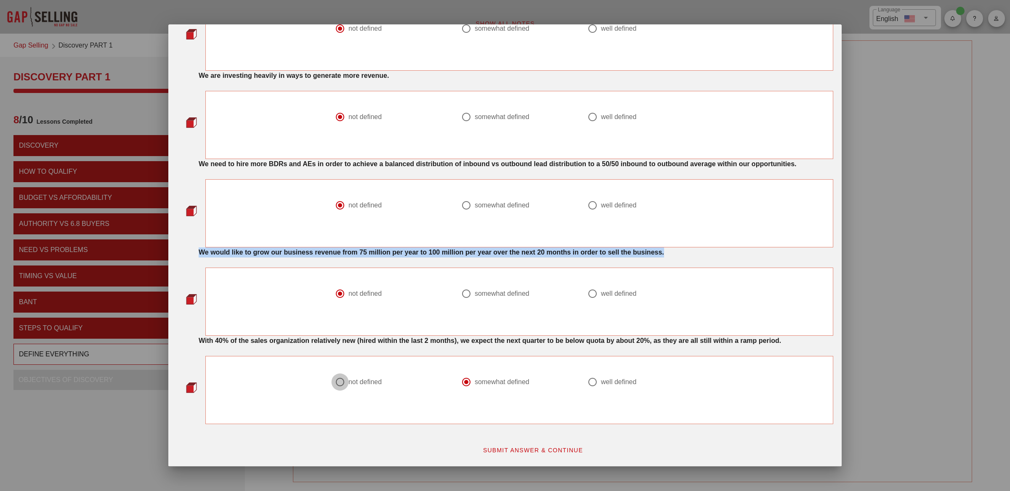
click at [340, 385] on div at bounding box center [340, 382] width 14 height 14
radio input "true"
click at [528, 447] on span "SUBMIT ANSWER & CONTINUE" at bounding box center [533, 450] width 101 height 7
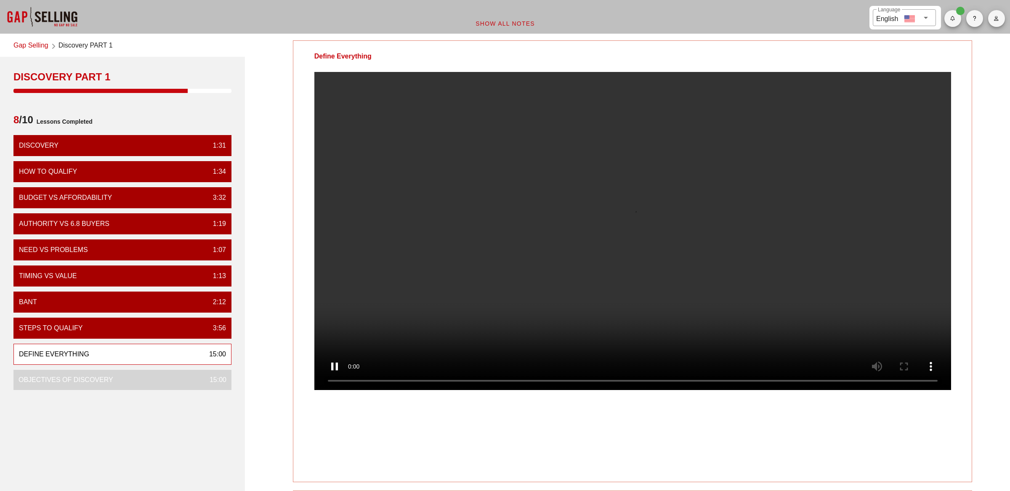
scroll to position [0, 0]
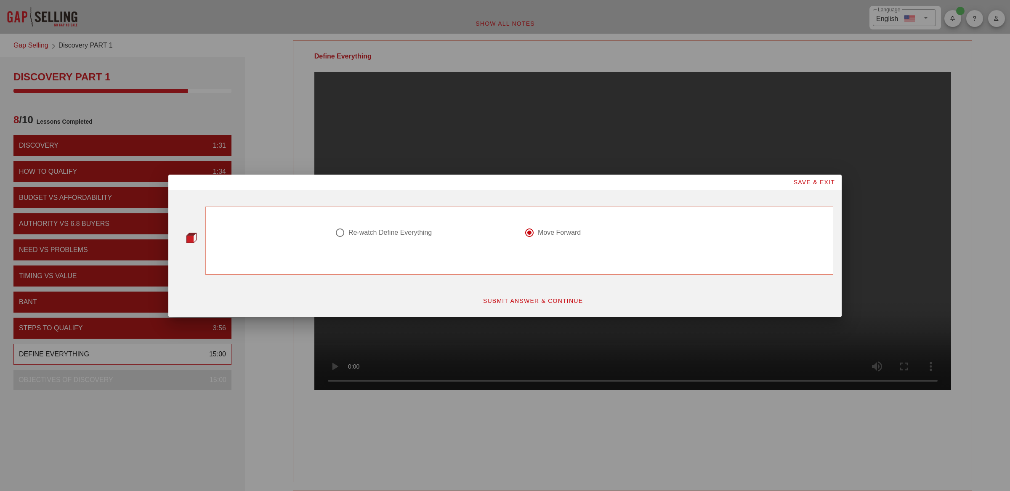
click at [535, 300] on span "SUBMIT ANSWER & CONTINUE" at bounding box center [533, 300] width 101 height 7
click at [524, 302] on span "SUBMIT ANSWER & CONTINUE" at bounding box center [533, 300] width 101 height 7
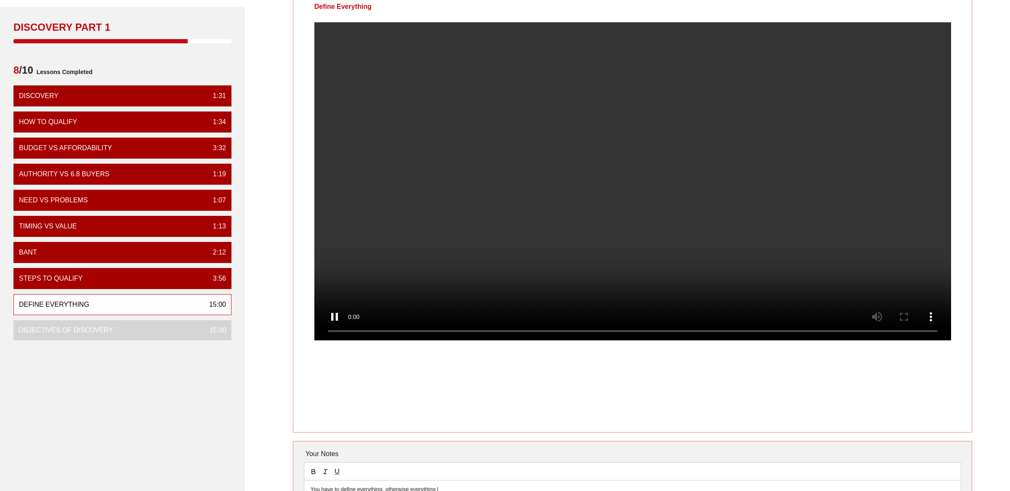
scroll to position [140, 0]
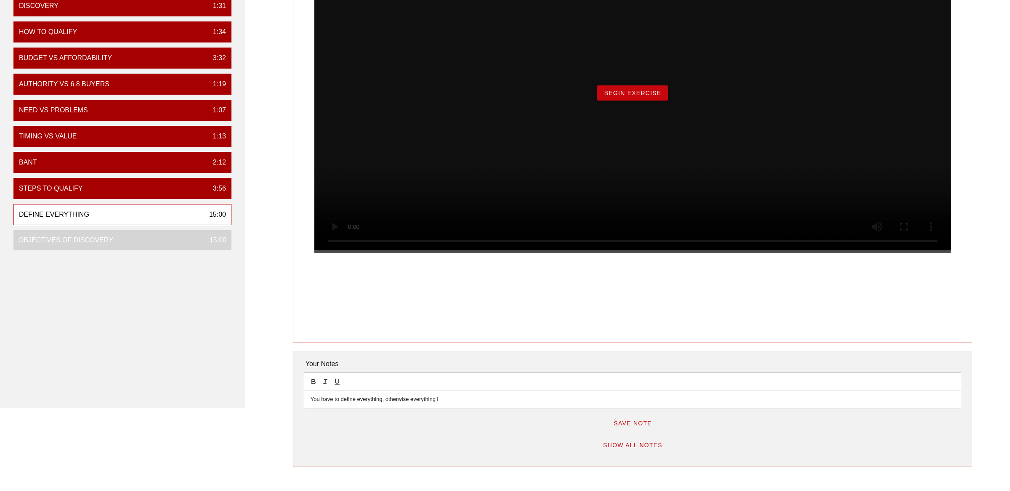
click at [635, 96] on span "Begin Exercise" at bounding box center [632, 93] width 58 height 7
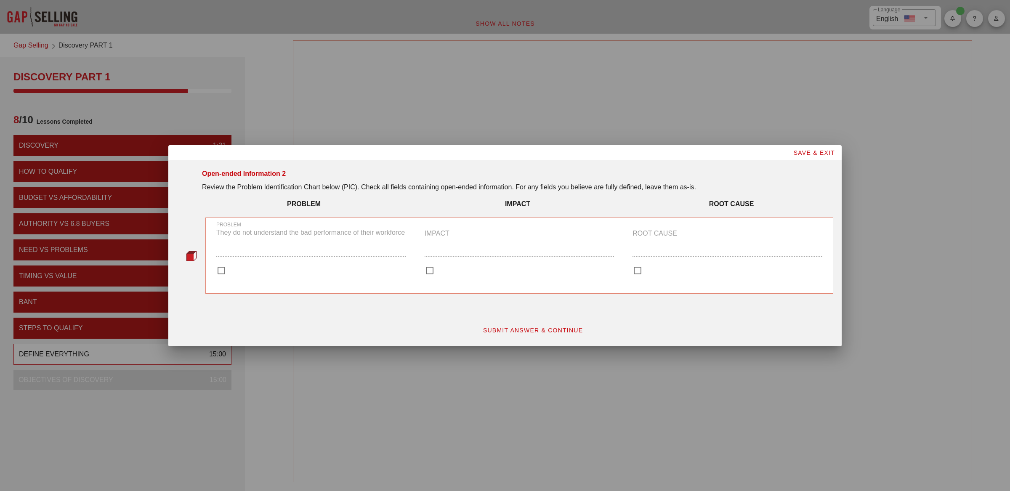
click at [220, 270] on div at bounding box center [221, 270] width 14 height 14
checkbox input "true"
click at [433, 270] on div at bounding box center [429, 270] width 14 height 14
checkbox input "true"
click at [637, 268] on div at bounding box center [637, 270] width 14 height 14
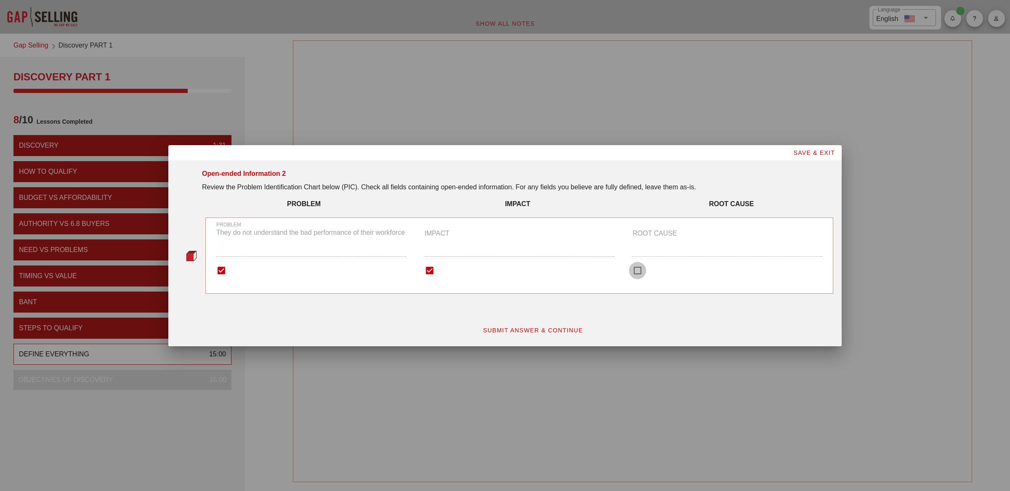
checkbox input "true"
click at [530, 332] on span "SUBMIT ANSWER & CONTINUE" at bounding box center [533, 330] width 101 height 7
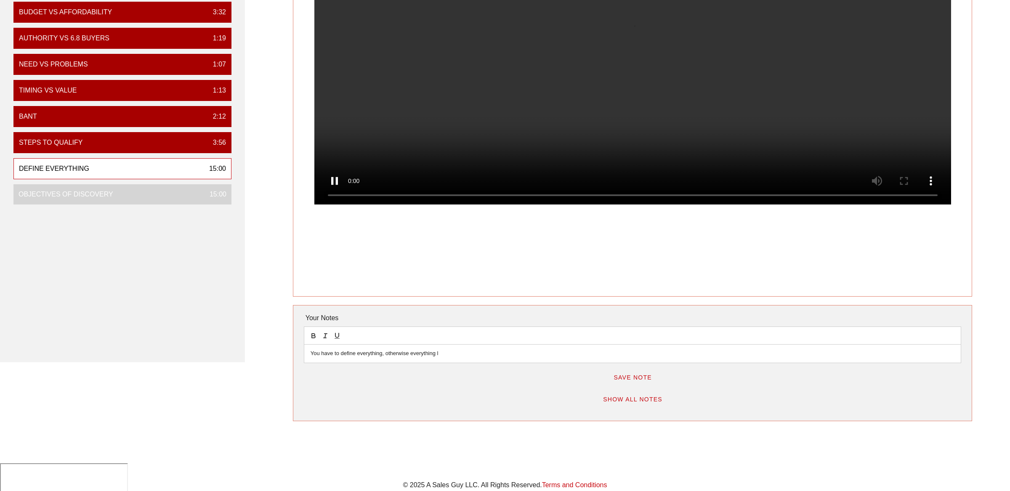
scroll to position [191, 0]
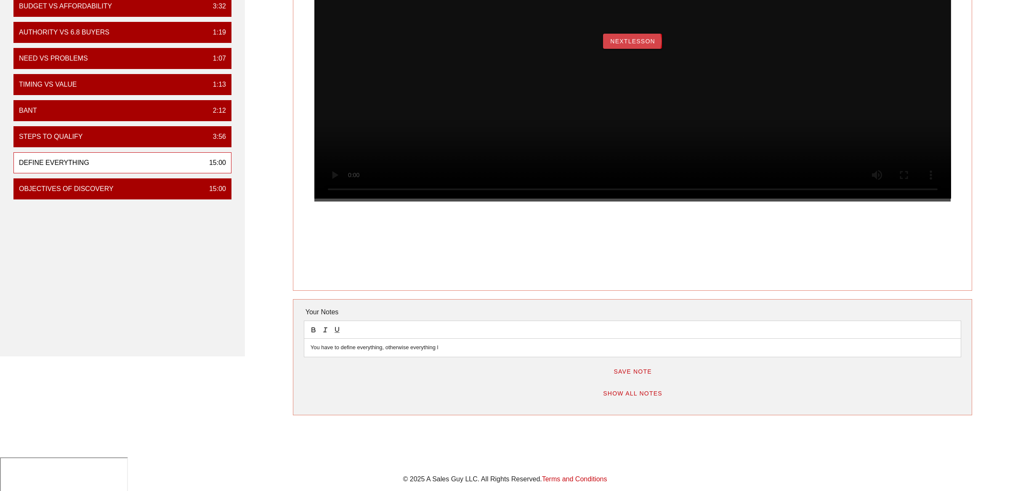
click at [630, 45] on span "NextLesson" at bounding box center [632, 41] width 45 height 7
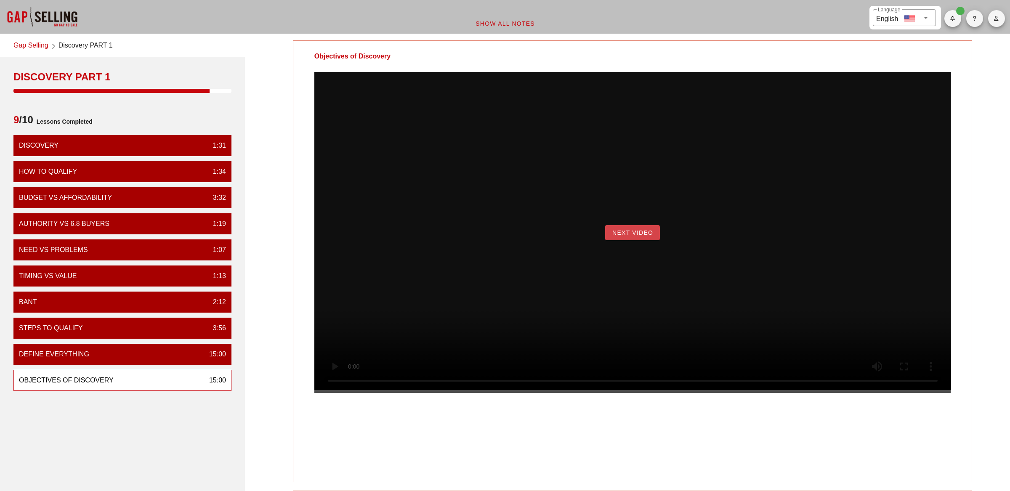
click at [647, 236] on span "Next Video" at bounding box center [632, 232] width 41 height 7
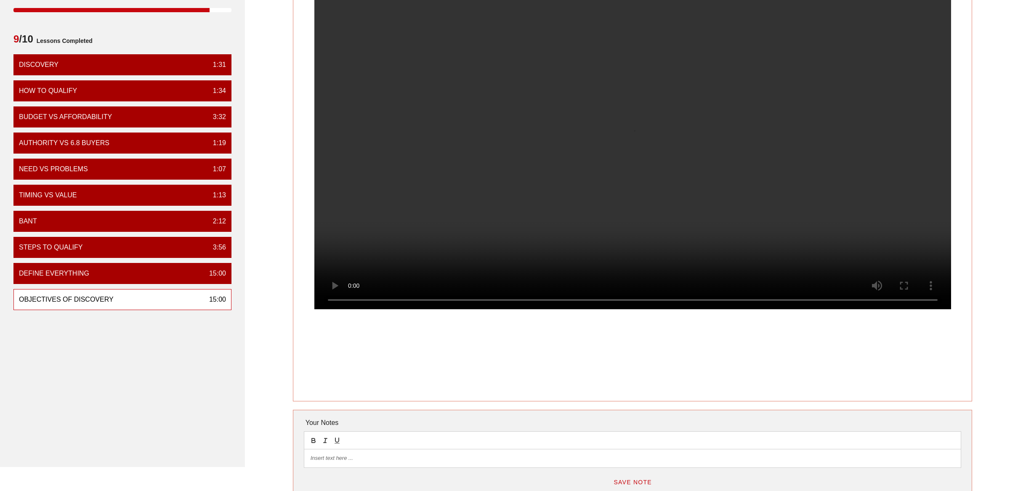
scroll to position [81, 0]
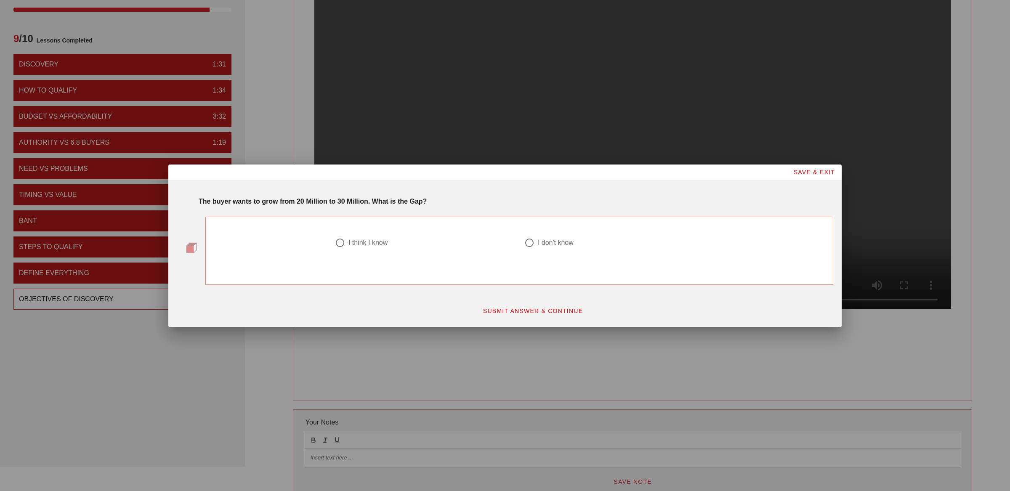
click at [372, 242] on div "I think I know" at bounding box center [367, 243] width 39 height 8
click at [532, 242] on div at bounding box center [529, 243] width 14 height 14
radio input "false"
radio input "true"
click at [531, 313] on span "SUBMIT ANSWER & CONTINUE" at bounding box center [533, 311] width 101 height 7
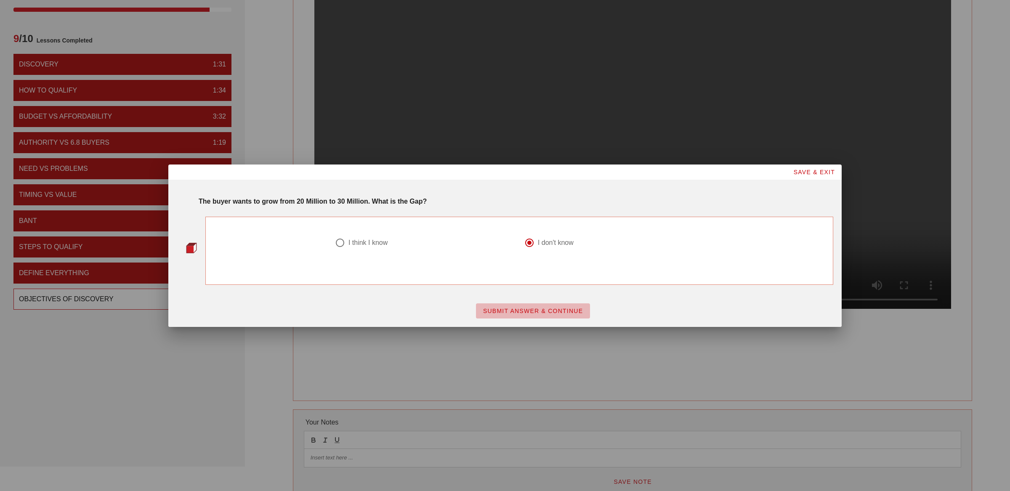
scroll to position [0, 0]
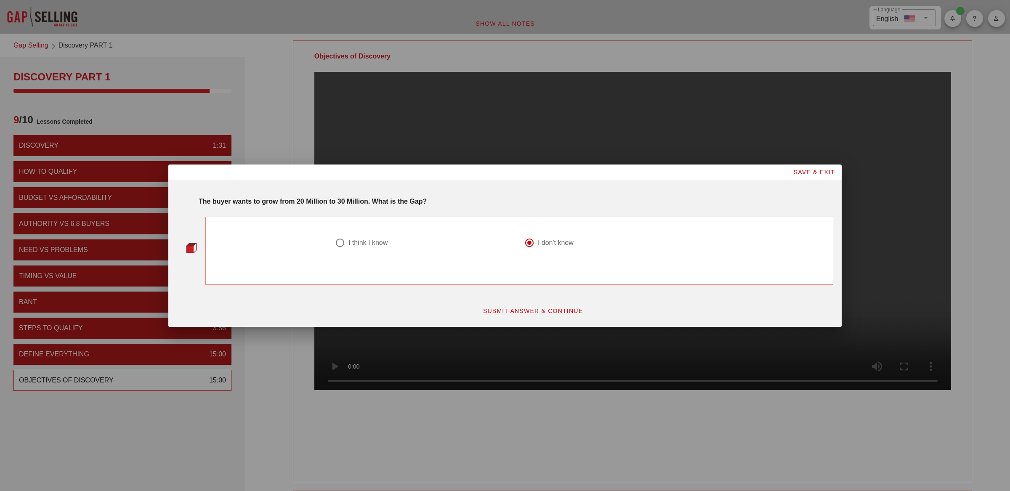
click at [369, 241] on div "I think I know" at bounding box center [367, 243] width 39 height 8
radio input "true"
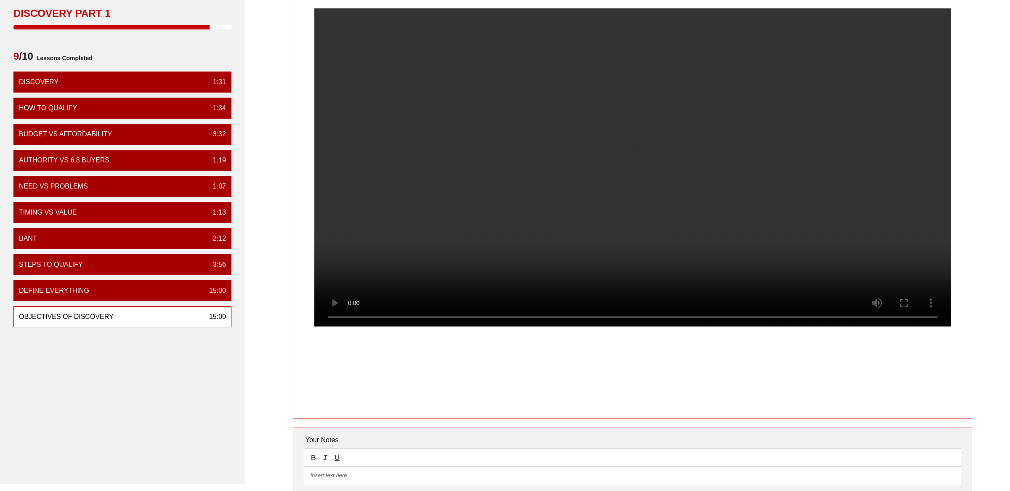
scroll to position [64, 0]
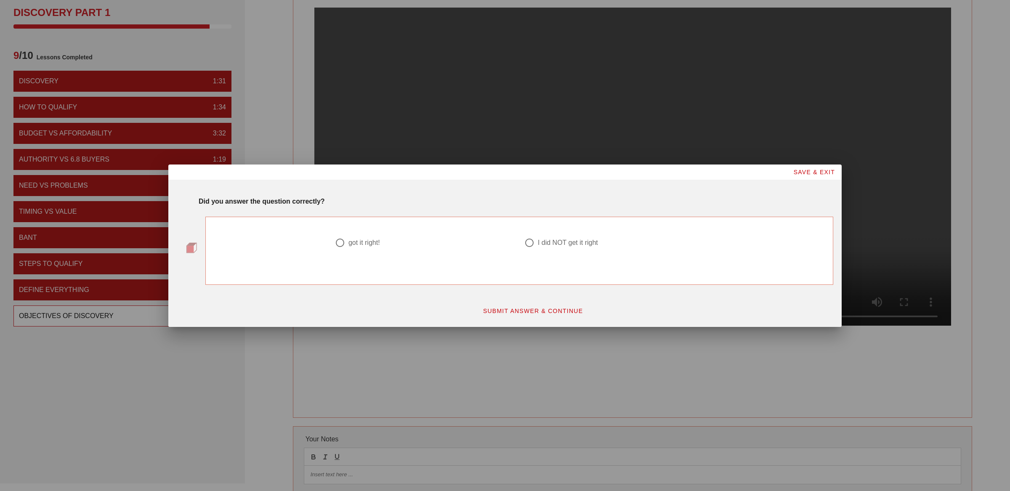
click at [271, 199] on strong "Did you answer the question correctly?" at bounding box center [262, 201] width 126 height 7
click at [351, 242] on div "got it right!" at bounding box center [364, 243] width 32 height 8
radio input "true"
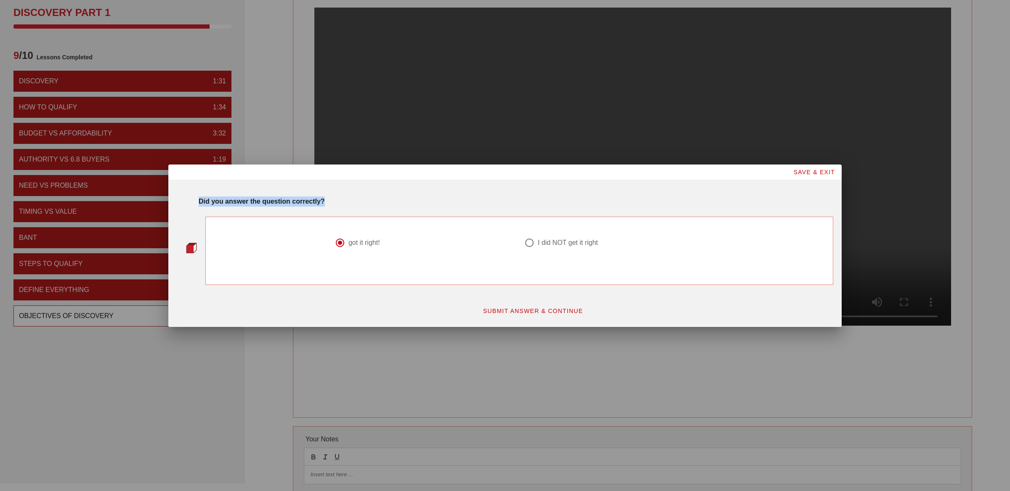
click at [547, 312] on span "SUBMIT ANSWER & CONTINUE" at bounding box center [533, 311] width 101 height 7
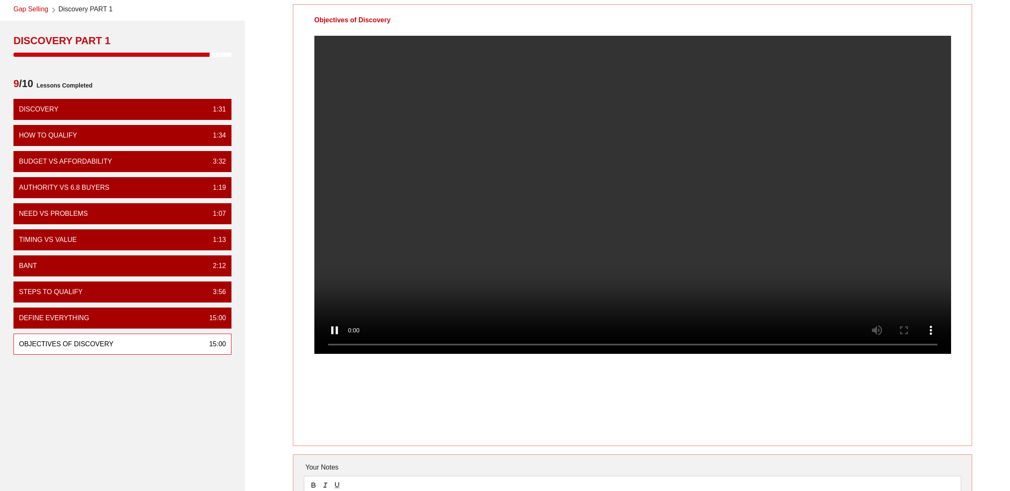
scroll to position [44, 0]
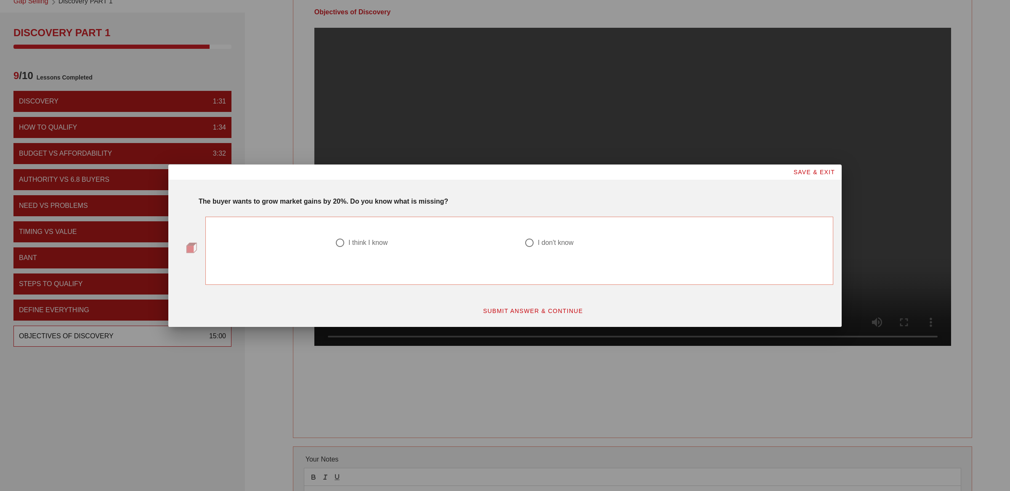
click at [297, 202] on strong "The buyer wants to grow market gains by 20%. Do you know what is missing?" at bounding box center [324, 201] width 250 height 7
drag, startPoint x: 528, startPoint y: 242, endPoint x: 476, endPoint y: 209, distance: 61.1
click at [476, 209] on div "The buyer wants to grow market gains by 20%. Do you know what is missing? I thi…" at bounding box center [505, 241] width 656 height 88
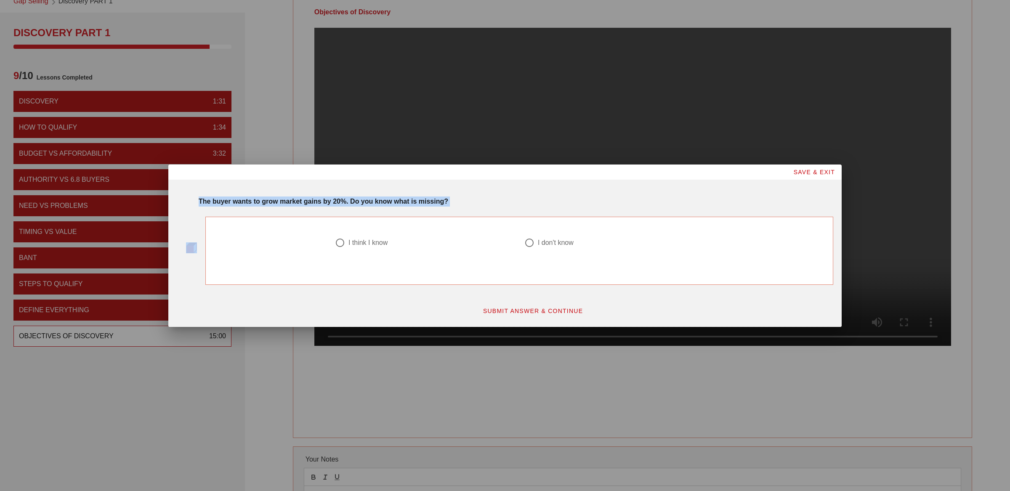
click at [336, 243] on div at bounding box center [340, 243] width 14 height 14
radio input "true"
click at [550, 311] on span "SUBMIT ANSWER & CONTINUE" at bounding box center [533, 311] width 101 height 7
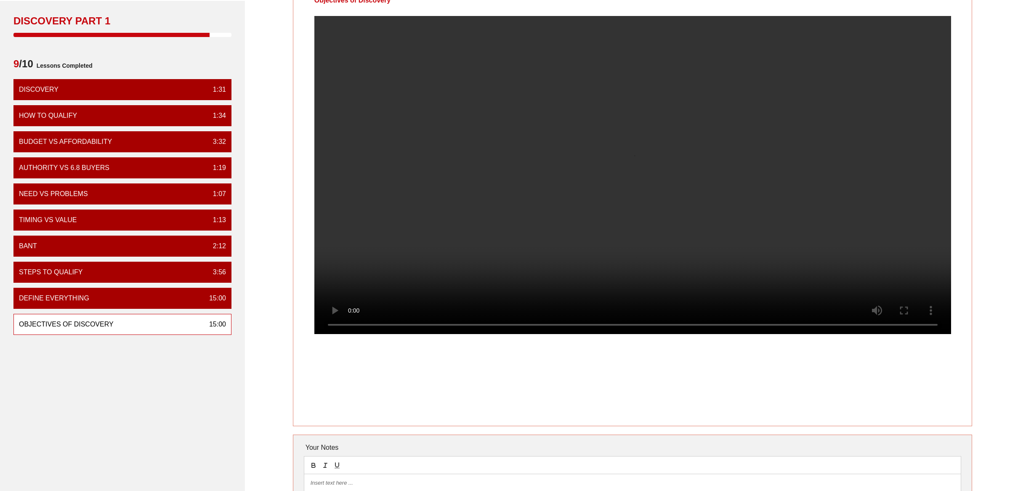
scroll to position [57, 0]
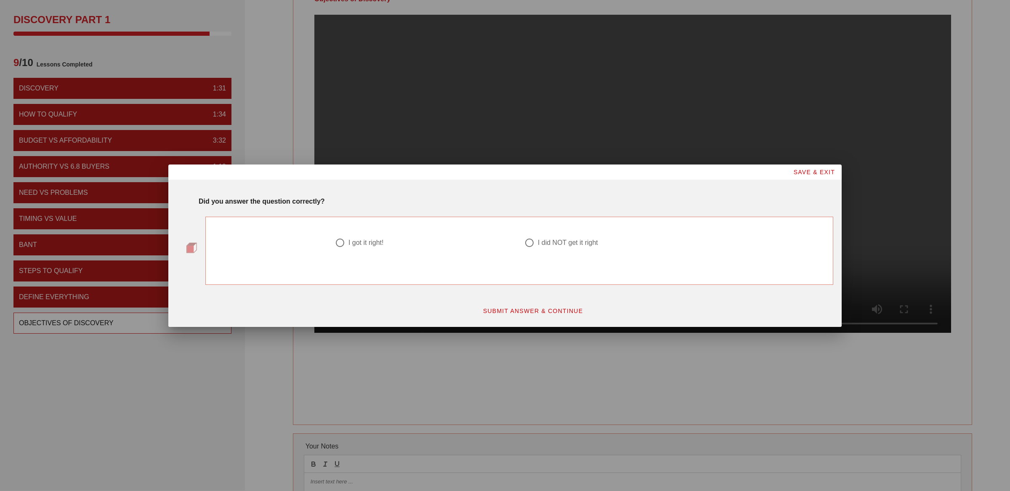
click at [366, 239] on div "I got it right!" at bounding box center [365, 243] width 35 height 8
radio input "true"
click at [549, 306] on button "SUBMIT ANSWER & CONTINUE" at bounding box center [533, 310] width 114 height 15
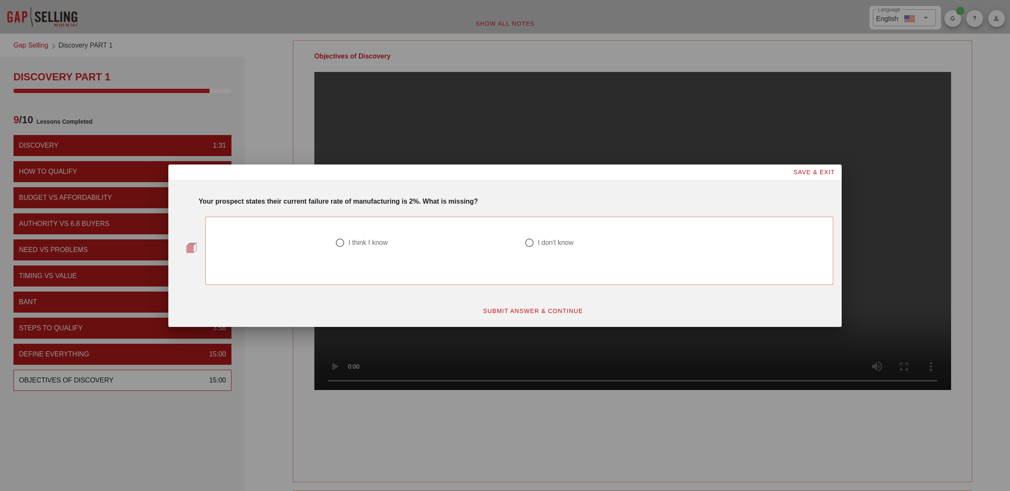
click at [363, 201] on strong "Your prospect states their current failure rate of manufacturing is 2%. What is…" at bounding box center [338, 201] width 279 height 7
click at [324, 201] on strong "Your prospect states their current failure rate of manufacturing is 2%. What is…" at bounding box center [338, 201] width 279 height 7
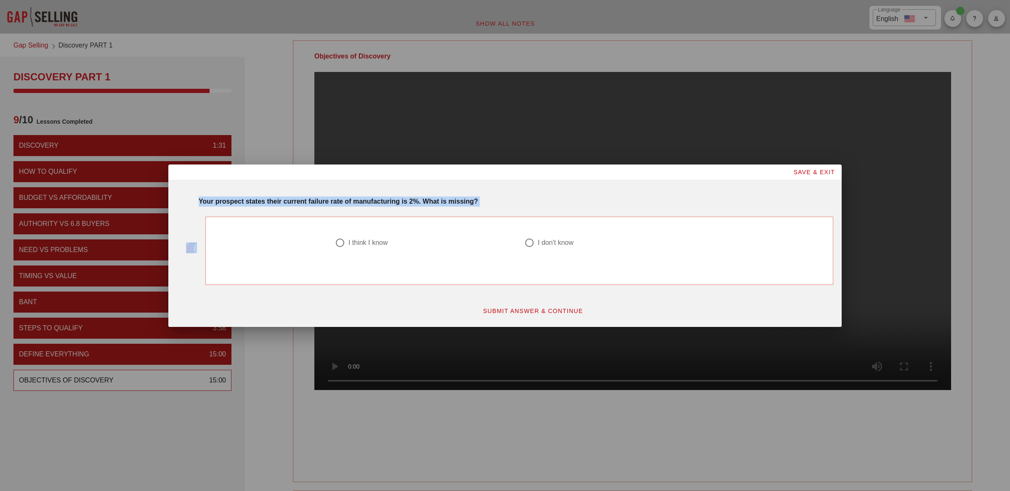
click at [324, 201] on strong "Your prospect states their current failure rate of manufacturing is 2%. What is…" at bounding box center [338, 201] width 279 height 7
click at [359, 242] on div "I think I know" at bounding box center [367, 243] width 39 height 8
radio input "true"
click at [540, 311] on span "SUBMIT ANSWER & CONTINUE" at bounding box center [533, 311] width 101 height 7
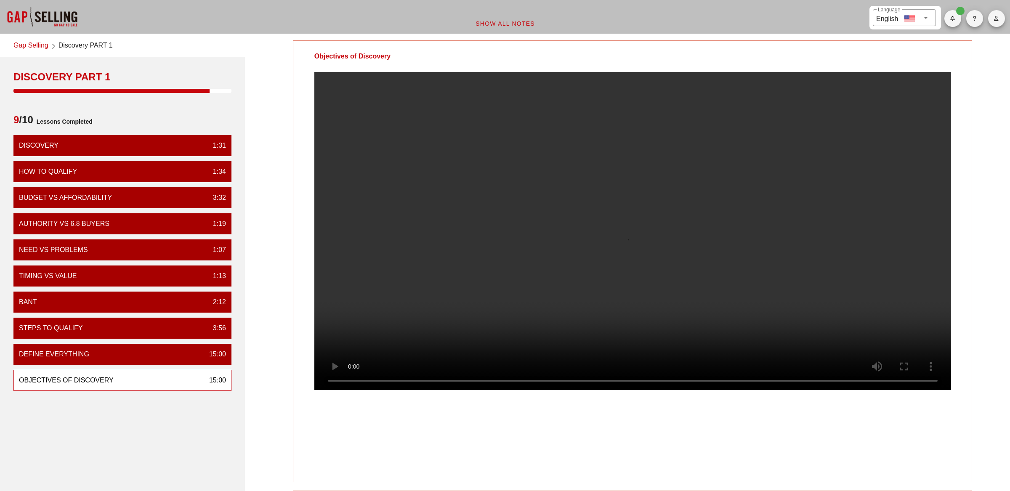
click at [449, 239] on video at bounding box center [632, 231] width 637 height 318
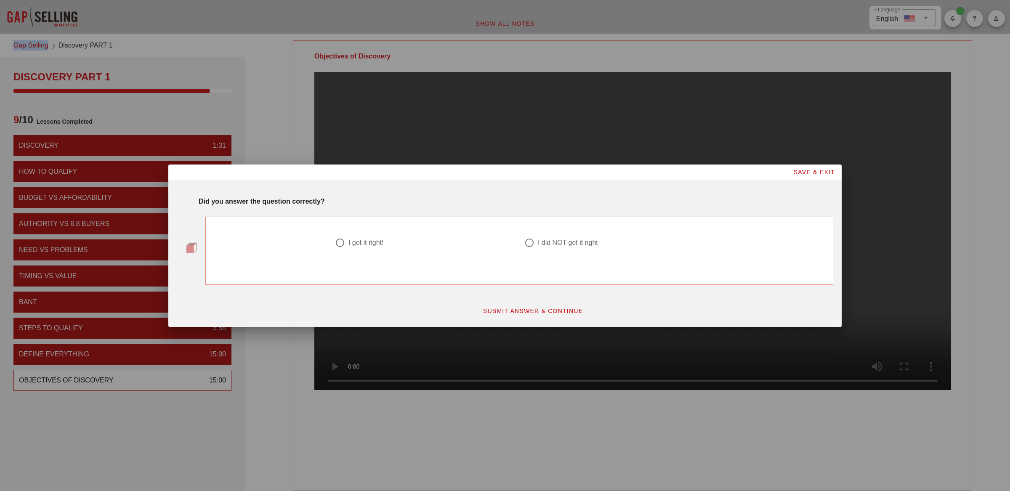
click at [359, 244] on div "I got it right!" at bounding box center [365, 243] width 35 height 8
radio input "true"
click at [541, 311] on span "SUBMIT ANSWER & CONTINUE" at bounding box center [533, 311] width 101 height 7
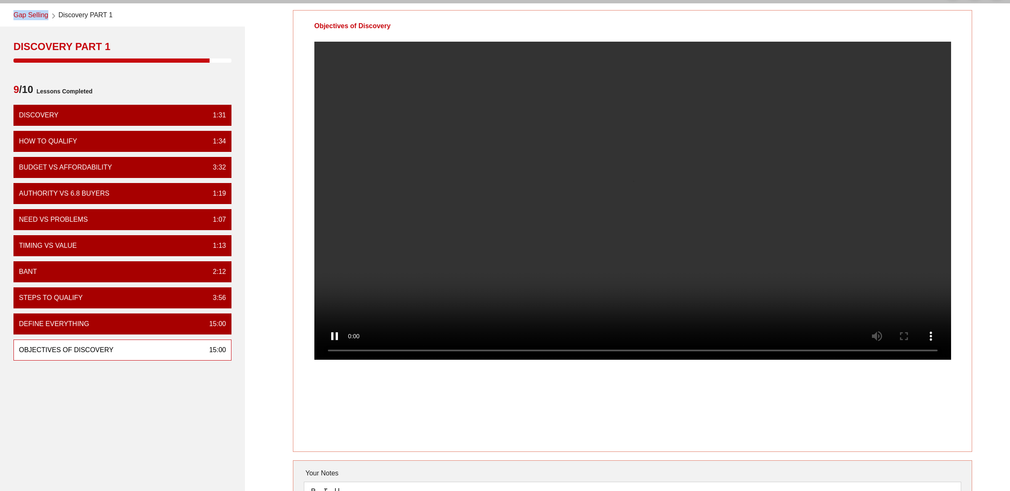
scroll to position [42, 0]
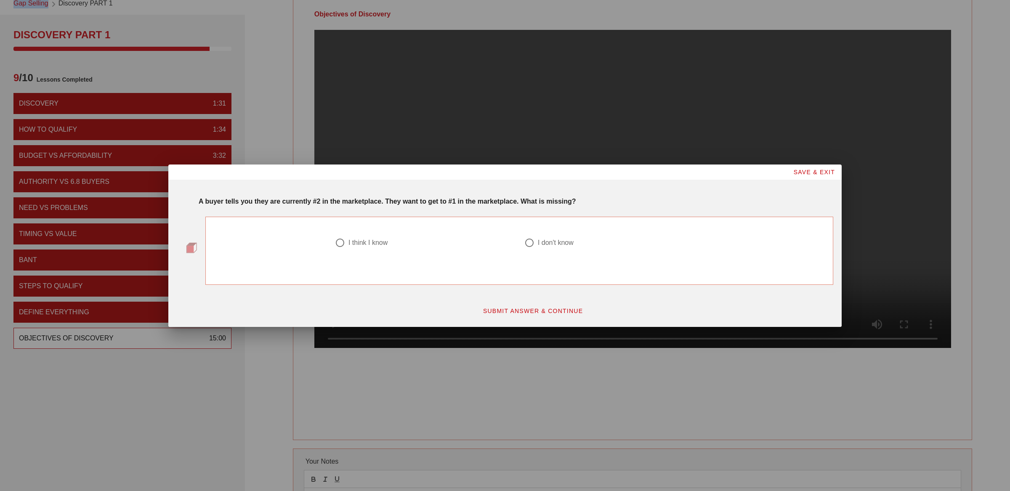
click at [347, 244] on div at bounding box center [340, 243] width 14 height 14
radio input "true"
click at [502, 300] on div "SUBMIT ANSWER & CONTINUE" at bounding box center [532, 310] width 611 height 25
click at [499, 316] on button "SUBMIT ANSWER & CONTINUE" at bounding box center [533, 310] width 114 height 15
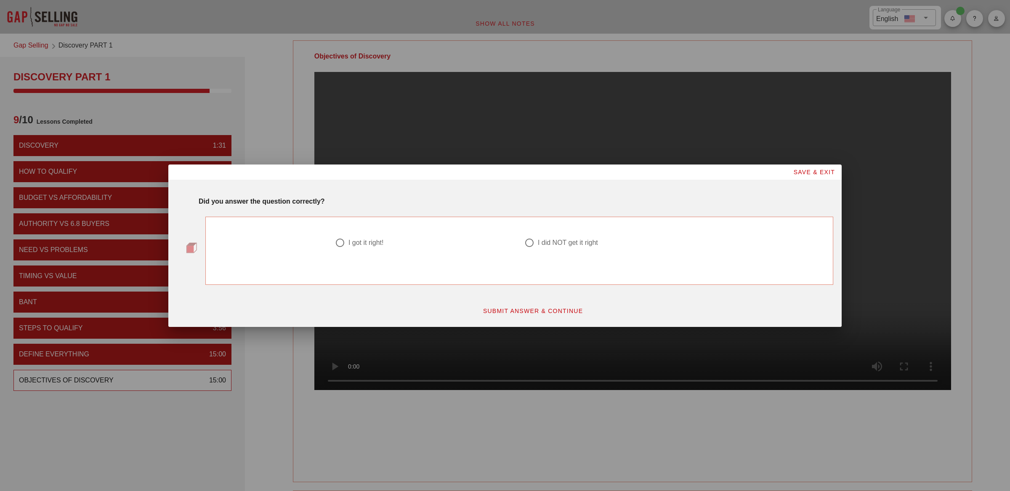
click at [576, 248] on div at bounding box center [613, 253] width 179 height 10
click at [343, 237] on div at bounding box center [340, 243] width 14 height 14
radio input "true"
click at [518, 313] on span "SUBMIT ANSWER & CONTINUE" at bounding box center [533, 311] width 101 height 7
click at [358, 239] on div "I think I know" at bounding box center [367, 243] width 39 height 8
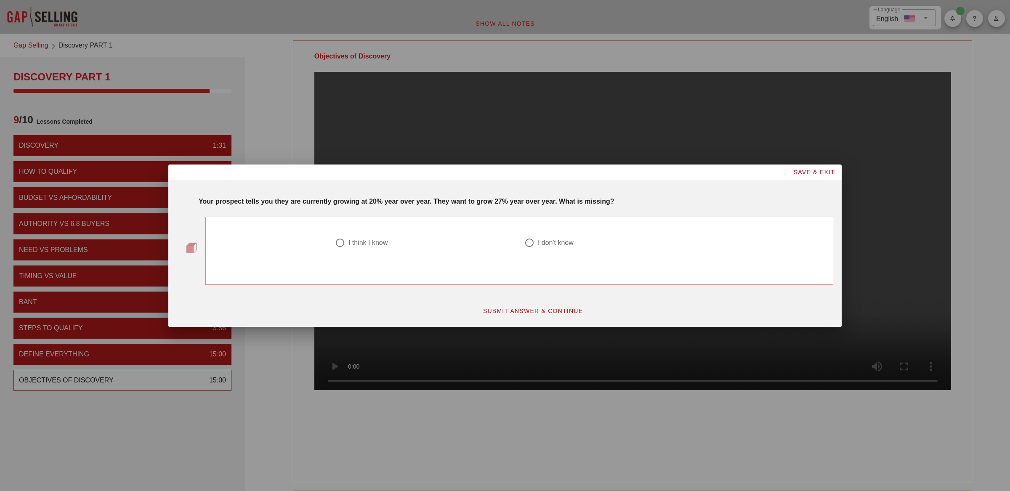
radio input "true"
click at [545, 311] on span "SUBMIT ANSWER & CONTINUE" at bounding box center [533, 311] width 101 height 7
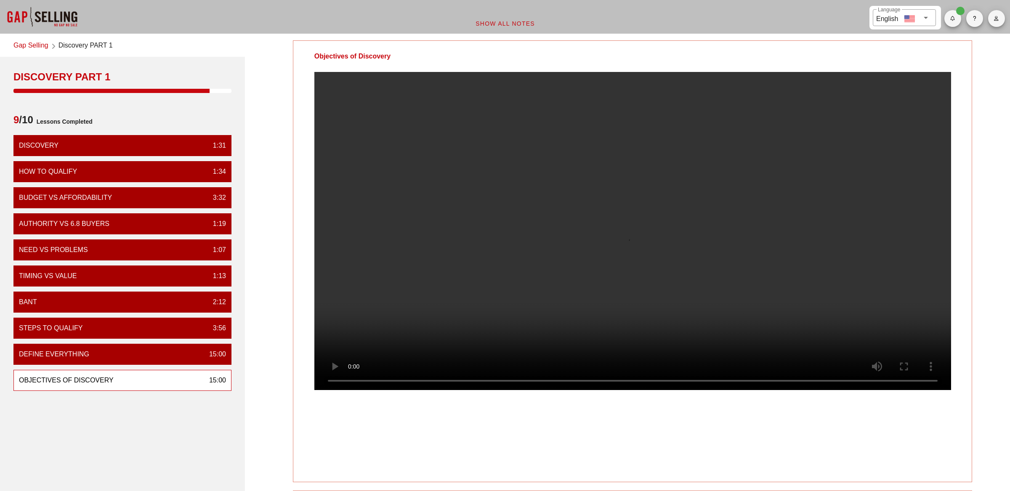
click at [453, 215] on video at bounding box center [632, 231] width 637 height 318
click at [536, 222] on video at bounding box center [632, 231] width 637 height 318
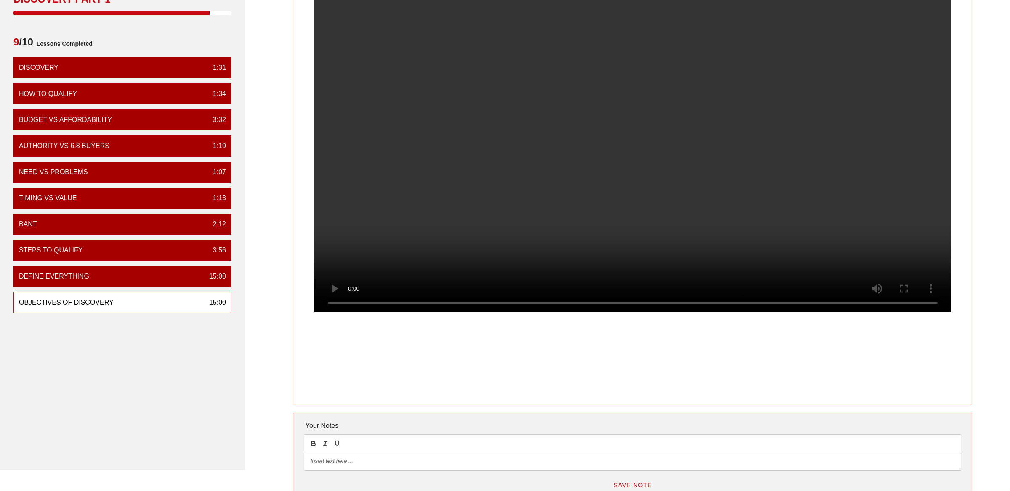
scroll to position [83, 0]
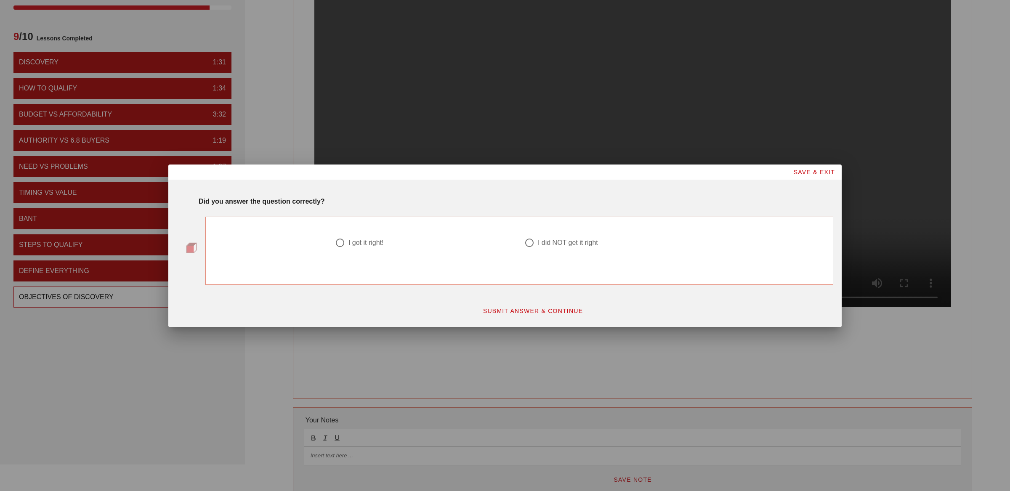
click at [340, 241] on div at bounding box center [340, 243] width 14 height 14
radio input "true"
click at [309, 202] on strong "Did you answer the question correctly?" at bounding box center [262, 201] width 126 height 7
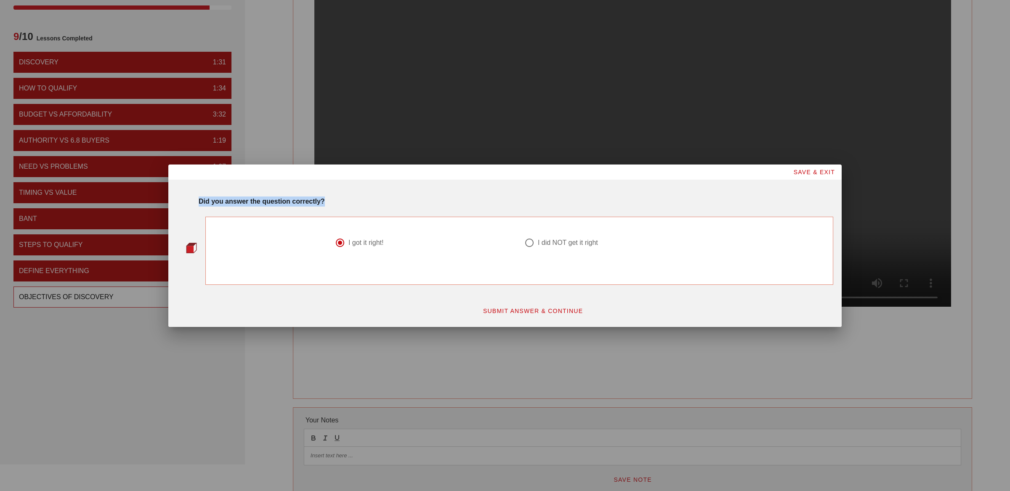
click at [501, 308] on span "SUBMIT ANSWER & CONTINUE" at bounding box center [533, 311] width 101 height 7
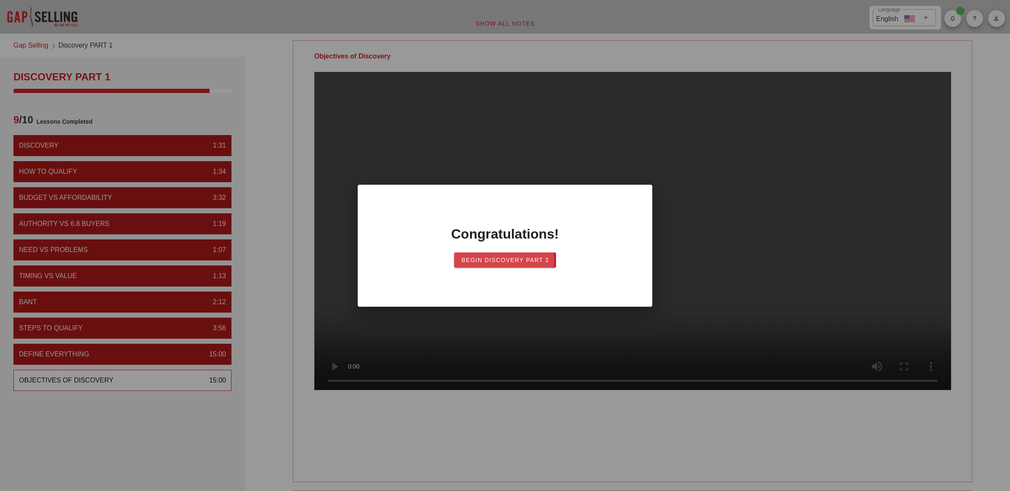
click at [500, 259] on span "Begin Discovery Part 2" at bounding box center [505, 260] width 88 height 7
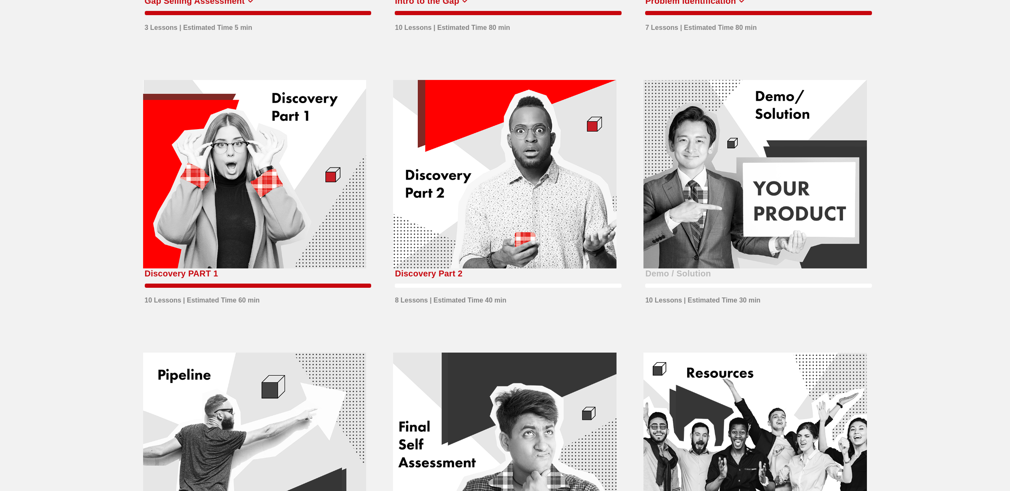
scroll to position [210, 0]
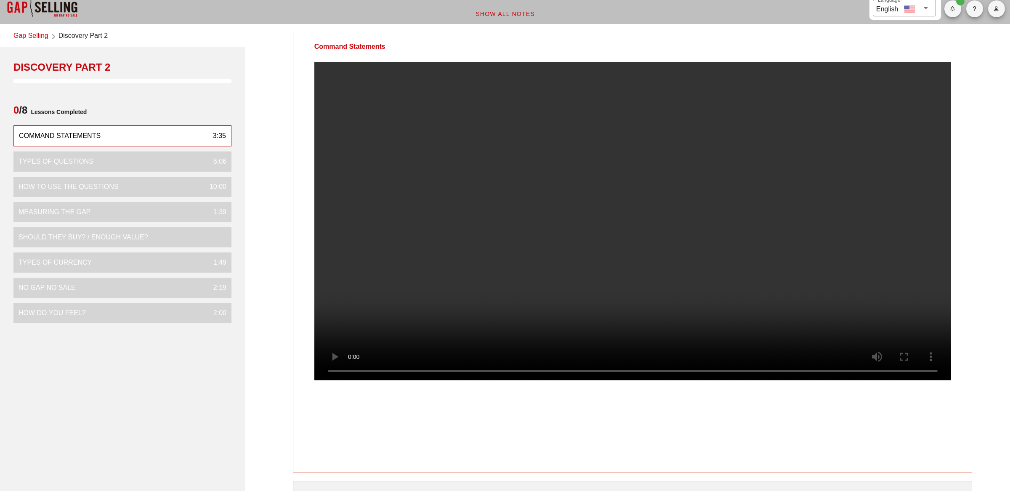
scroll to position [11, 0]
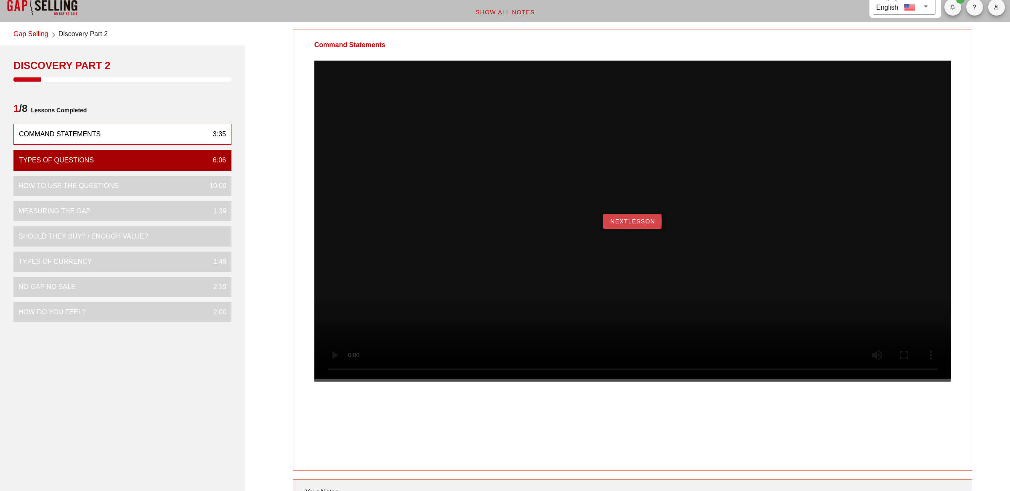
click at [634, 225] on span "NextLesson" at bounding box center [632, 221] width 45 height 7
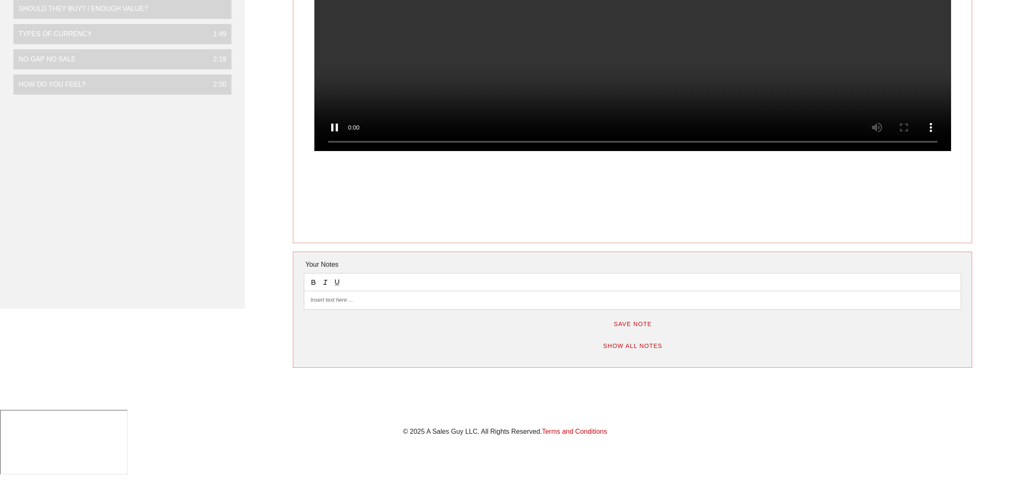
scroll to position [247, 0]
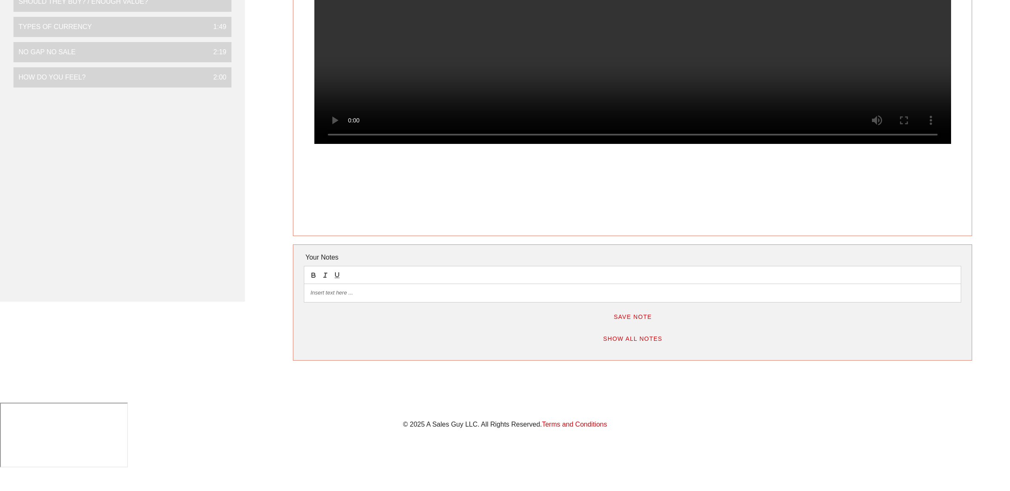
click at [361, 293] on p at bounding box center [633, 293] width 644 height 8
click at [347, 294] on p "Probing:" at bounding box center [633, 293] width 644 height 8
click at [428, 292] on p "Probing: Open ended questions designed" at bounding box center [633, 293] width 644 height 8
click at [450, 293] on p "Probing: Open ended questions designed to press" at bounding box center [633, 293] width 644 height 8
click at [575, 291] on p "Probing: Open ended questions designed to pressure buyer for things, which are …" at bounding box center [633, 293] width 644 height 8
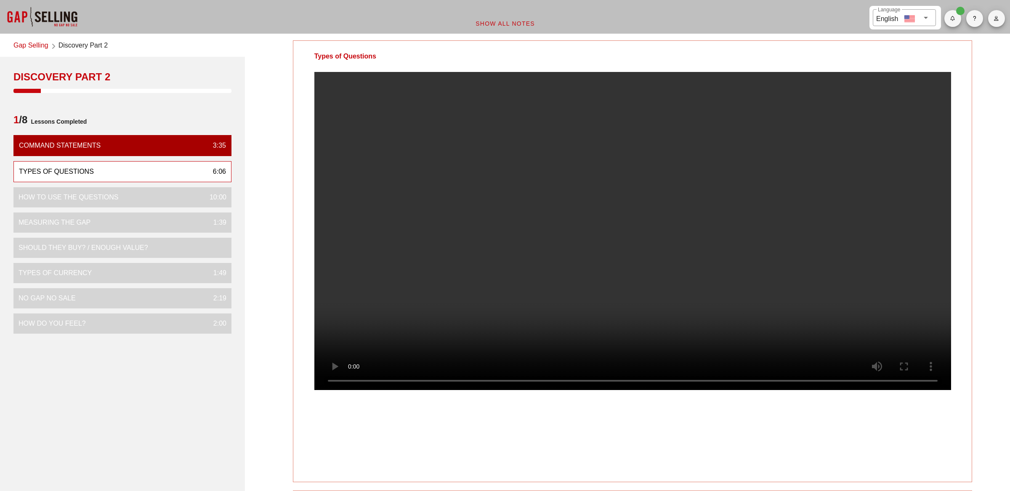
scroll to position [56, 0]
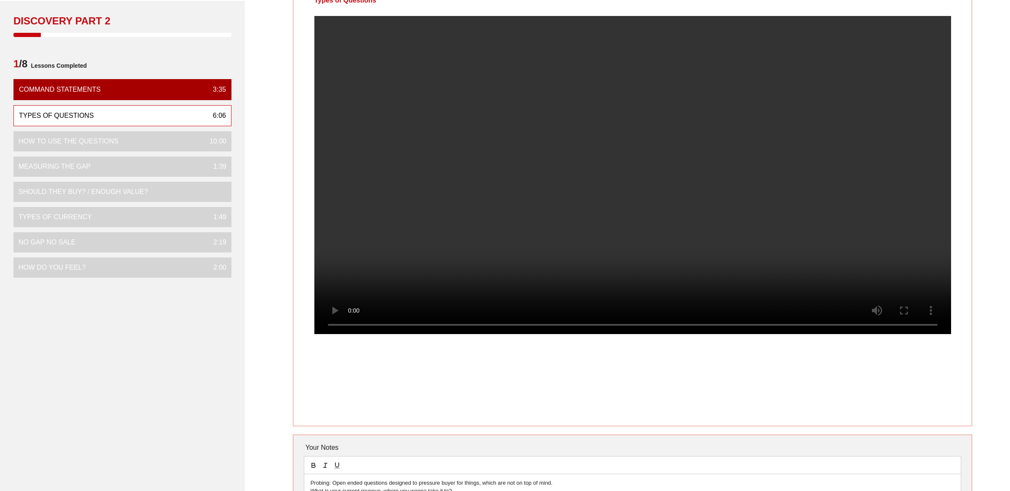
click at [635, 197] on video at bounding box center [632, 175] width 637 height 318
click at [643, 192] on video at bounding box center [632, 175] width 637 height 318
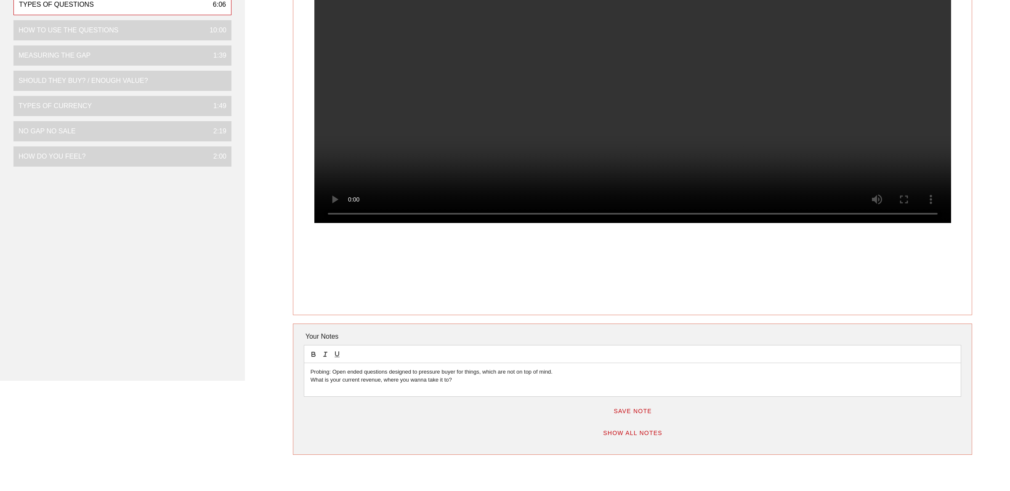
scroll to position [191, 0]
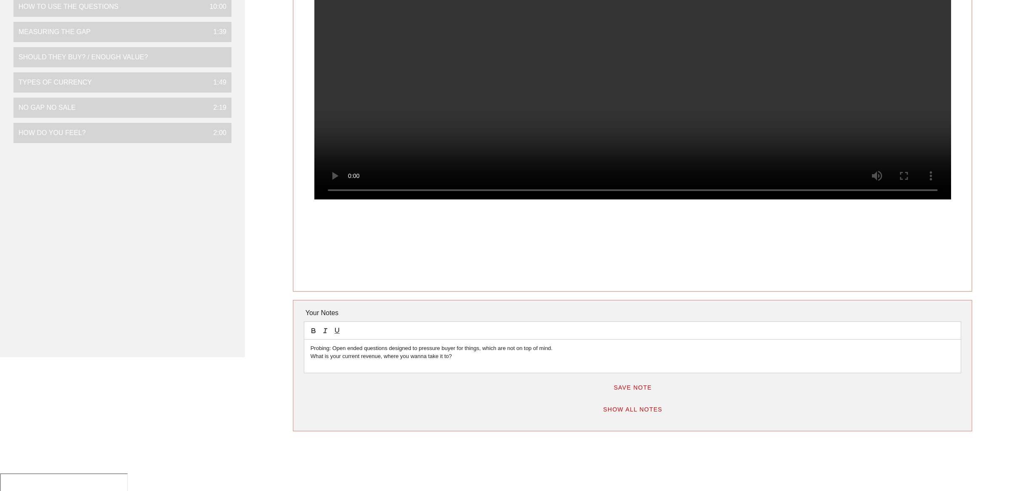
click at [461, 358] on p "What is your current revenue, where you wanna take it to?" at bounding box center [633, 357] width 644 height 8
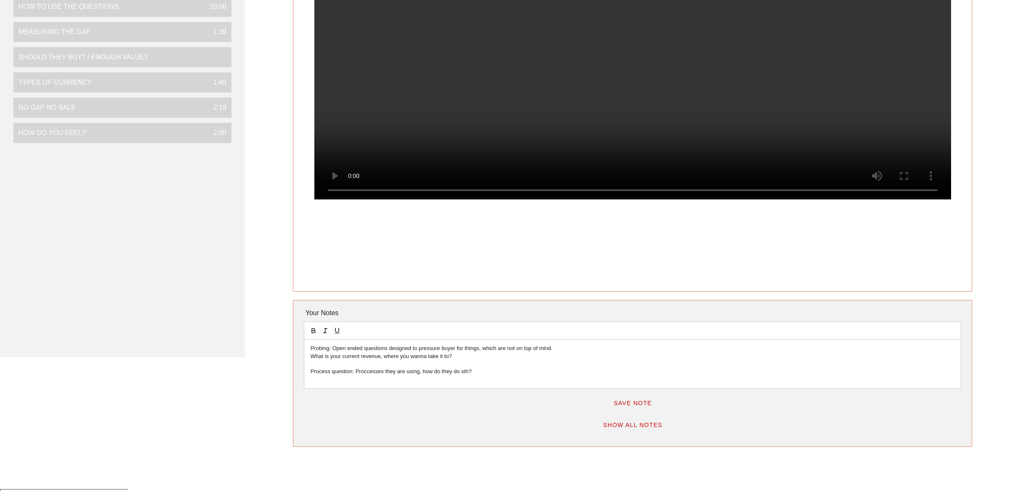
click at [368, 375] on p "Process question: Proccesses they are using, how do they do sth?" at bounding box center [633, 372] width 644 height 8
click at [356, 371] on p "Process question: Proccesses they are using, how do they do sth?" at bounding box center [633, 372] width 644 height 8
click at [438, 374] on p "Process question: Questions to understand the Proccesses they are using, how do…" at bounding box center [633, 372] width 644 height 8
click at [558, 371] on p "Process question: Questions to understand the processes they are using, how do …" at bounding box center [633, 372] width 644 height 8
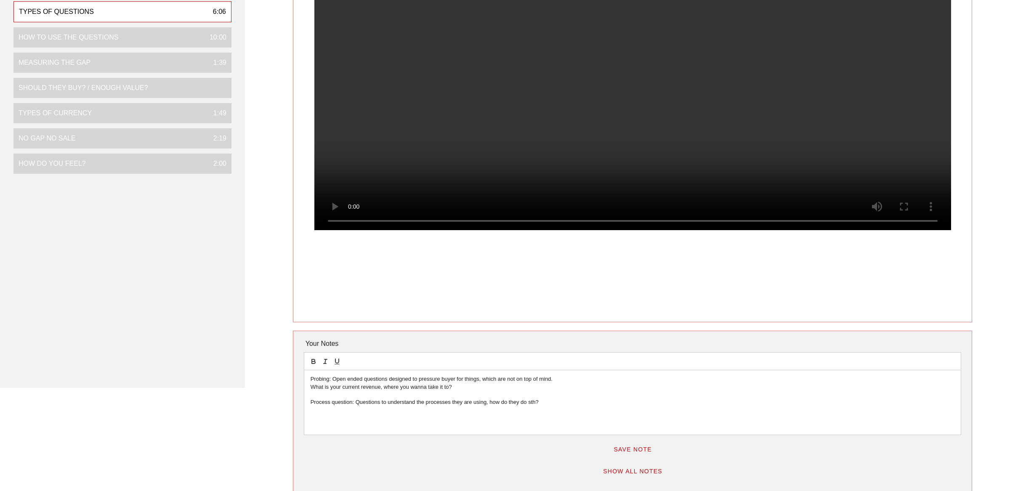
scroll to position [159, 0]
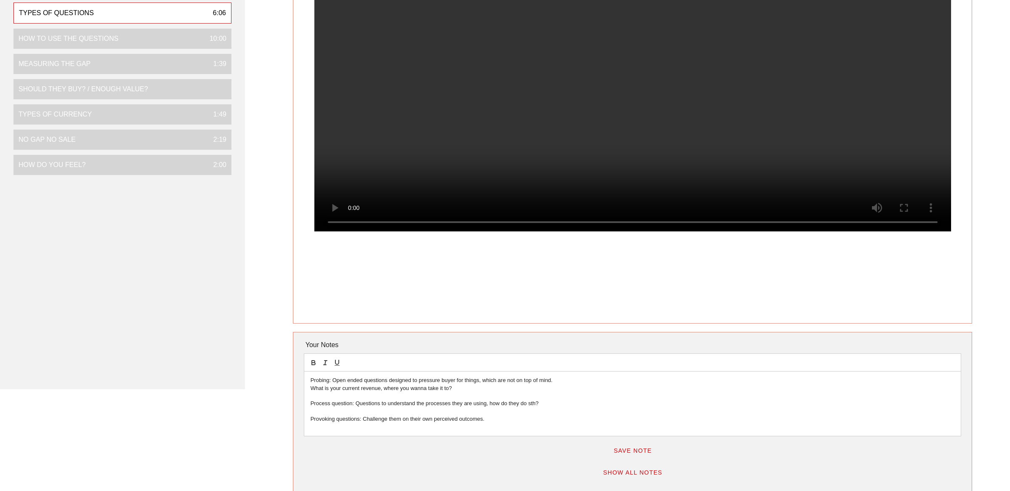
click at [510, 93] on video at bounding box center [632, 72] width 637 height 318
click at [535, 138] on video at bounding box center [632, 72] width 637 height 318
